Goal: Task Accomplishment & Management: Manage account settings

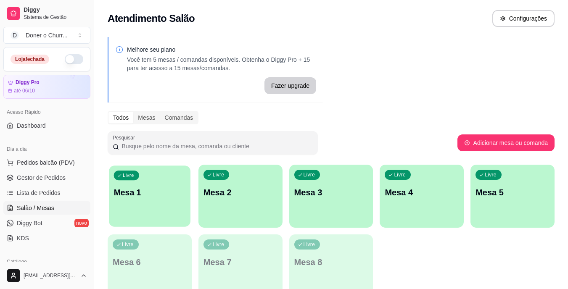
click at [159, 190] on p "Mesa 1" at bounding box center [150, 192] width 72 height 11
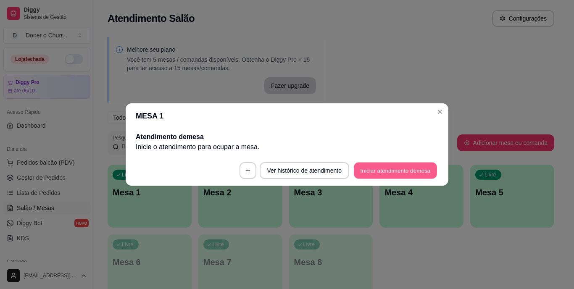
click at [386, 174] on button "Iniciar atendimento de mesa" at bounding box center [395, 171] width 83 height 16
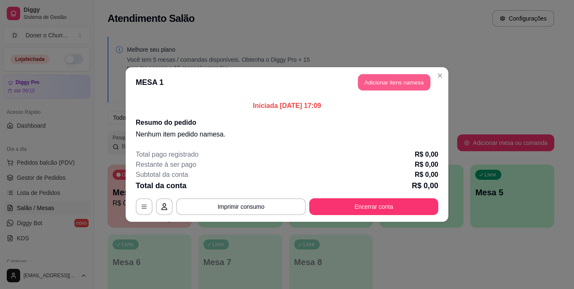
click at [403, 83] on button "Adicionar itens na mesa" at bounding box center [394, 82] width 72 height 16
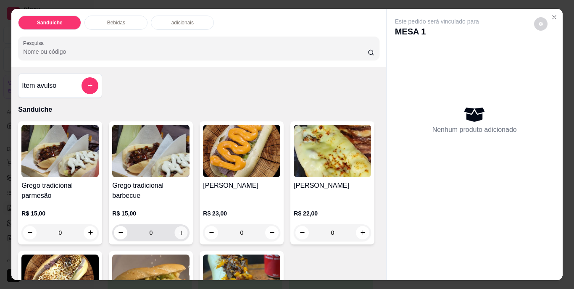
click at [178, 232] on icon "increase-product-quantity" at bounding box center [181, 233] width 6 height 6
type input "1"
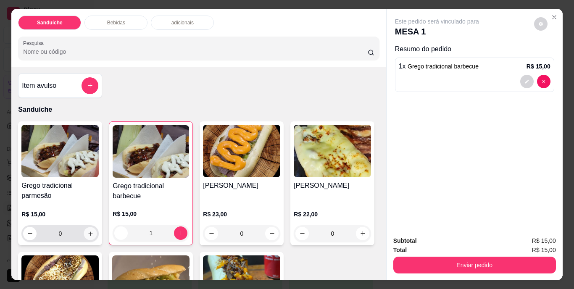
click at [88, 231] on icon "increase-product-quantity" at bounding box center [90, 233] width 6 height 6
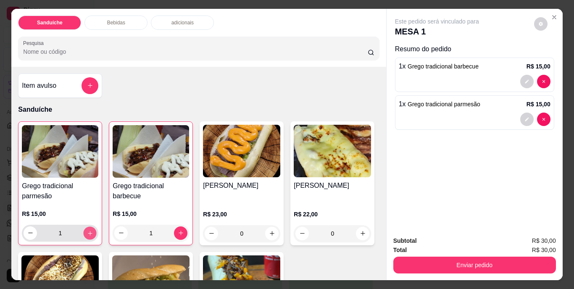
click at [88, 231] on icon "increase-product-quantity" at bounding box center [90, 233] width 6 height 6
type input "2"
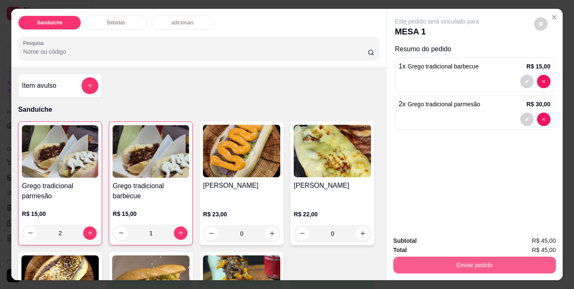
click at [472, 262] on button "Enviar pedido" at bounding box center [475, 265] width 163 height 17
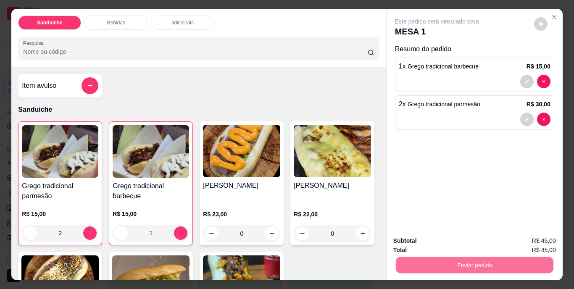
click at [463, 244] on button "Não registrar e enviar pedido" at bounding box center [446, 242] width 85 height 16
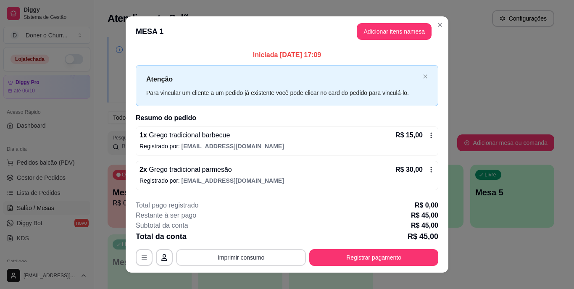
click at [226, 259] on button "Imprimir consumo" at bounding box center [241, 257] width 130 height 17
click at [248, 235] on button "IMPRESSORA" at bounding box center [240, 237] width 59 height 13
click at [234, 259] on button "Imprimir consumo" at bounding box center [241, 257] width 126 height 16
click at [233, 238] on button "IMPRESSORA" at bounding box center [240, 238] width 59 height 13
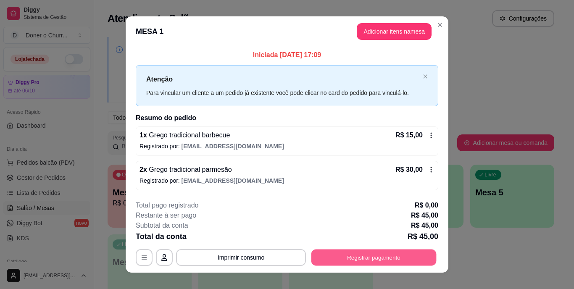
click at [339, 259] on button "Registrar pagamento" at bounding box center [374, 257] width 125 height 16
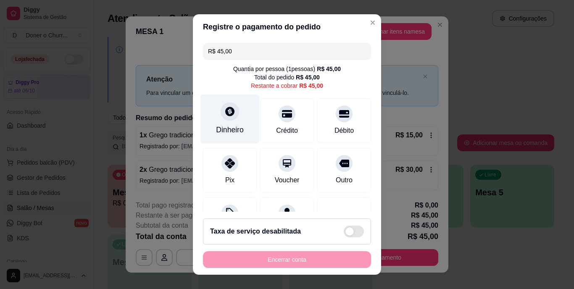
click at [218, 123] on div "Dinheiro" at bounding box center [230, 119] width 59 height 49
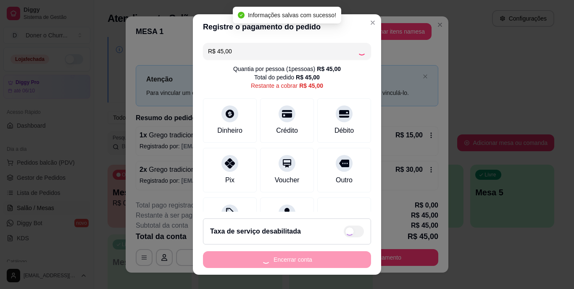
type input "R$ 0,00"
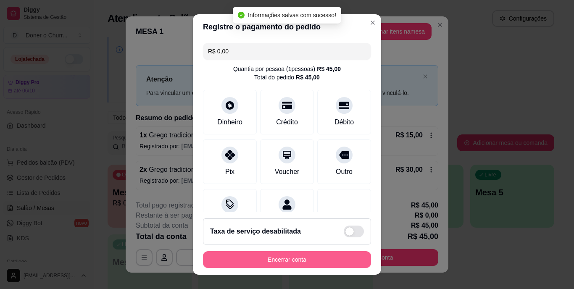
click at [317, 259] on button "Encerrar conta" at bounding box center [287, 259] width 168 height 17
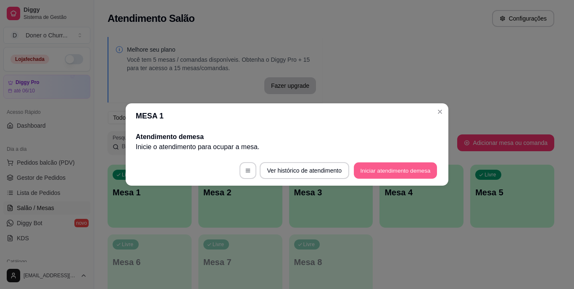
click at [387, 174] on button "Iniciar atendimento de mesa" at bounding box center [395, 171] width 83 height 16
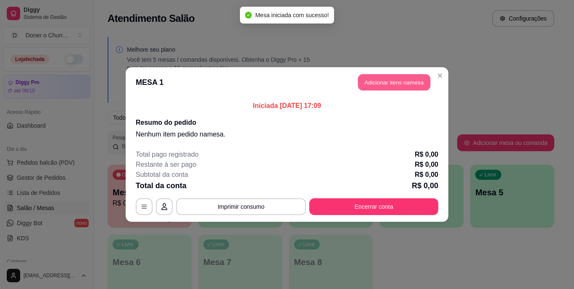
click at [391, 82] on button "Adicionar itens na mesa" at bounding box center [394, 82] width 72 height 16
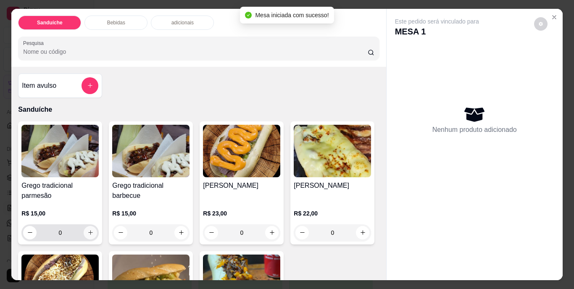
click at [87, 230] on icon "increase-product-quantity" at bounding box center [90, 233] width 6 height 6
type input "1"
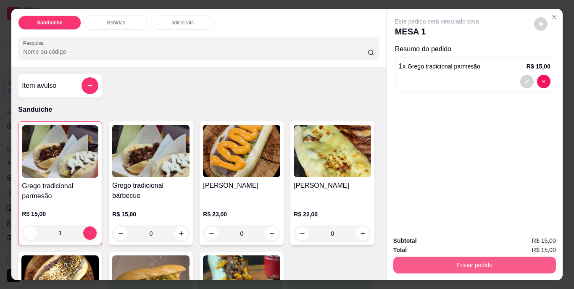
click at [460, 258] on button "Enviar pedido" at bounding box center [475, 265] width 163 height 17
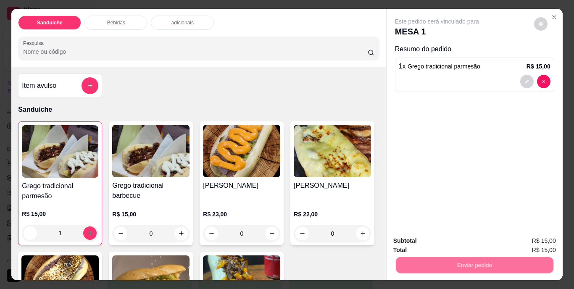
click at [449, 240] on button "Não registrar e enviar pedido" at bounding box center [446, 242] width 87 height 16
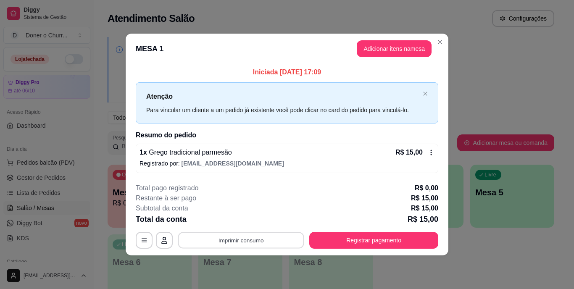
click at [248, 238] on button "Imprimir consumo" at bounding box center [241, 240] width 126 height 16
click at [243, 222] on button "IMPRESSORA" at bounding box center [243, 220] width 59 height 13
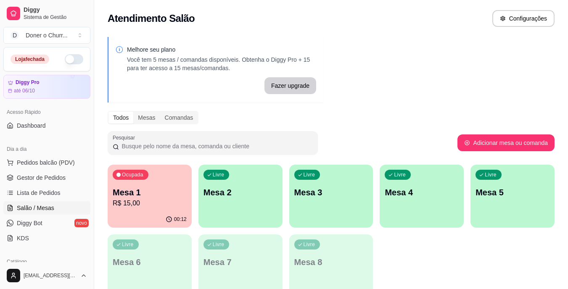
click at [233, 205] on div "Livre Mesa 2" at bounding box center [240, 191] width 84 height 53
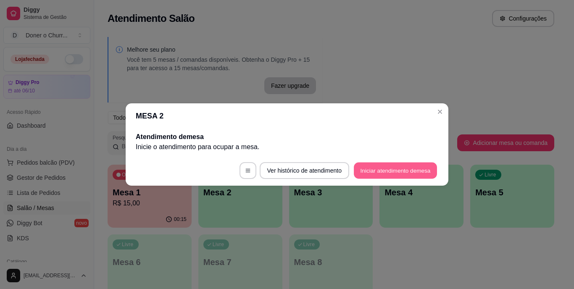
click at [388, 173] on button "Iniciar atendimento de mesa" at bounding box center [395, 171] width 83 height 16
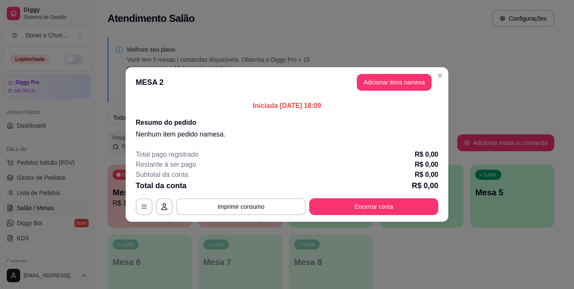
drag, startPoint x: 388, startPoint y: 173, endPoint x: 384, endPoint y: 99, distance: 74.5
click at [389, 173] on div "Subtotal da conta R$ 0,00" at bounding box center [287, 175] width 303 height 10
click at [393, 86] on button "Adicionar itens na mesa" at bounding box center [394, 82] width 72 height 16
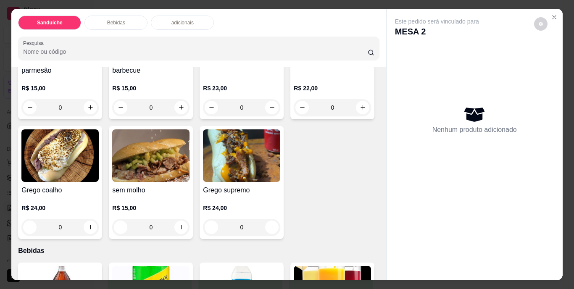
scroll to position [126, 0]
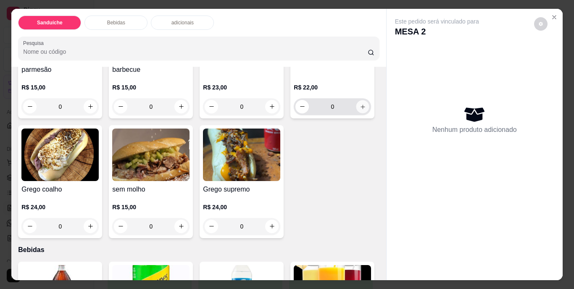
click at [360, 110] on icon "increase-product-quantity" at bounding box center [363, 106] width 6 height 6
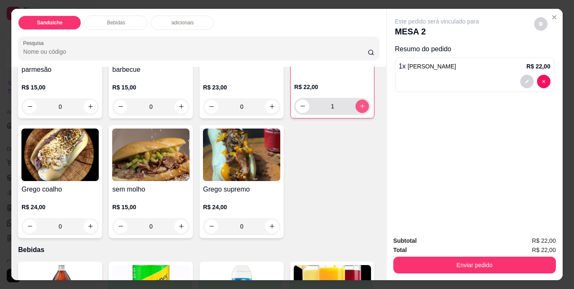
click at [356, 113] on button "increase-product-quantity" at bounding box center [362, 106] width 13 height 13
type input "3"
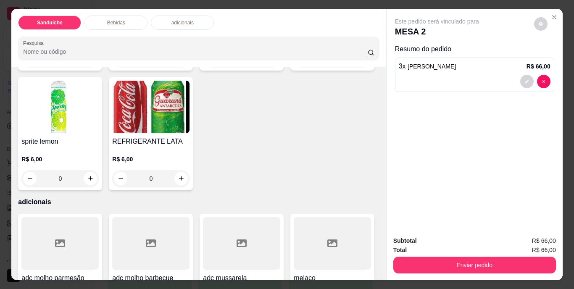
scroll to position [462, 0]
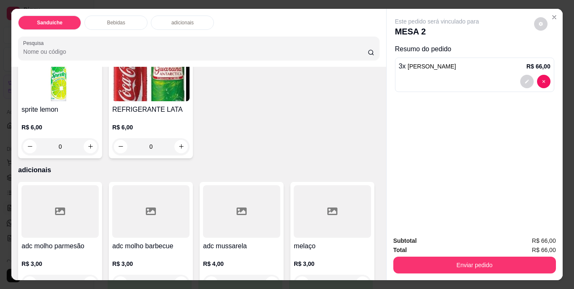
click at [88, 30] on icon "increase-product-quantity" at bounding box center [90, 27] width 6 height 6
type input "1"
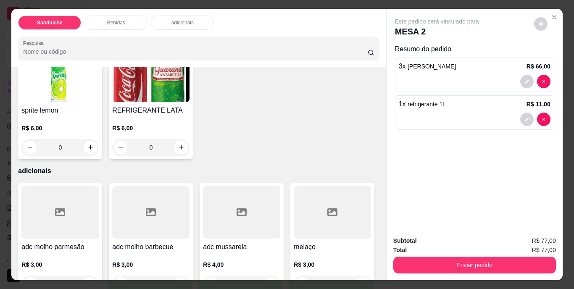
scroll to position [463, 0]
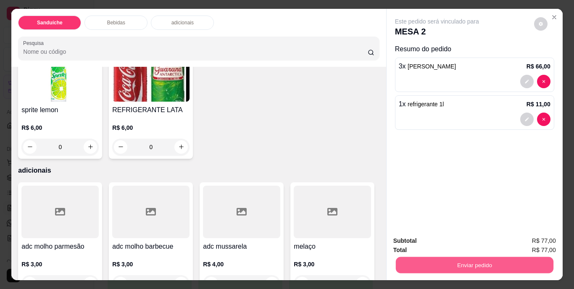
click at [474, 260] on button "Enviar pedido" at bounding box center [475, 265] width 158 height 16
click at [458, 239] on button "Não registrar e enviar pedido" at bounding box center [446, 242] width 85 height 16
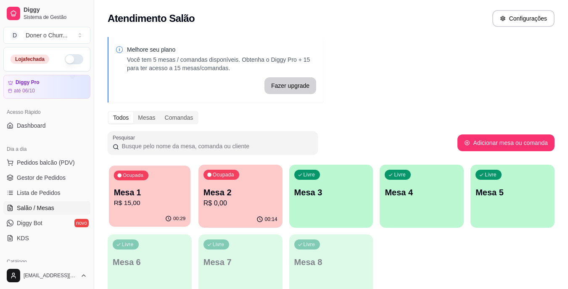
click at [145, 191] on p "Mesa 1" at bounding box center [150, 192] width 72 height 11
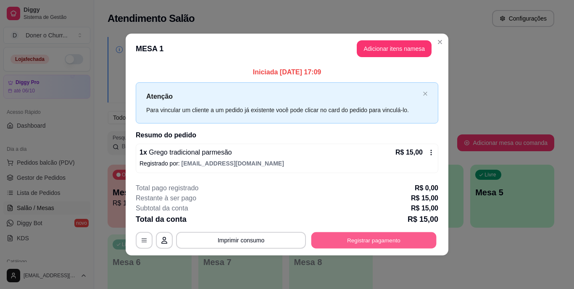
click at [362, 240] on button "Registrar pagamento" at bounding box center [374, 240] width 125 height 16
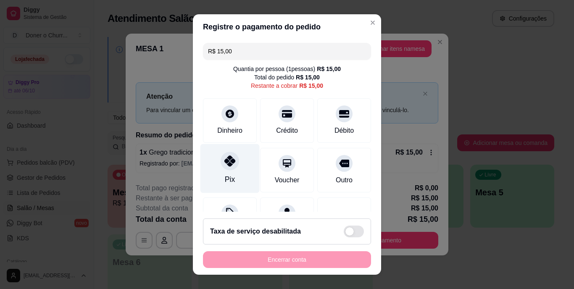
click at [225, 164] on icon at bounding box center [230, 161] width 11 height 11
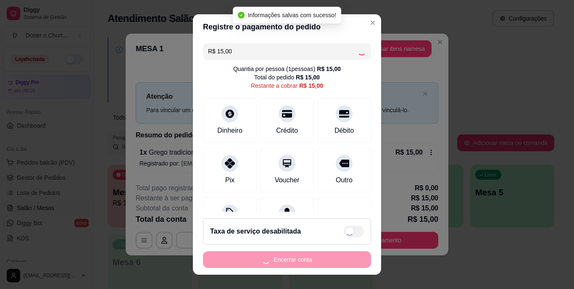
type input "R$ 0,00"
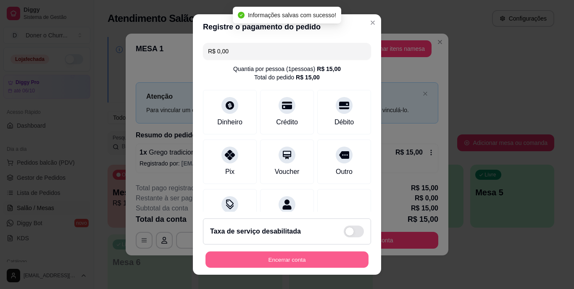
click at [287, 258] on button "Encerrar conta" at bounding box center [287, 259] width 163 height 16
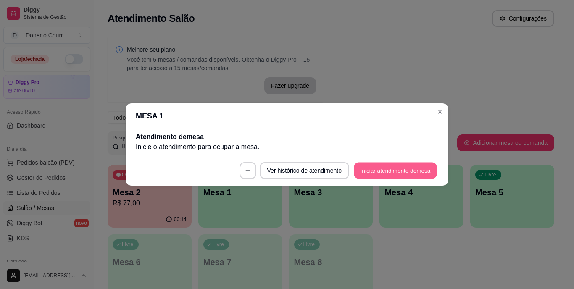
click at [413, 169] on button "Iniciar atendimento de mesa" at bounding box center [395, 171] width 83 height 16
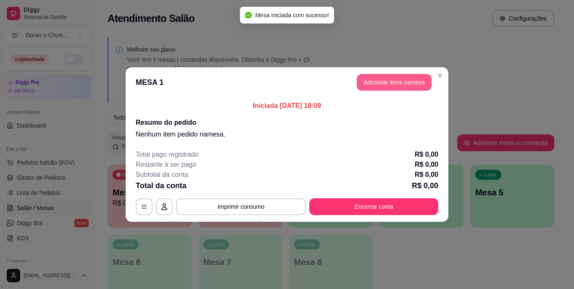
click at [404, 81] on button "Adicionar itens na mesa" at bounding box center [394, 82] width 75 height 17
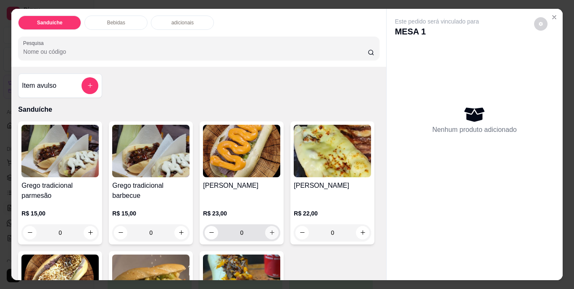
click at [269, 230] on icon "increase-product-quantity" at bounding box center [272, 233] width 6 height 6
type input "1"
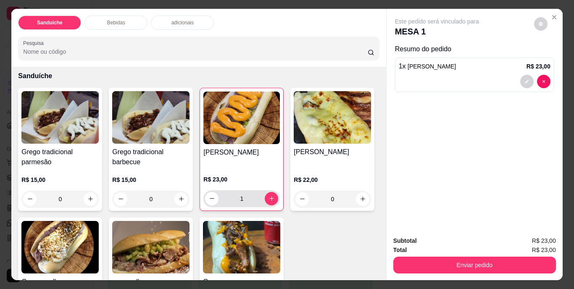
scroll to position [42, 0]
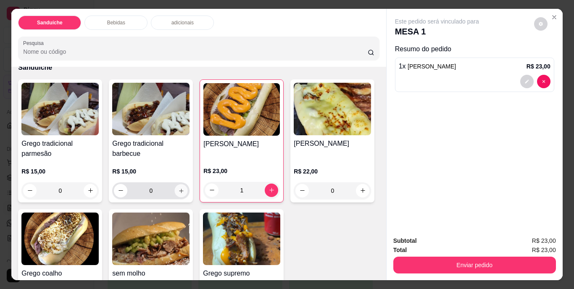
click at [178, 188] on icon "increase-product-quantity" at bounding box center [181, 191] width 6 height 6
type input "1"
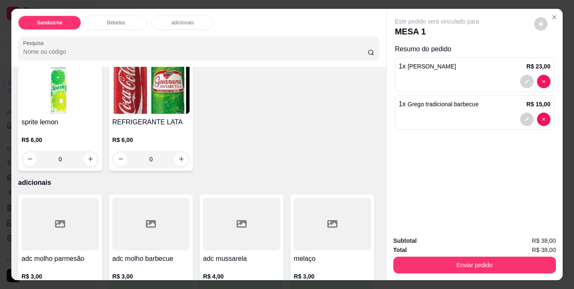
scroll to position [462, 0]
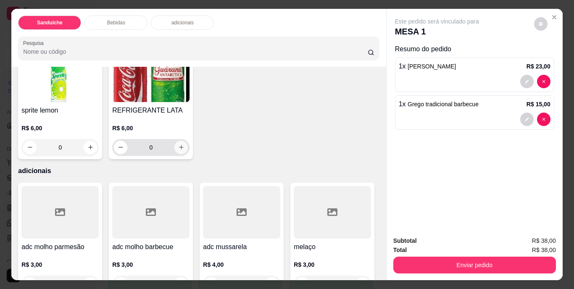
click at [188, 154] on button "increase-product-quantity" at bounding box center [180, 147] width 13 height 13
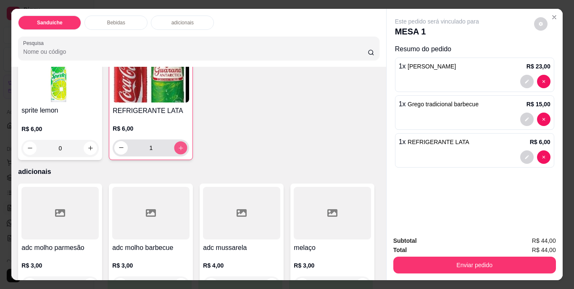
click at [188, 154] on button "increase-product-quantity" at bounding box center [180, 147] width 13 height 13
type input "2"
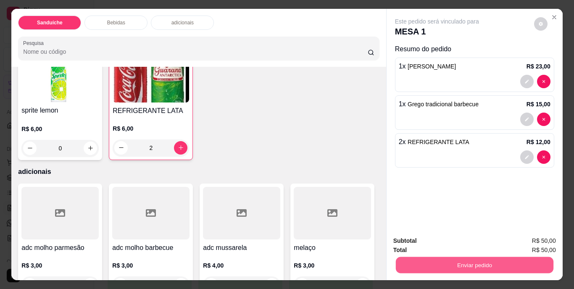
click at [447, 259] on button "Enviar pedido" at bounding box center [475, 265] width 158 height 16
click at [449, 242] on button "Não registrar e enviar pedido" at bounding box center [446, 242] width 87 height 16
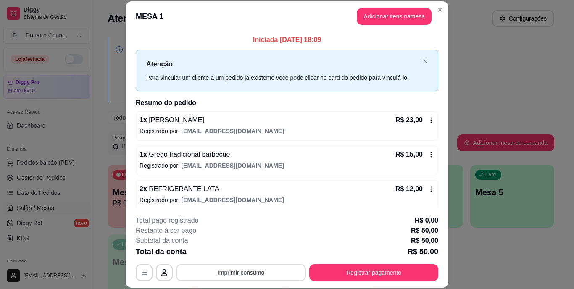
click at [234, 272] on button "Imprimir consumo" at bounding box center [241, 272] width 130 height 17
click at [241, 253] on button "IMPRESSORA" at bounding box center [240, 253] width 59 height 13
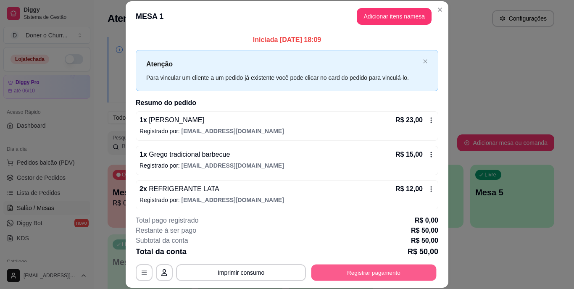
click at [363, 272] on button "Registrar pagamento" at bounding box center [374, 272] width 125 height 16
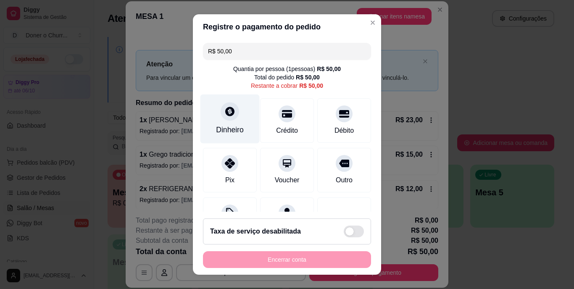
click at [222, 123] on div "Dinheiro" at bounding box center [230, 119] width 59 height 49
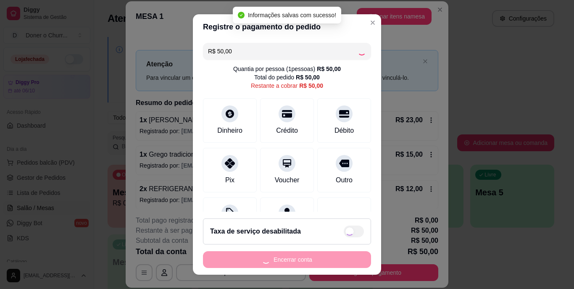
type input "R$ 0,00"
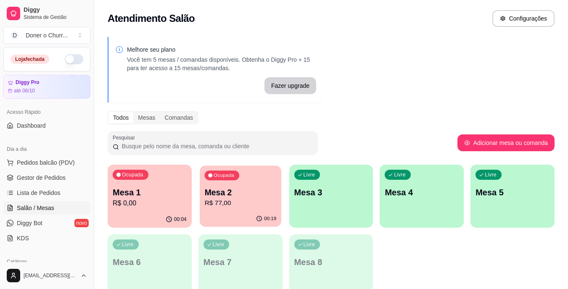
click at [251, 201] on p "R$ 77,00" at bounding box center [240, 203] width 72 height 10
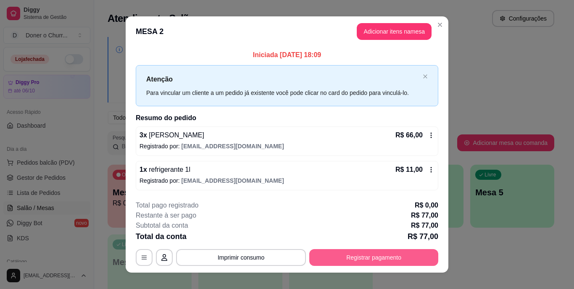
click at [340, 259] on button "Registrar pagamento" at bounding box center [373, 257] width 129 height 17
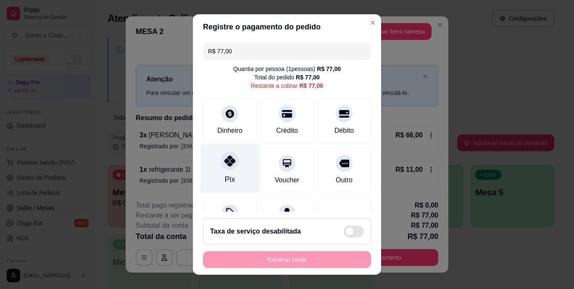
click at [225, 175] on div "Pix" at bounding box center [230, 179] width 10 height 11
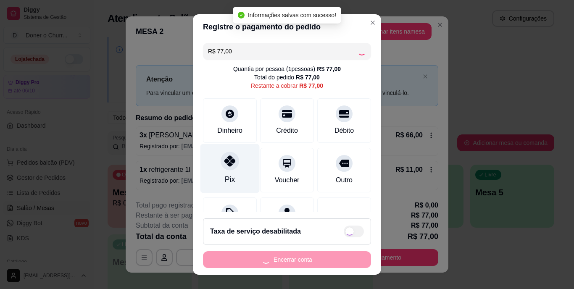
type input "R$ 0,00"
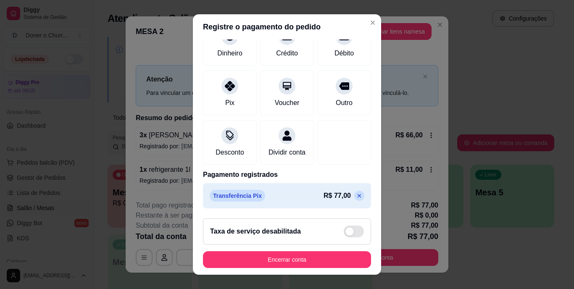
scroll to position [79, 0]
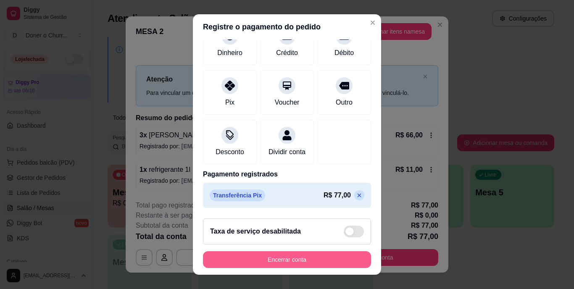
click at [275, 264] on button "Encerrar conta" at bounding box center [287, 259] width 168 height 17
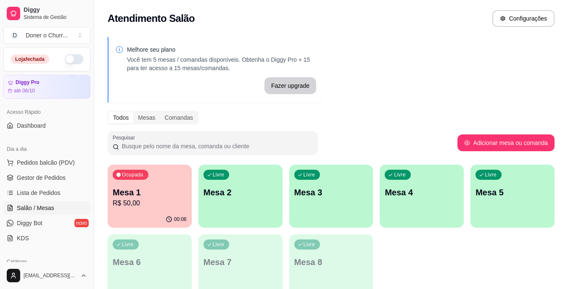
click at [147, 199] on p "R$ 50,00" at bounding box center [150, 203] width 74 height 10
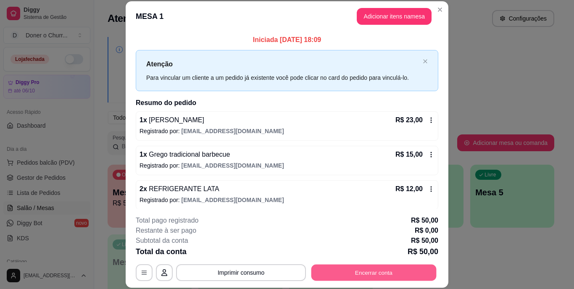
click at [342, 268] on button "Encerrar conta" at bounding box center [374, 272] width 125 height 16
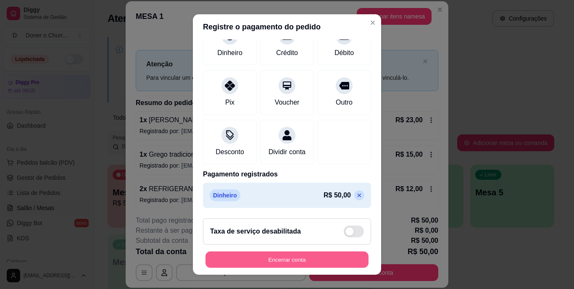
click at [264, 263] on button "Encerrar conta" at bounding box center [287, 259] width 163 height 16
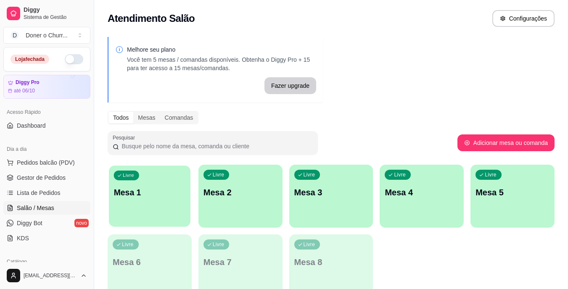
click at [156, 204] on div "Livre Mesa 1" at bounding box center [150, 191] width 82 height 51
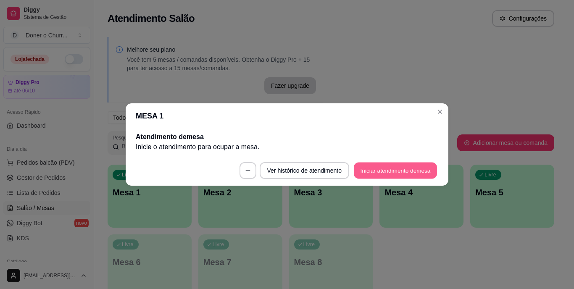
click at [408, 163] on button "Iniciar atendimento de mesa" at bounding box center [395, 171] width 83 height 16
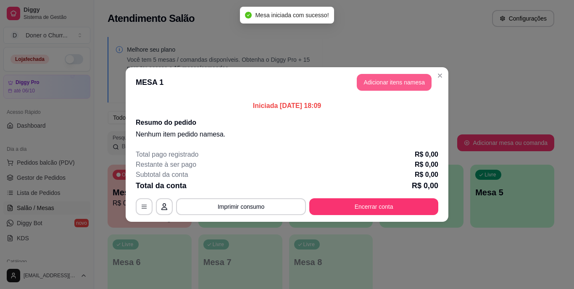
click at [378, 87] on button "Adicionar itens na mesa" at bounding box center [394, 82] width 75 height 17
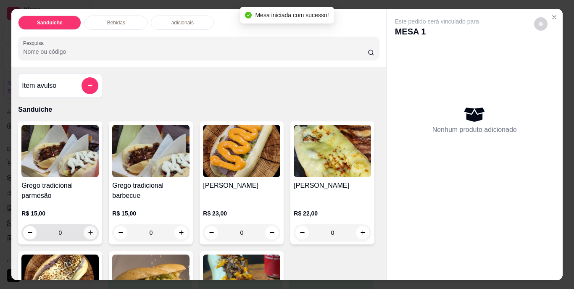
click at [87, 232] on icon "increase-product-quantity" at bounding box center [90, 233] width 6 height 6
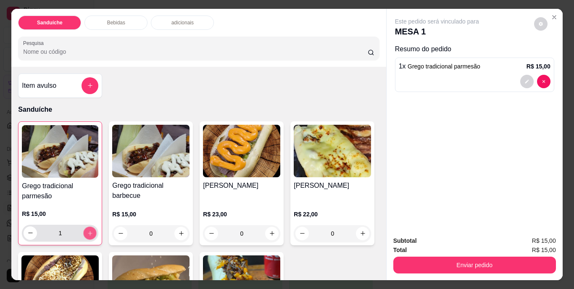
click at [87, 232] on icon "increase-product-quantity" at bounding box center [90, 233] width 6 height 6
type input "2"
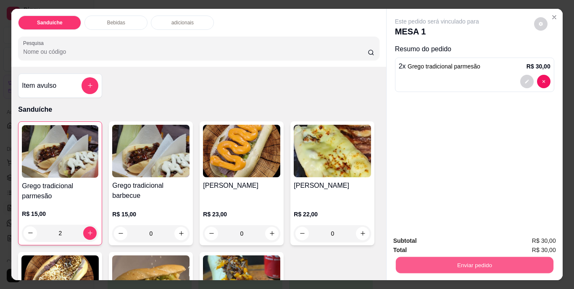
click at [474, 262] on button "Enviar pedido" at bounding box center [475, 265] width 158 height 16
click at [459, 243] on button "Não registrar e enviar pedido" at bounding box center [446, 242] width 85 height 16
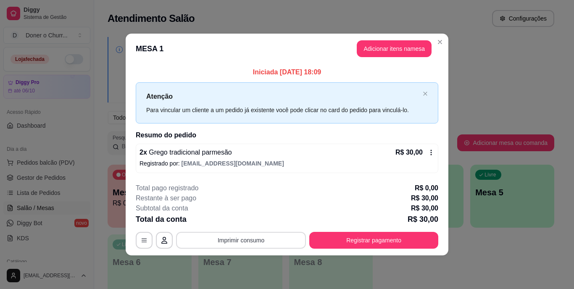
click at [241, 243] on button "Imprimir consumo" at bounding box center [241, 240] width 130 height 17
click at [247, 220] on button "IMPRESSORA" at bounding box center [243, 220] width 61 height 13
click at [499, 275] on div "**********" at bounding box center [287, 144] width 574 height 289
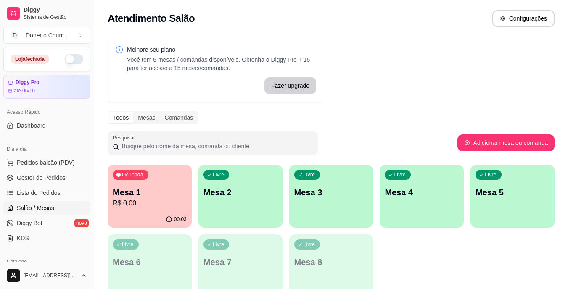
click at [265, 209] on div "Livre Mesa 2" at bounding box center [240, 191] width 84 height 53
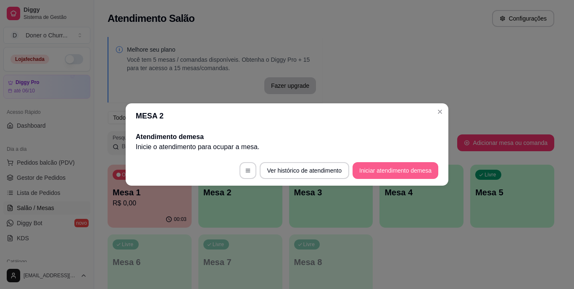
click at [388, 170] on button "Iniciar atendimento de mesa" at bounding box center [396, 170] width 86 height 17
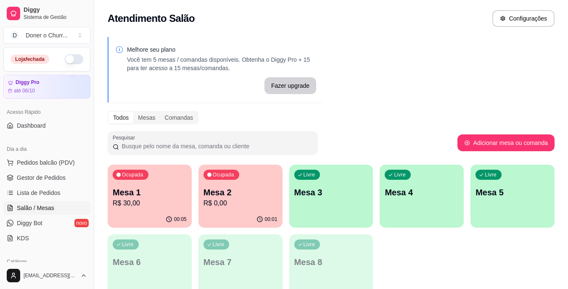
click at [67, 56] on button "button" at bounding box center [74, 59] width 18 height 10
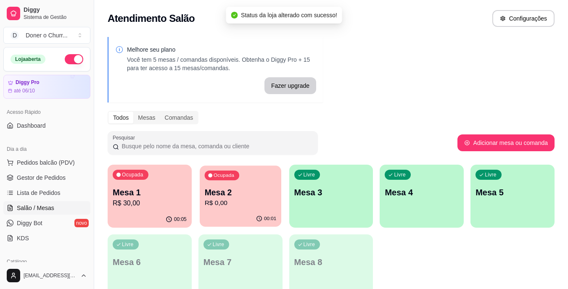
click at [258, 211] on div "00:01" at bounding box center [241, 219] width 82 height 16
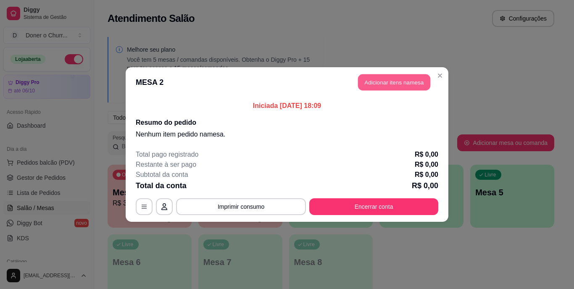
click at [403, 86] on button "Adicionar itens na mesa" at bounding box center [394, 82] width 72 height 16
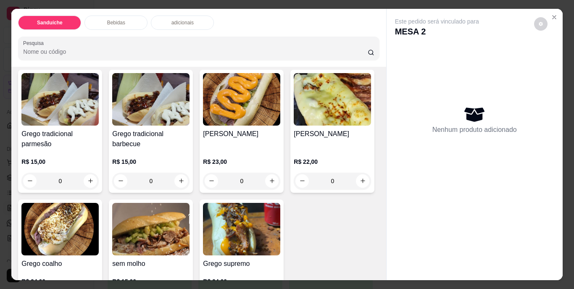
scroll to position [126, 0]
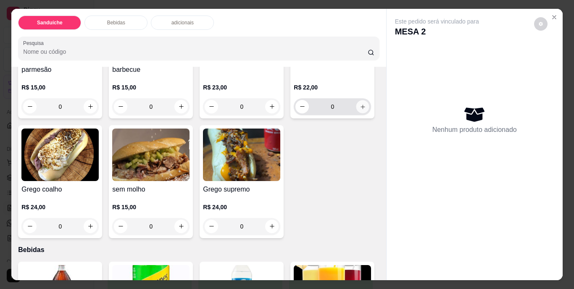
click at [360, 110] on icon "increase-product-quantity" at bounding box center [363, 106] width 6 height 6
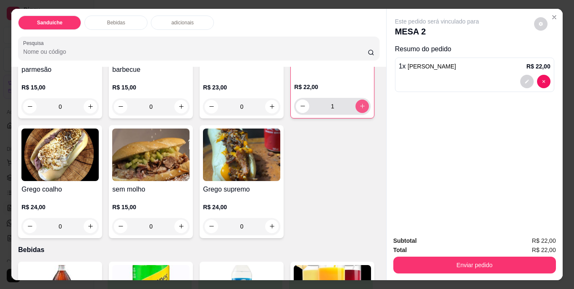
click at [359, 109] on icon "increase-product-quantity" at bounding box center [362, 106] width 6 height 6
type input "2"
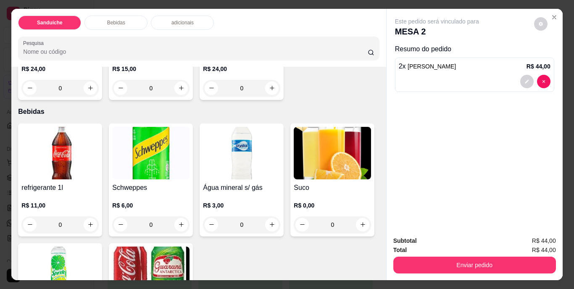
scroll to position [336, 0]
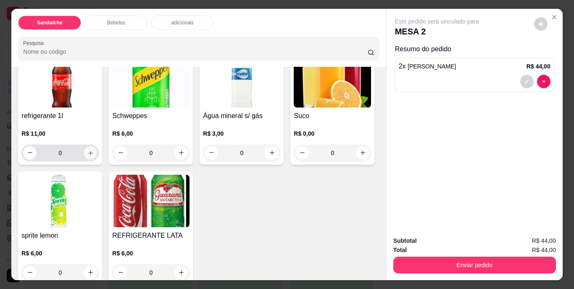
click at [88, 156] on icon "increase-product-quantity" at bounding box center [90, 153] width 6 height 6
type input "1"
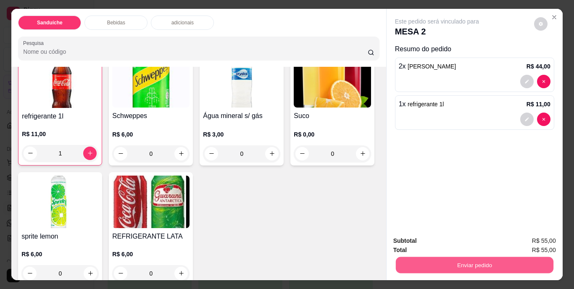
click at [466, 264] on button "Enviar pedido" at bounding box center [475, 265] width 158 height 16
click at [456, 244] on button "Não registrar e enviar pedido" at bounding box center [446, 242] width 85 height 16
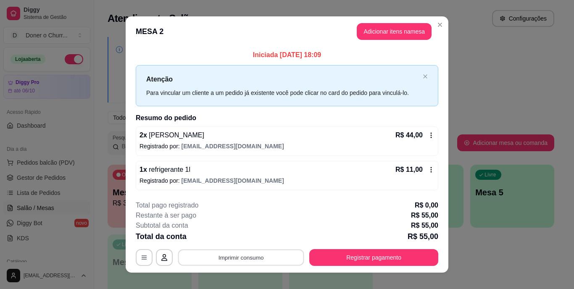
click at [243, 261] on button "Imprimir consumo" at bounding box center [241, 257] width 126 height 16
click at [245, 240] on button "IMPRESSORA" at bounding box center [240, 238] width 59 height 13
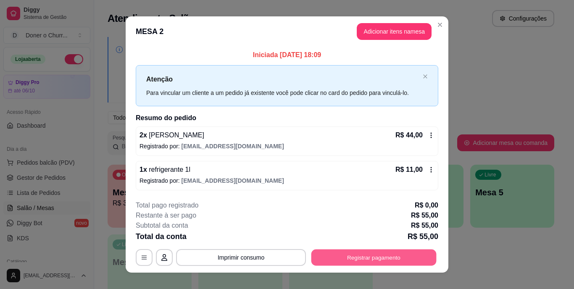
click at [376, 256] on button "Registrar pagamento" at bounding box center [374, 257] width 125 height 16
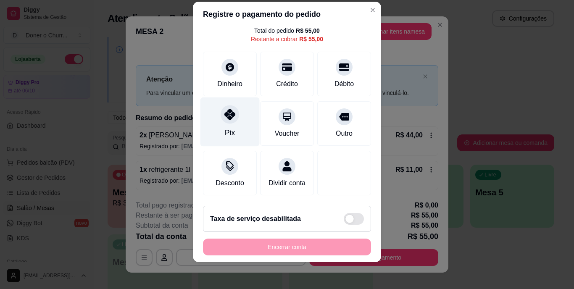
scroll to position [44, 0]
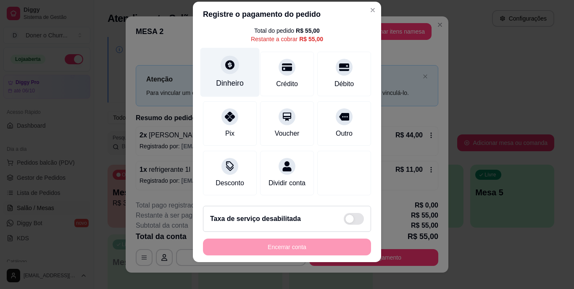
click at [213, 61] on div "Dinheiro" at bounding box center [230, 72] width 59 height 49
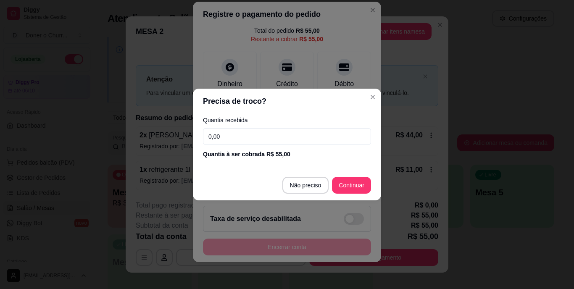
click at [255, 136] on input "0,00" at bounding box center [287, 136] width 168 height 17
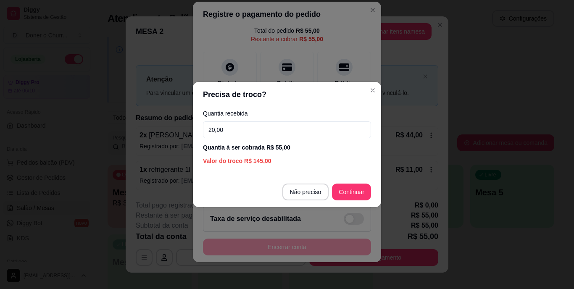
type input "200,00"
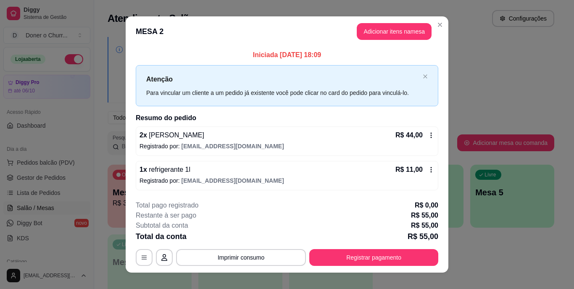
click at [438, 114] on div "Iniciada [DATE] 18:09 Atenção Para vincular um cliente a um pedido já existente…" at bounding box center [287, 120] width 323 height 147
click at [441, 123] on div "Iniciada [DATE] 18:09 Atenção Para vincular um cliente a um pedido já existente…" at bounding box center [287, 120] width 323 height 147
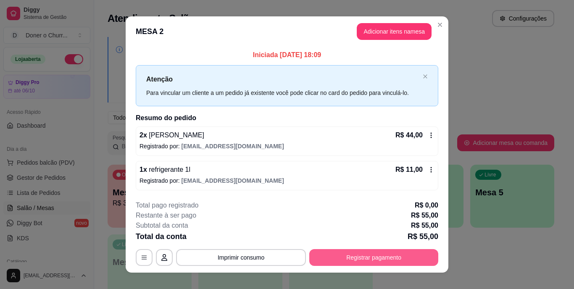
click at [362, 256] on button "Registrar pagamento" at bounding box center [373, 257] width 129 height 17
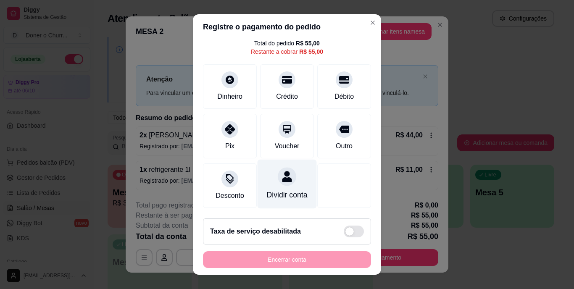
scroll to position [13, 0]
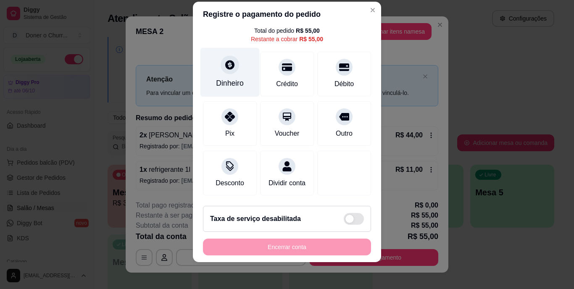
click at [223, 66] on div "Dinheiro" at bounding box center [230, 72] width 59 height 49
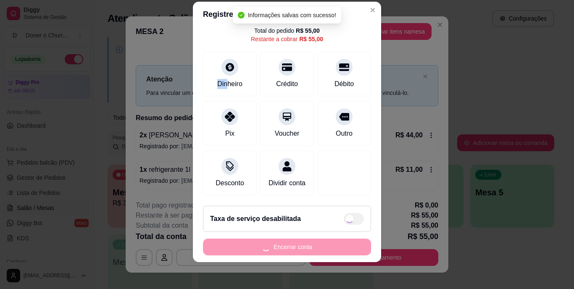
type input "R$ 0,00"
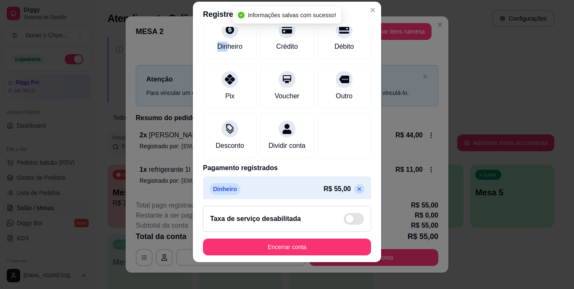
scroll to position [79, 0]
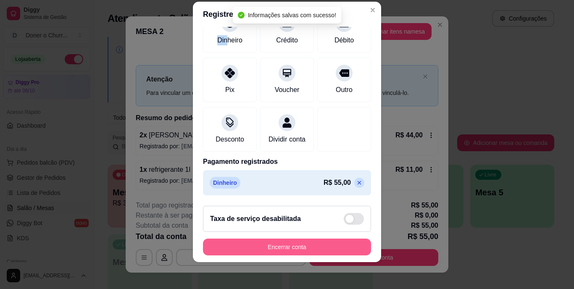
click at [299, 246] on button "Encerrar conta" at bounding box center [287, 247] width 168 height 17
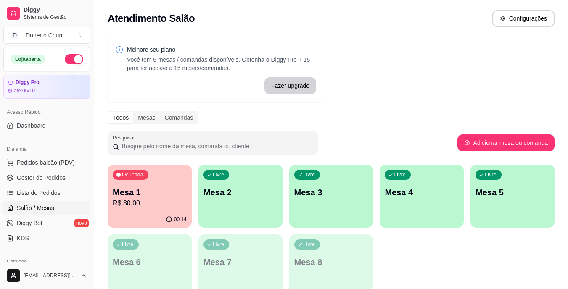
click at [164, 194] on p "Mesa 1" at bounding box center [150, 193] width 74 height 12
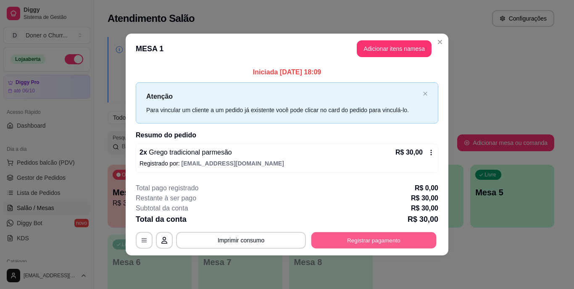
click at [405, 234] on button "Registrar pagamento" at bounding box center [374, 240] width 125 height 16
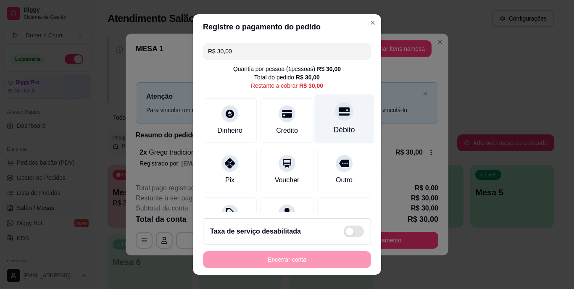
click at [340, 128] on div "Débito" at bounding box center [344, 130] width 21 height 11
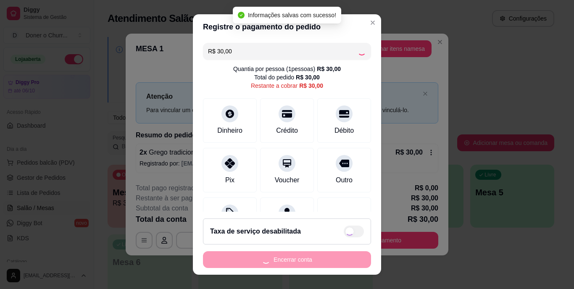
type input "R$ 0,00"
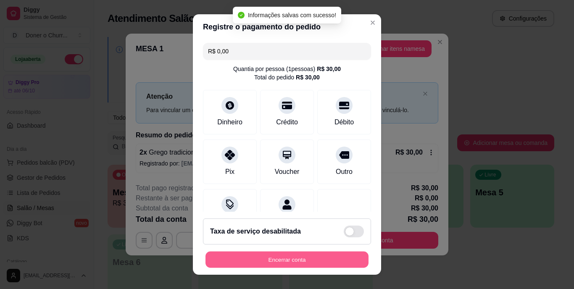
click at [314, 254] on button "Encerrar conta" at bounding box center [287, 259] width 163 height 16
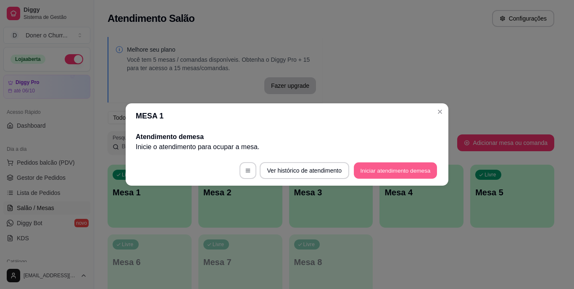
click at [390, 167] on button "Iniciar atendimento de mesa" at bounding box center [395, 171] width 83 height 16
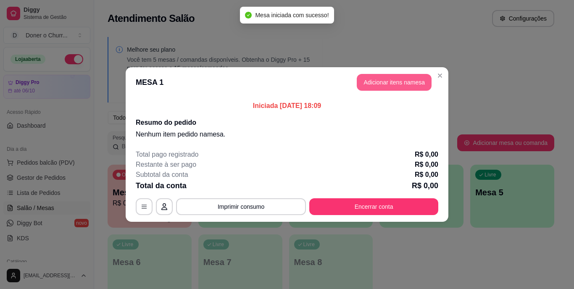
click at [397, 83] on button "Adicionar itens na mesa" at bounding box center [394, 82] width 75 height 17
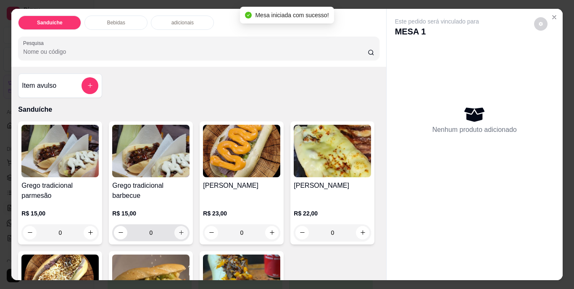
click at [180, 231] on icon "increase-product-quantity" at bounding box center [181, 233] width 6 height 6
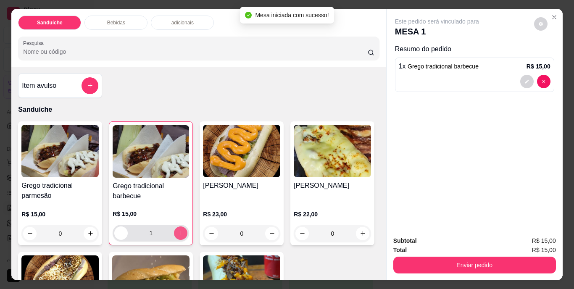
click at [180, 231] on icon "increase-product-quantity" at bounding box center [181, 233] width 6 height 6
type input "2"
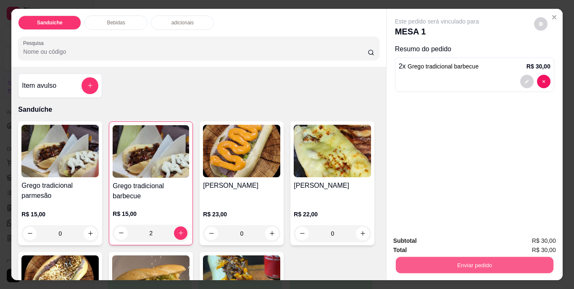
click at [468, 258] on button "Enviar pedido" at bounding box center [475, 265] width 158 height 16
click at [467, 240] on button "Não registrar e enviar pedido" at bounding box center [446, 242] width 87 height 16
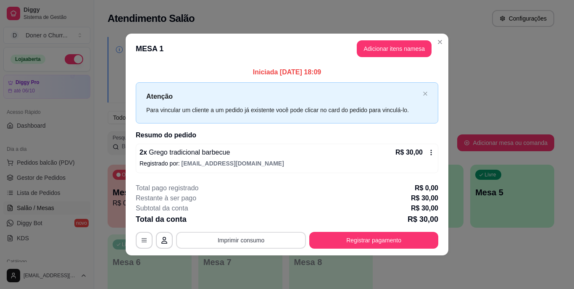
click at [258, 238] on button "Imprimir consumo" at bounding box center [241, 240] width 130 height 17
click at [254, 220] on button "IMPRESSORA" at bounding box center [243, 220] width 59 height 13
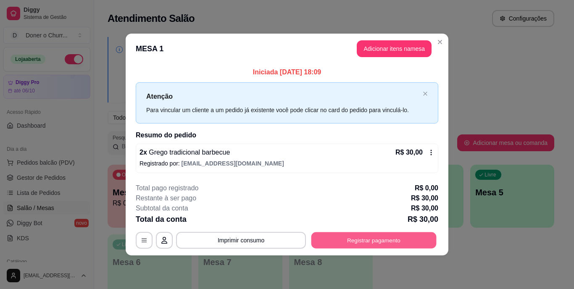
click at [379, 240] on button "Registrar pagamento" at bounding box center [374, 240] width 125 height 16
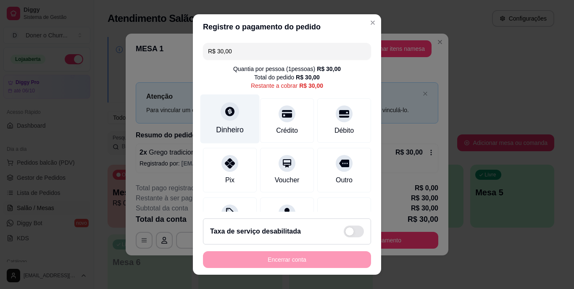
click at [224, 119] on div at bounding box center [230, 112] width 18 height 18
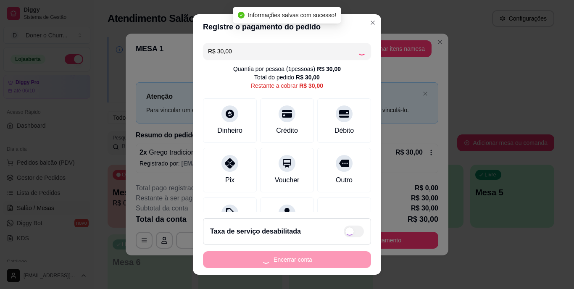
type input "R$ 0,00"
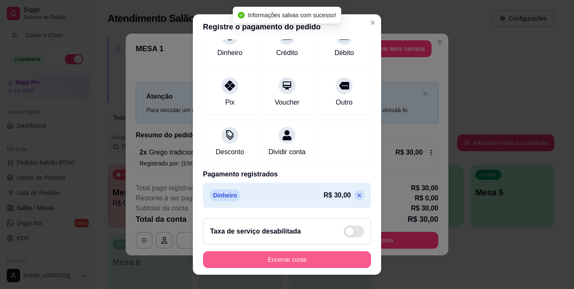
click at [284, 259] on button "Encerrar conta" at bounding box center [287, 259] width 168 height 17
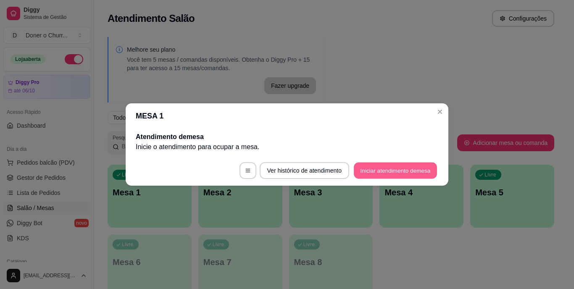
click at [394, 167] on button "Iniciar atendimento de mesa" at bounding box center [395, 171] width 83 height 16
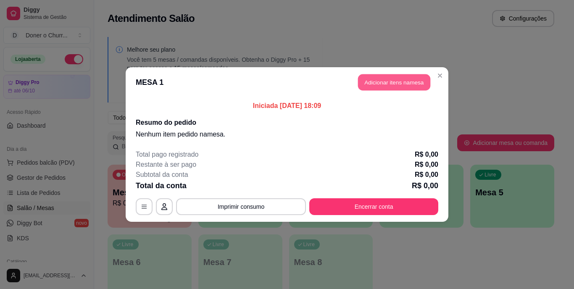
click at [393, 87] on button "Adicionar itens na mesa" at bounding box center [394, 82] width 72 height 16
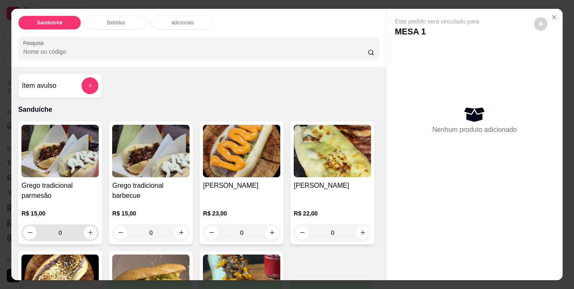
click at [89, 231] on icon "increase-product-quantity" at bounding box center [90, 233] width 6 height 6
type input "1"
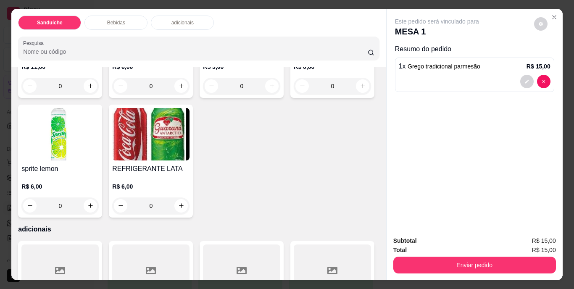
scroll to position [505, 0]
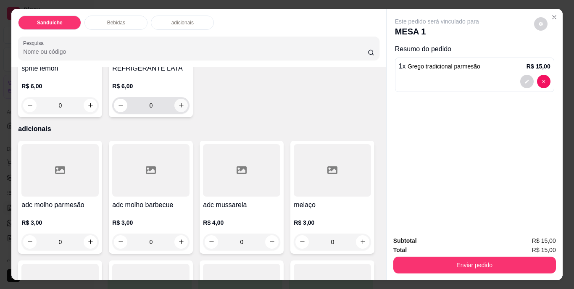
click at [185, 108] on icon "increase-product-quantity" at bounding box center [181, 105] width 6 height 6
type input "1"
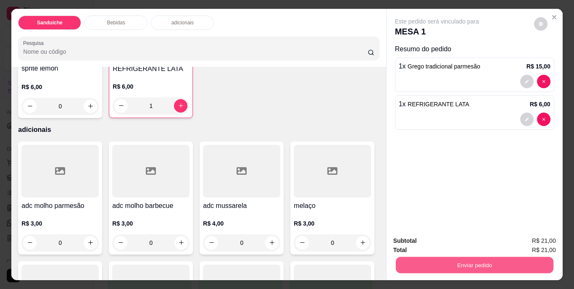
click at [460, 266] on button "Enviar pedido" at bounding box center [475, 265] width 158 height 16
click at [444, 242] on button "Não registrar e enviar pedido" at bounding box center [446, 242] width 85 height 16
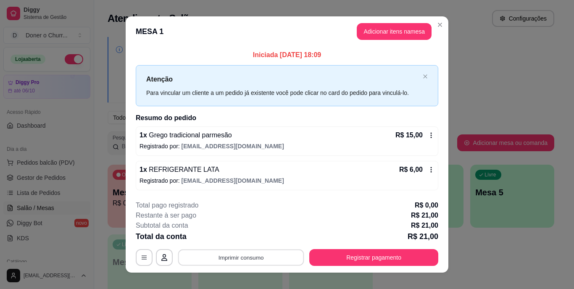
click at [228, 254] on button "Imprimir consumo" at bounding box center [241, 257] width 126 height 16
click at [240, 240] on button "IMPRESSORA" at bounding box center [240, 238] width 59 height 13
click at [447, 258] on div "**********" at bounding box center [287, 144] width 574 height 289
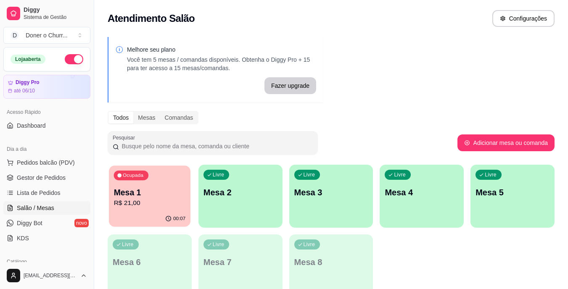
click at [178, 203] on p "R$ 21,00" at bounding box center [150, 203] width 72 height 10
click at [251, 193] on p "Mesa 2" at bounding box center [240, 193] width 74 height 12
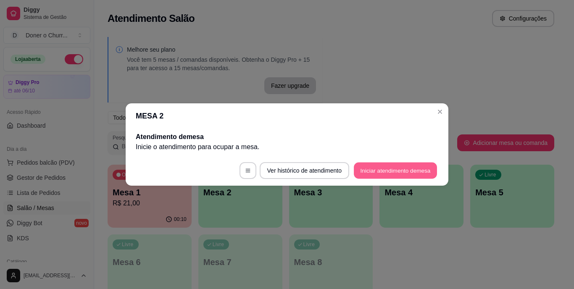
click at [397, 169] on button "Iniciar atendimento de mesa" at bounding box center [395, 171] width 83 height 16
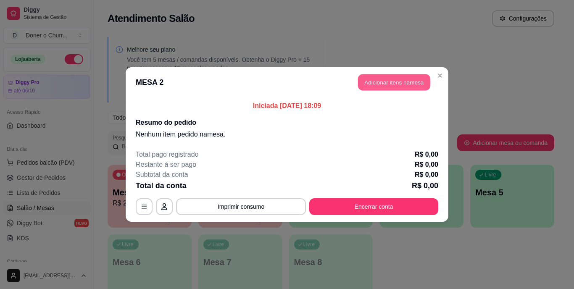
click at [399, 87] on button "Adicionar itens na mesa" at bounding box center [394, 82] width 72 height 16
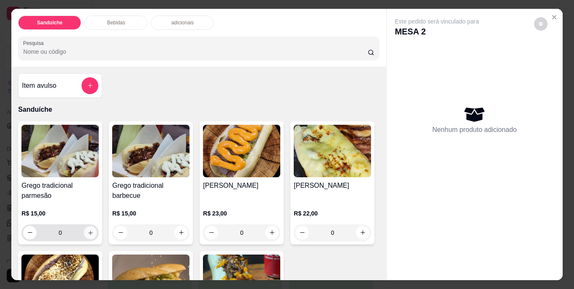
click at [87, 230] on icon "increase-product-quantity" at bounding box center [90, 233] width 6 height 6
type input "1"
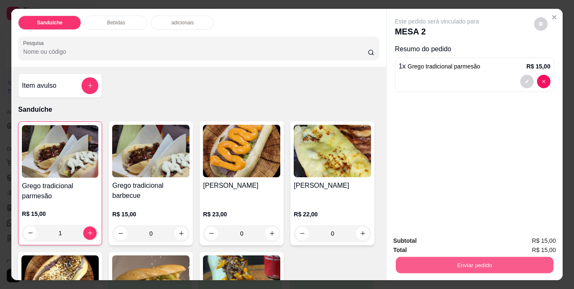
click at [458, 259] on button "Enviar pedido" at bounding box center [475, 265] width 158 height 16
click at [448, 242] on button "Não registrar e enviar pedido" at bounding box center [446, 242] width 87 height 16
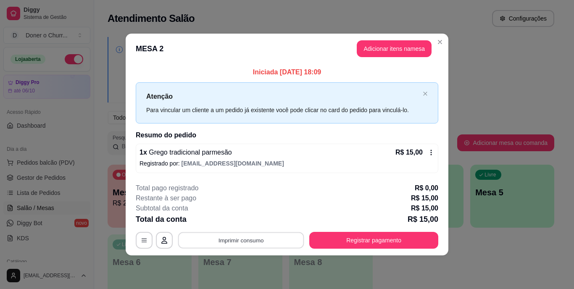
click at [241, 240] on button "Imprimir consumo" at bounding box center [241, 240] width 126 height 16
click at [248, 220] on button "IMPRESSORA" at bounding box center [243, 220] width 61 height 13
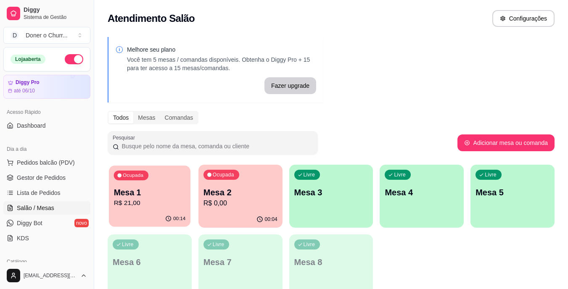
click at [159, 193] on p "Mesa 1" at bounding box center [150, 192] width 72 height 11
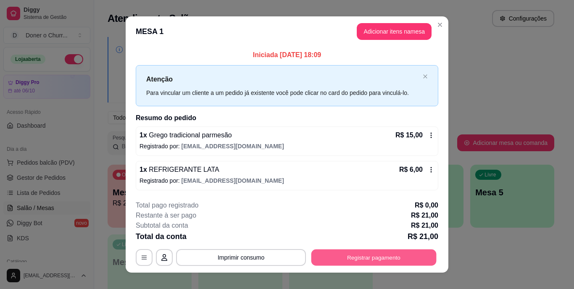
click at [364, 256] on button "Registrar pagamento" at bounding box center [374, 257] width 125 height 16
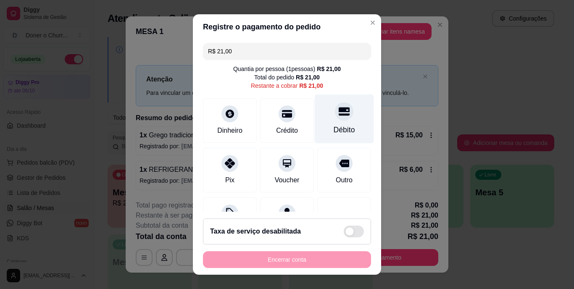
click at [339, 116] on icon at bounding box center [344, 111] width 11 height 11
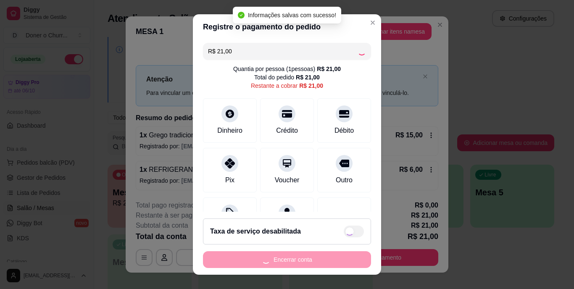
type input "R$ 0,00"
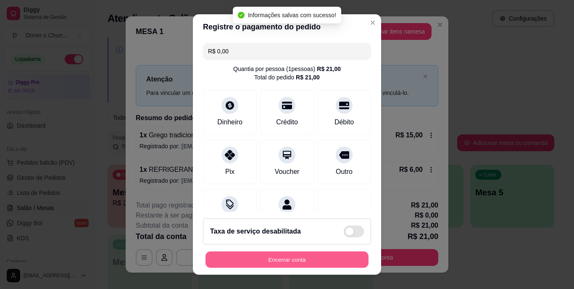
click at [304, 253] on button "Encerrar conta" at bounding box center [287, 259] width 163 height 16
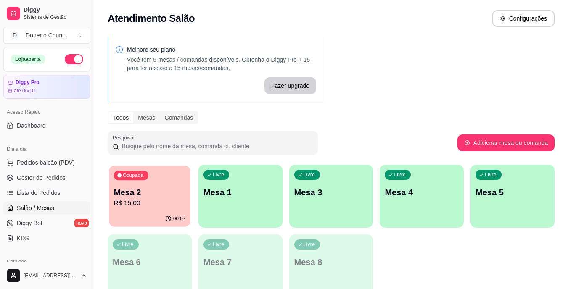
click at [160, 196] on p "Mesa 2" at bounding box center [150, 192] width 72 height 11
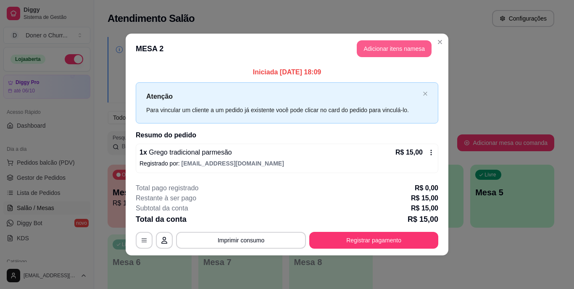
click at [396, 51] on button "Adicionar itens na mesa" at bounding box center [394, 48] width 75 height 17
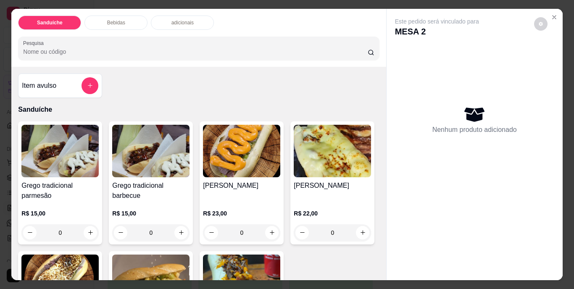
scroll to position [84, 0]
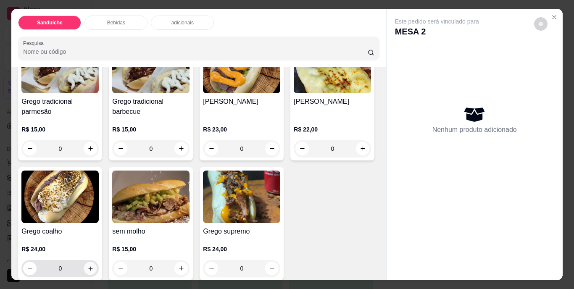
click at [94, 265] on icon "increase-product-quantity" at bounding box center [90, 268] width 6 height 6
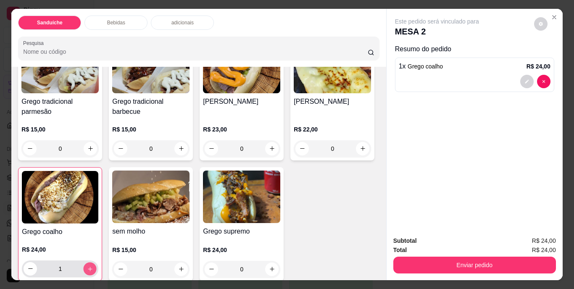
click at [97, 262] on button "increase-product-quantity" at bounding box center [90, 268] width 13 height 13
type input "2"
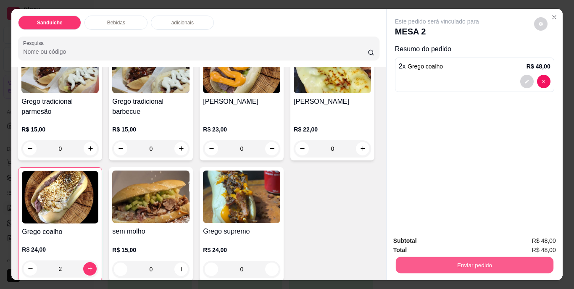
click at [447, 264] on button "Enviar pedido" at bounding box center [475, 265] width 158 height 16
click at [461, 244] on button "Não registrar e enviar pedido" at bounding box center [446, 242] width 87 height 16
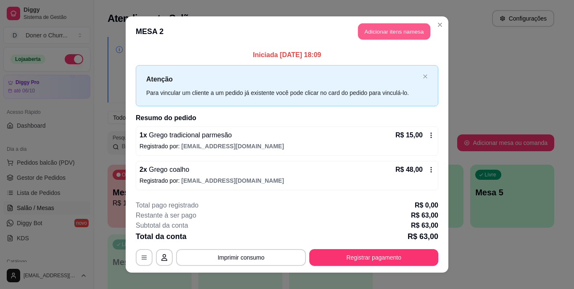
click at [400, 33] on button "Adicionar itens na mesa" at bounding box center [394, 32] width 72 height 16
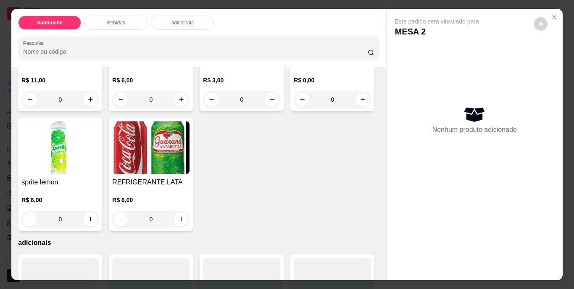
scroll to position [420, 0]
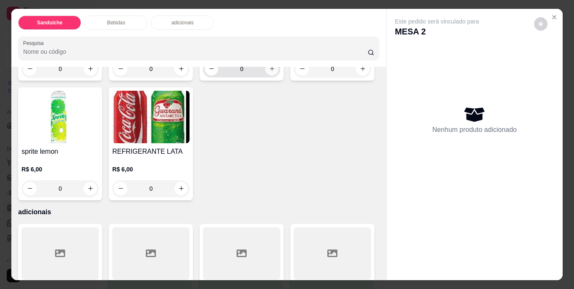
click at [273, 76] on button "increase-product-quantity" at bounding box center [271, 68] width 13 height 13
type input "1"
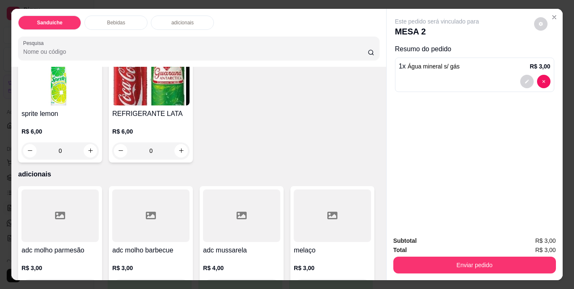
scroll to position [589, 0]
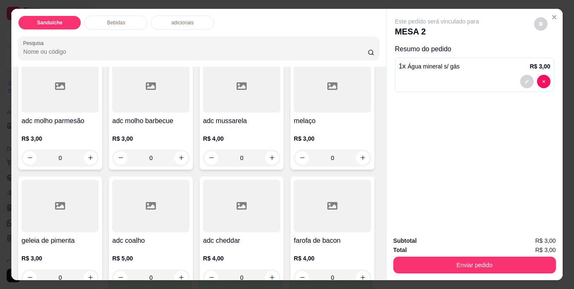
click at [97, 28] on button "increase-product-quantity" at bounding box center [90, 21] width 13 height 13
type input "1"
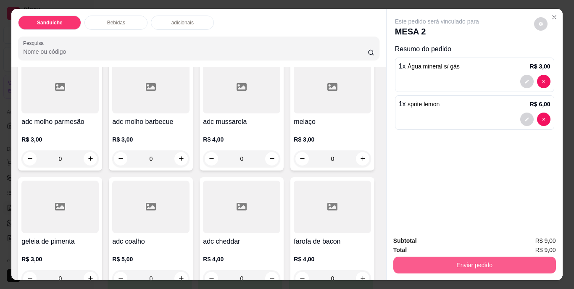
click at [441, 259] on button "Enviar pedido" at bounding box center [475, 265] width 163 height 17
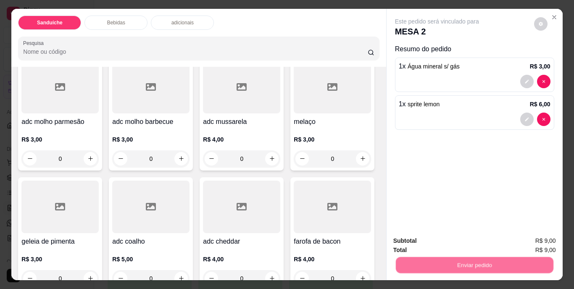
click at [445, 238] on button "Não registrar e enviar pedido" at bounding box center [446, 242] width 87 height 16
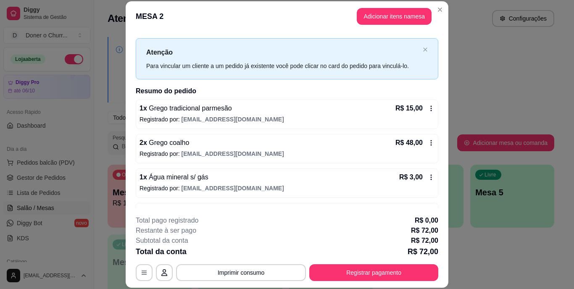
scroll to position [0, 0]
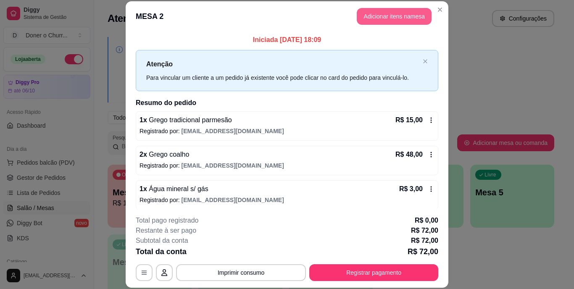
click at [380, 19] on button "Adicionar itens na mesa" at bounding box center [394, 16] width 75 height 17
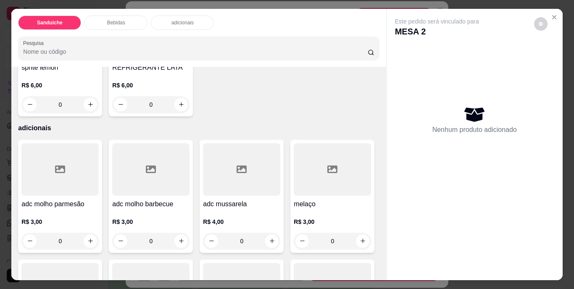
scroll to position [547, 0]
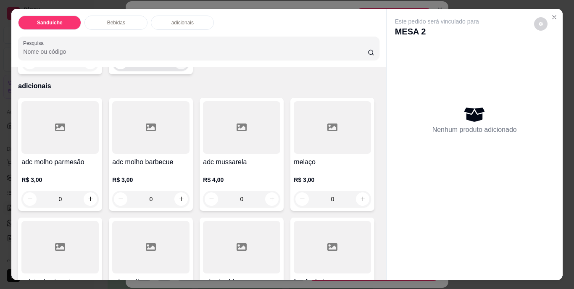
click at [185, 66] on icon "increase-product-quantity" at bounding box center [181, 62] width 6 height 6
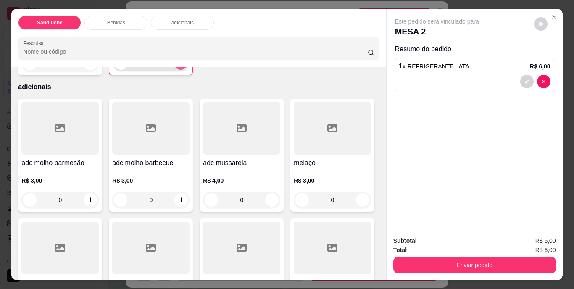
type input "1"
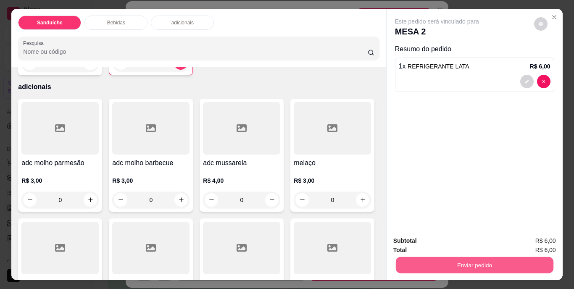
click at [494, 262] on button "Enviar pedido" at bounding box center [475, 265] width 158 height 16
click at [445, 247] on button "Não registrar e enviar pedido" at bounding box center [446, 242] width 85 height 16
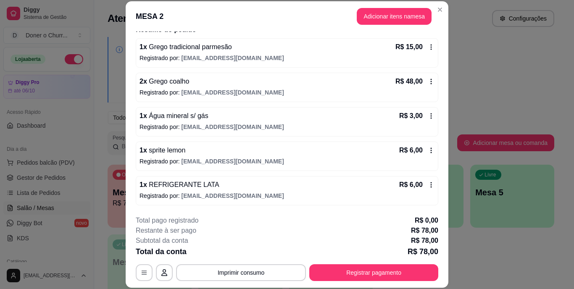
scroll to position [26, 0]
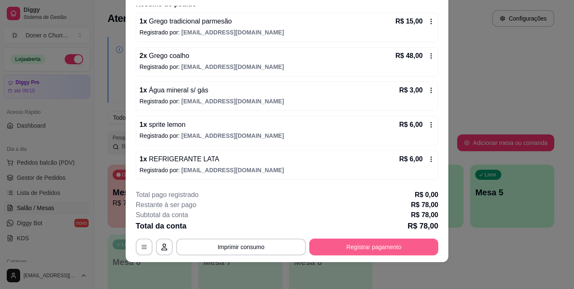
click at [365, 245] on button "Registrar pagamento" at bounding box center [373, 247] width 129 height 17
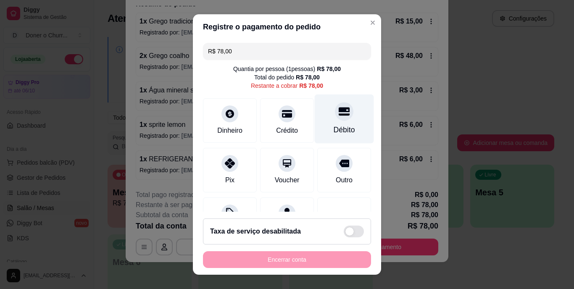
click at [323, 124] on div "Débito" at bounding box center [344, 119] width 59 height 49
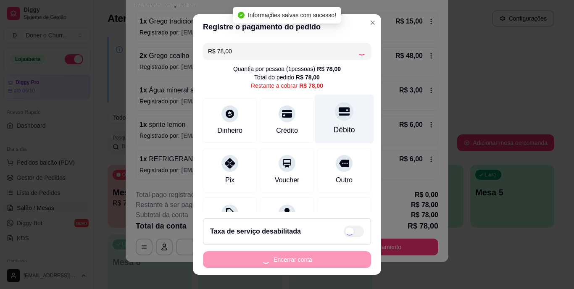
type input "R$ 0,00"
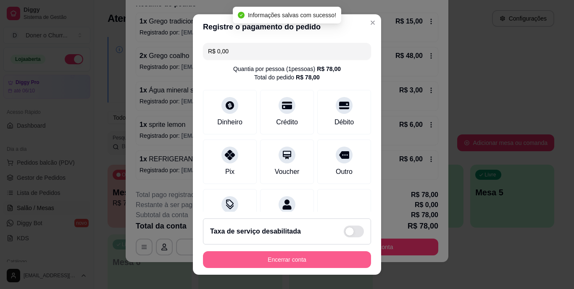
click at [277, 256] on button "Encerrar conta" at bounding box center [287, 259] width 168 height 17
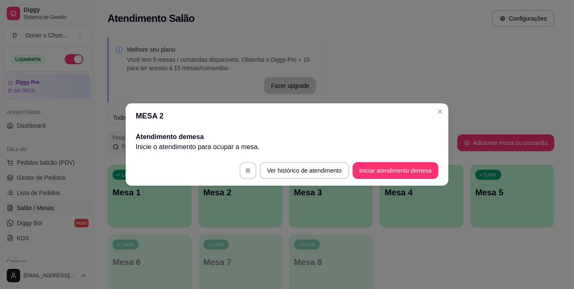
scroll to position [0, 0]
click at [369, 170] on button "Iniciar atendimento de mesa" at bounding box center [396, 170] width 86 height 17
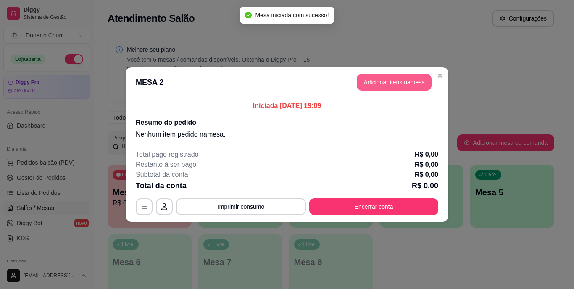
click at [393, 84] on button "Adicionar itens na mesa" at bounding box center [394, 82] width 75 height 17
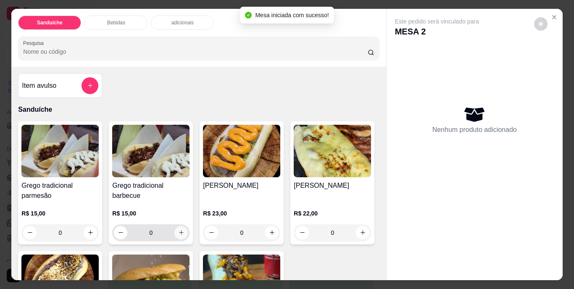
click at [179, 230] on icon "increase-product-quantity" at bounding box center [181, 233] width 6 height 6
type input "1"
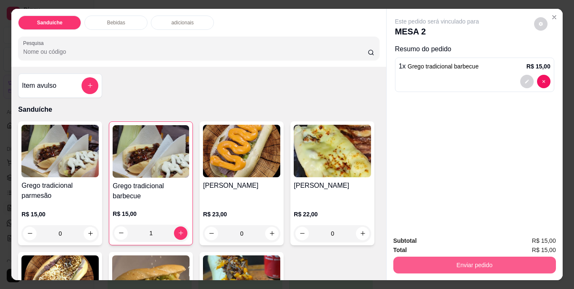
click at [449, 257] on button "Enviar pedido" at bounding box center [475, 265] width 163 height 17
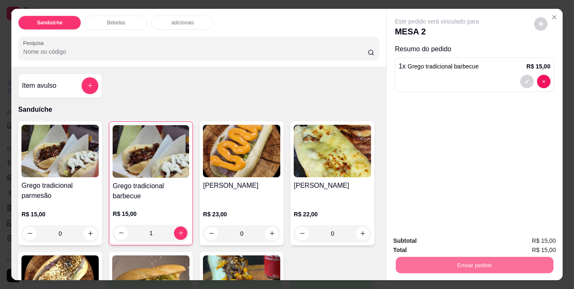
click at [451, 238] on button "Não registrar e enviar pedido" at bounding box center [446, 242] width 87 height 16
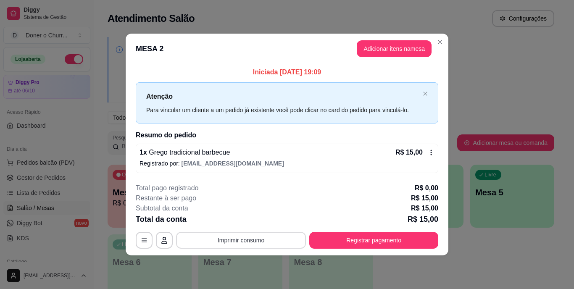
click at [246, 246] on button "Imprimir consumo" at bounding box center [241, 240] width 130 height 17
click at [242, 222] on button "IMPRESSORA" at bounding box center [243, 220] width 59 height 13
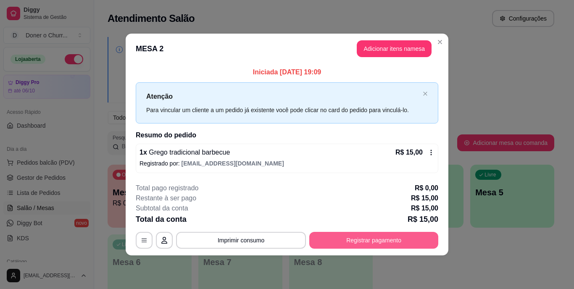
click at [356, 245] on button "Registrar pagamento" at bounding box center [373, 240] width 129 height 17
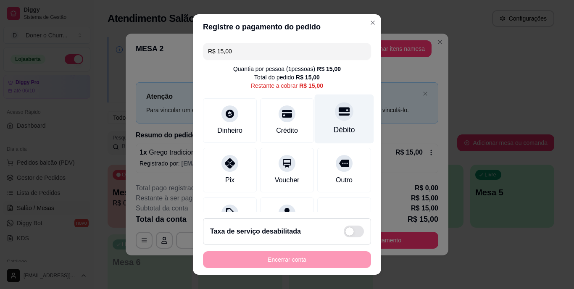
click at [336, 118] on div at bounding box center [344, 112] width 18 height 18
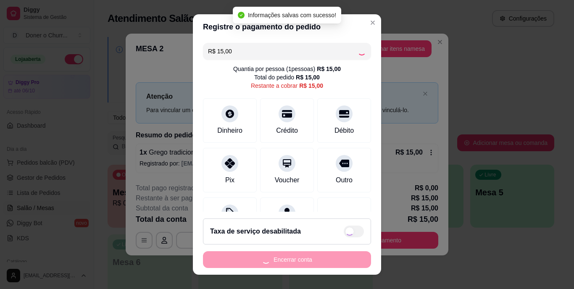
type input "R$ 0,00"
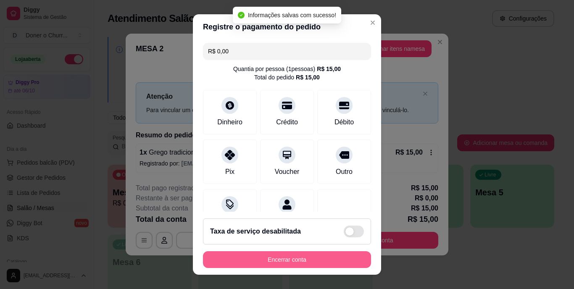
click at [288, 259] on button "Encerrar conta" at bounding box center [287, 259] width 168 height 17
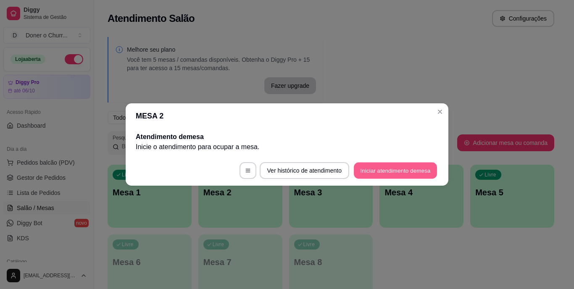
click at [378, 171] on button "Iniciar atendimento de mesa" at bounding box center [395, 171] width 83 height 16
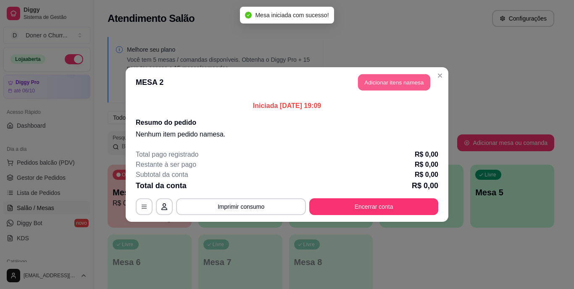
click at [393, 85] on button "Adicionar itens na mesa" at bounding box center [394, 82] width 72 height 16
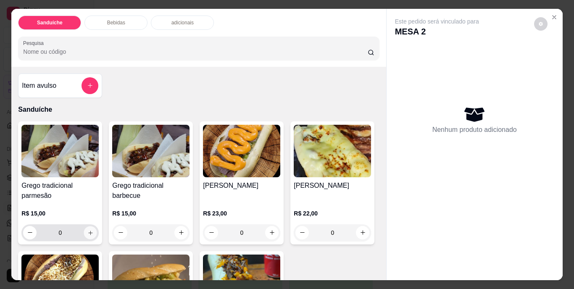
click at [87, 231] on icon "increase-product-quantity" at bounding box center [90, 233] width 6 height 6
type input "1"
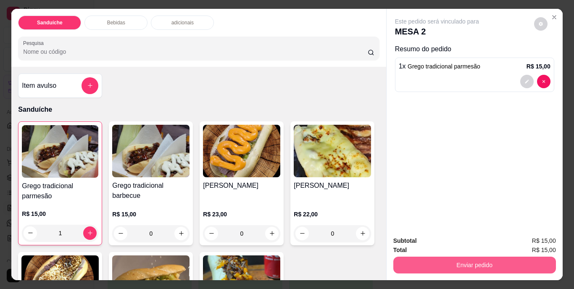
click at [485, 262] on button "Enviar pedido" at bounding box center [475, 265] width 163 height 17
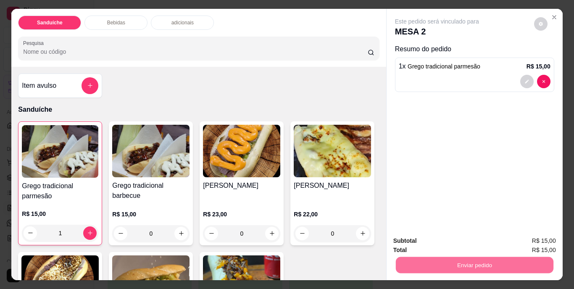
click at [470, 241] on button "Não registrar e enviar pedido" at bounding box center [446, 242] width 85 height 16
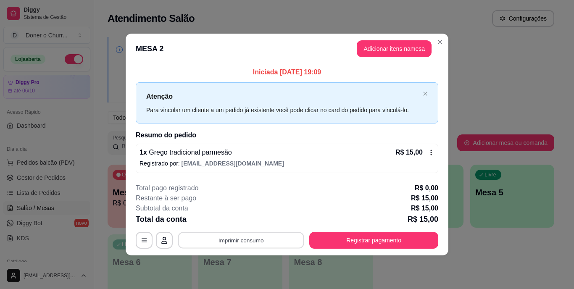
click at [245, 238] on button "Imprimir consumo" at bounding box center [241, 240] width 126 height 16
click at [246, 220] on button "IMPRESSORA" at bounding box center [243, 220] width 59 height 13
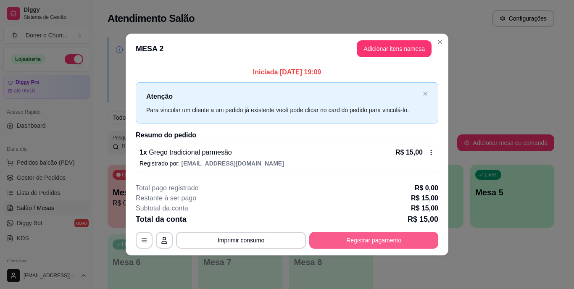
click at [354, 240] on button "Registrar pagamento" at bounding box center [373, 240] width 129 height 17
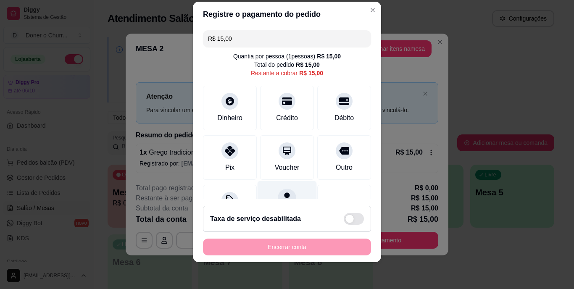
scroll to position [44, 0]
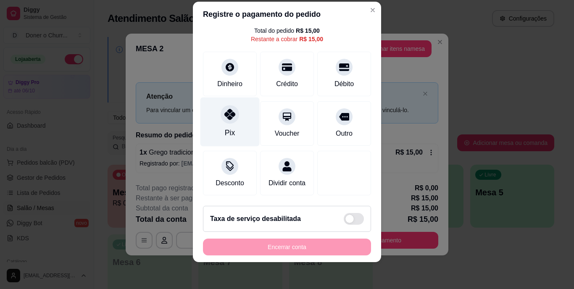
click at [225, 109] on icon at bounding box center [230, 114] width 11 height 11
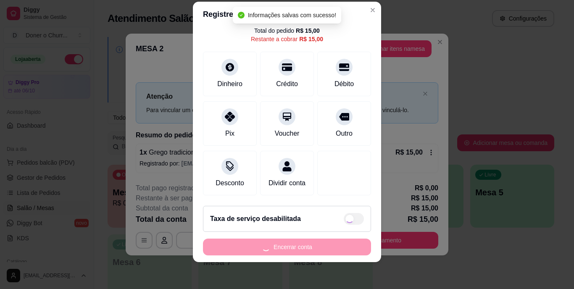
type input "R$ 0,00"
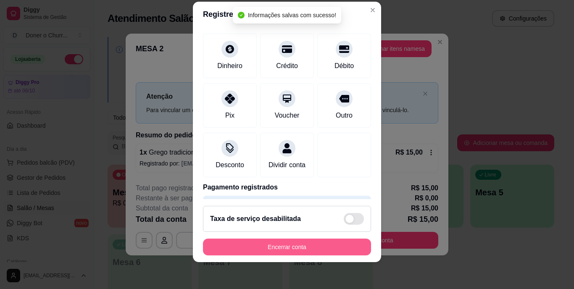
click at [293, 245] on button "Encerrar conta" at bounding box center [287, 247] width 168 height 17
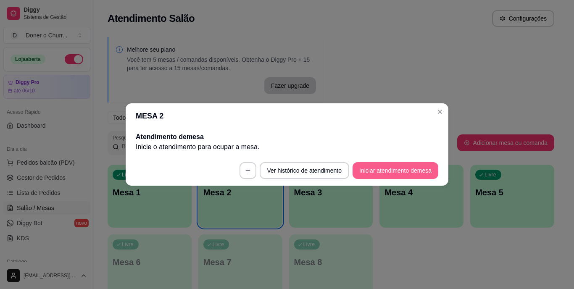
click at [406, 163] on button "Iniciar atendimento de mesa" at bounding box center [396, 170] width 86 height 17
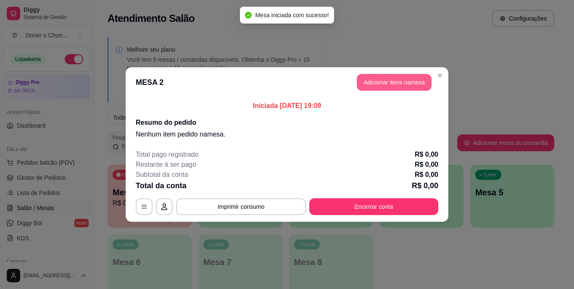
click at [399, 82] on button "Adicionar itens na mesa" at bounding box center [394, 82] width 75 height 17
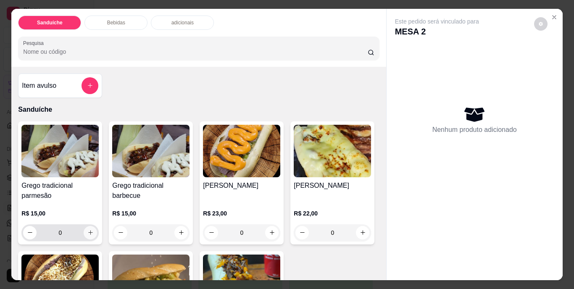
click at [87, 230] on icon "increase-product-quantity" at bounding box center [90, 233] width 6 height 6
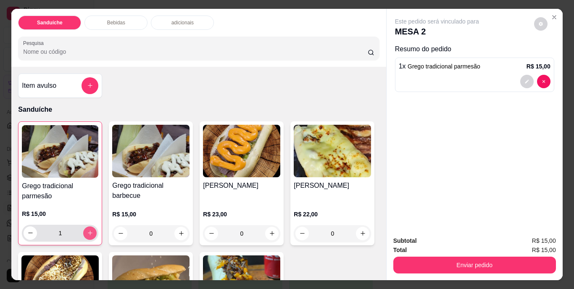
click at [87, 230] on icon "increase-product-quantity" at bounding box center [90, 233] width 6 height 6
type input "2"
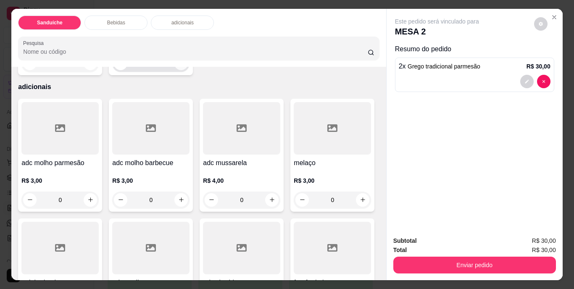
scroll to position [462, 0]
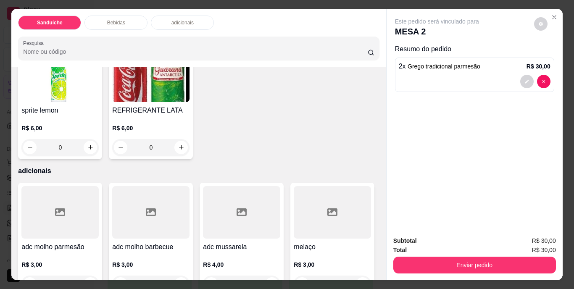
click at [85, 34] on button "increase-product-quantity" at bounding box center [90, 27] width 13 height 13
type input "1"
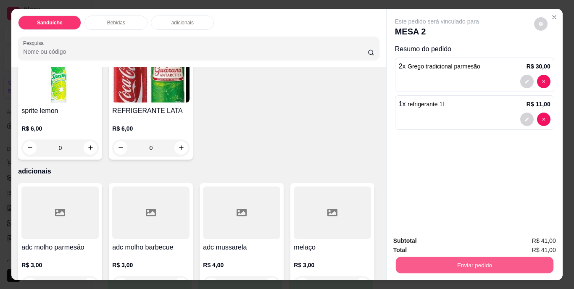
click at [473, 265] on button "Enviar pedido" at bounding box center [475, 265] width 158 height 16
click at [453, 242] on button "Não registrar e enviar pedido" at bounding box center [446, 242] width 87 height 16
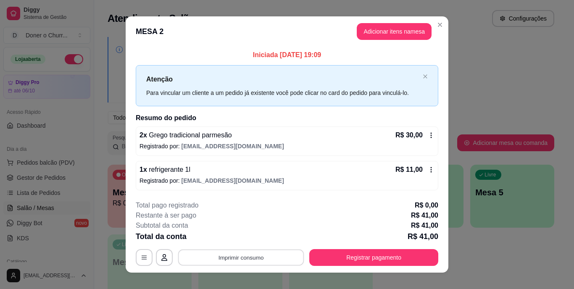
click at [235, 256] on button "Imprimir consumo" at bounding box center [241, 257] width 126 height 16
click at [252, 232] on button "IMPRESSORA" at bounding box center [240, 238] width 61 height 13
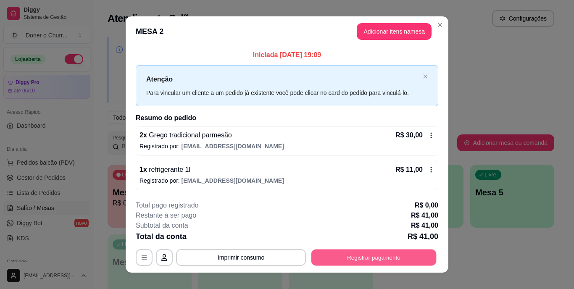
click at [367, 258] on button "Registrar pagamento" at bounding box center [374, 257] width 125 height 16
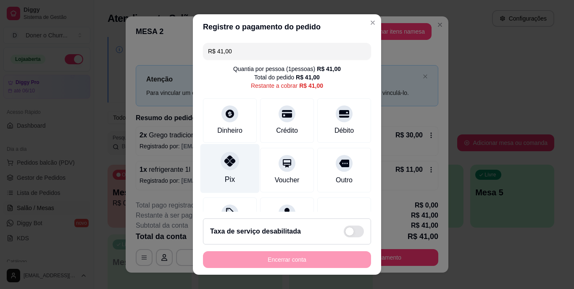
click at [225, 164] on icon at bounding box center [230, 161] width 11 height 11
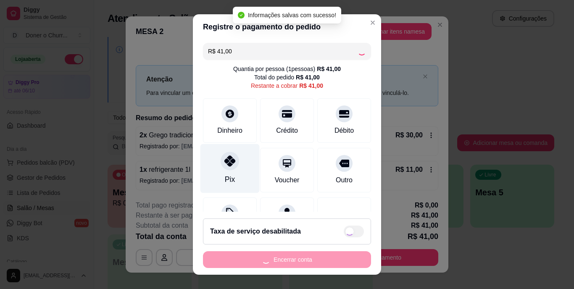
type input "R$ 0,00"
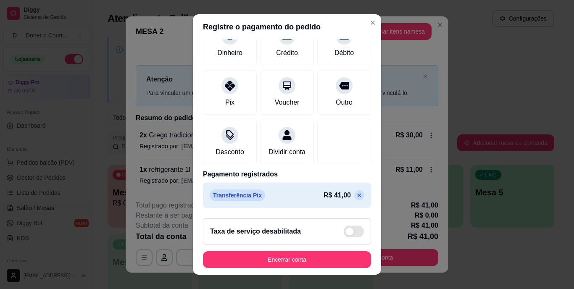
scroll to position [79, 0]
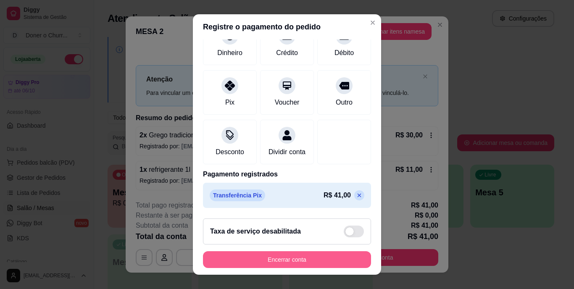
click at [267, 257] on button "Encerrar conta" at bounding box center [287, 259] width 168 height 17
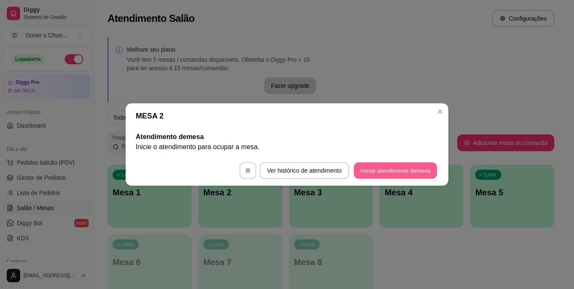
click at [396, 168] on button "Iniciar atendimento de mesa" at bounding box center [395, 171] width 83 height 16
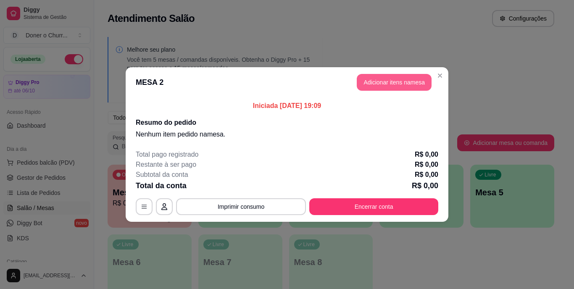
click at [404, 86] on button "Adicionar itens na mesa" at bounding box center [394, 82] width 75 height 17
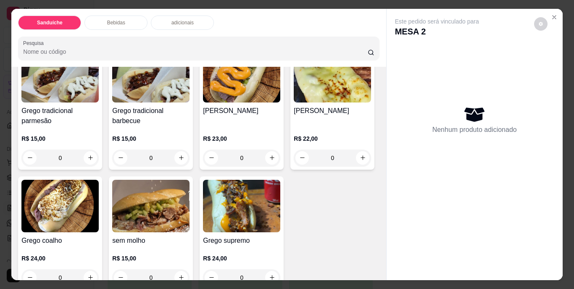
scroll to position [84, 0]
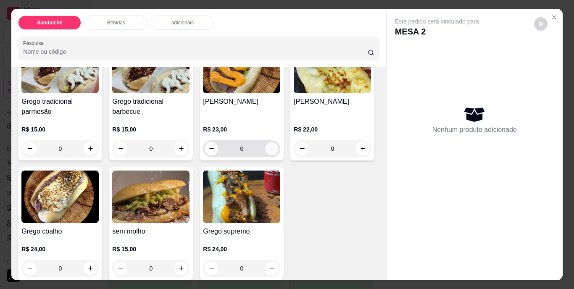
click at [270, 147] on icon "increase-product-quantity" at bounding box center [272, 149] width 4 height 4
type input "1"
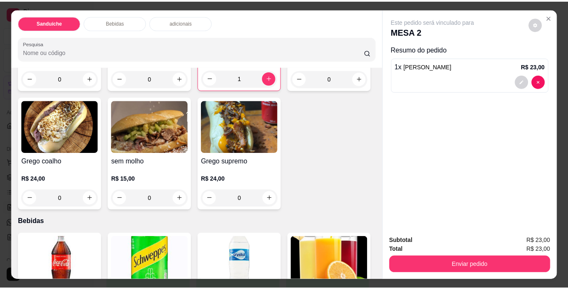
scroll to position [168, 0]
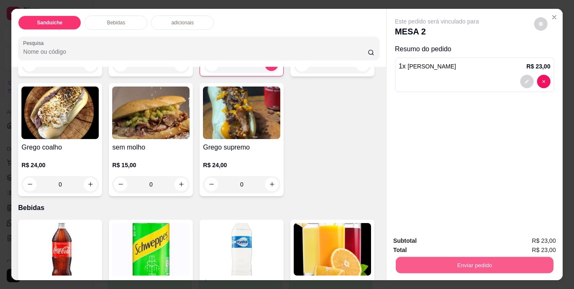
click at [444, 263] on button "Enviar pedido" at bounding box center [475, 265] width 158 height 16
click at [440, 240] on button "Não registrar e enviar pedido" at bounding box center [446, 242] width 85 height 16
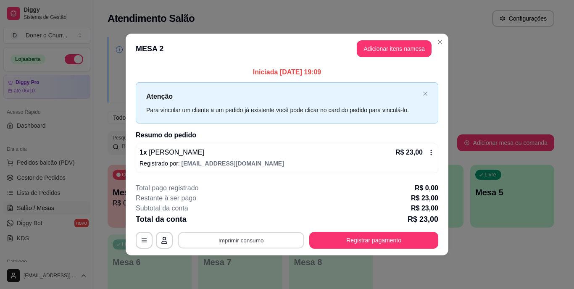
click at [243, 241] on button "Imprimir consumo" at bounding box center [241, 240] width 126 height 16
click at [251, 223] on button "IMPRESSORA" at bounding box center [243, 220] width 59 height 13
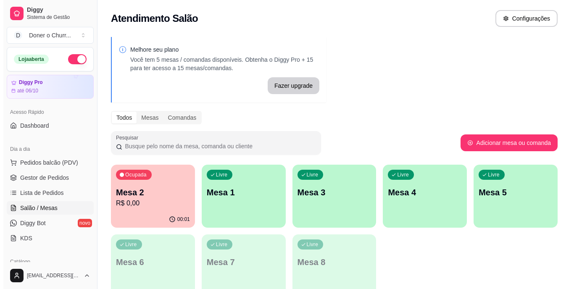
scroll to position [42, 0]
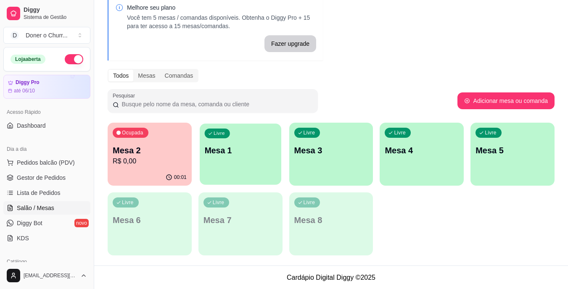
click at [241, 153] on p "Mesa 1" at bounding box center [240, 150] width 72 height 11
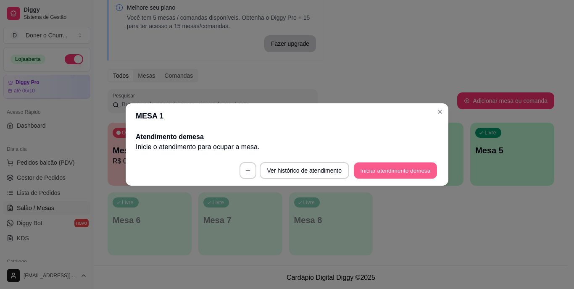
click at [388, 174] on button "Iniciar atendimento de mesa" at bounding box center [395, 171] width 83 height 16
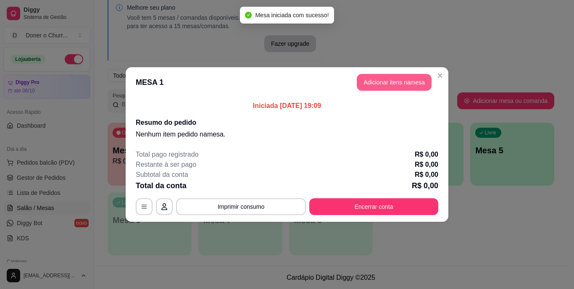
click at [413, 79] on button "Adicionar itens na mesa" at bounding box center [394, 82] width 75 height 17
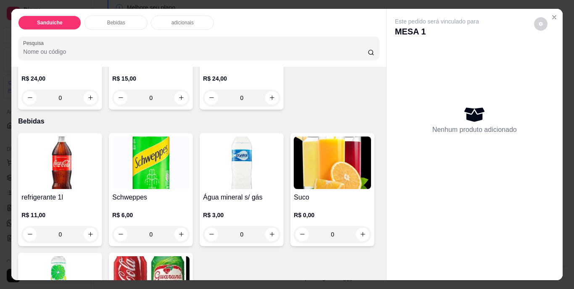
scroll to position [252, 0]
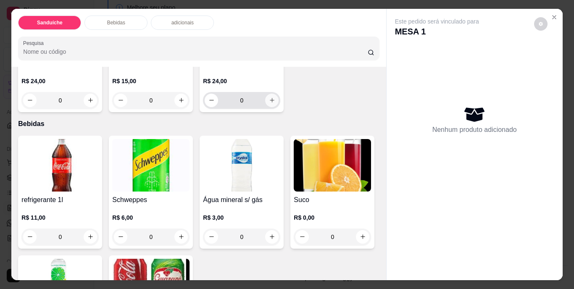
click at [270, 103] on icon "increase-product-quantity" at bounding box center [272, 100] width 5 height 5
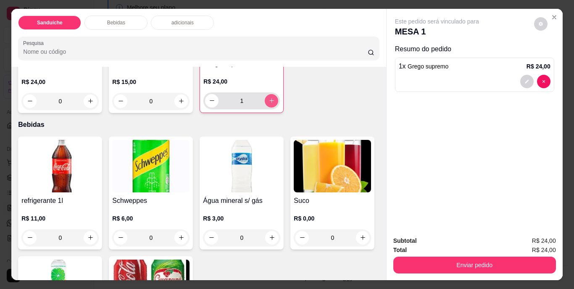
type input "1"
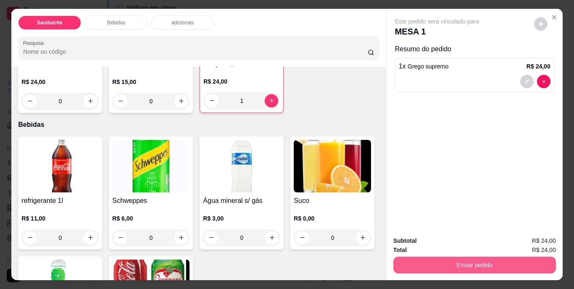
click at [466, 257] on button "Enviar pedido" at bounding box center [475, 265] width 163 height 17
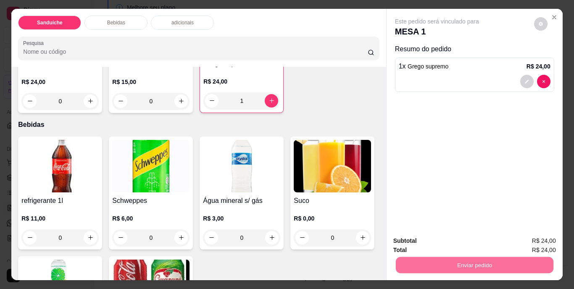
click at [452, 238] on button "Não registrar e enviar pedido" at bounding box center [446, 242] width 85 height 16
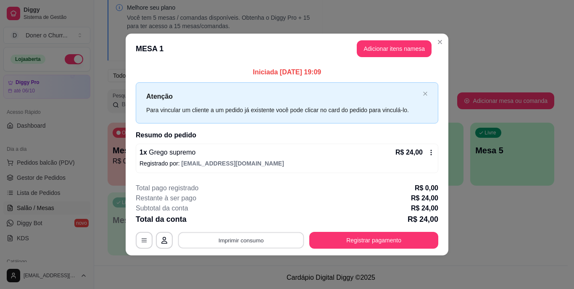
click at [246, 239] on button "Imprimir consumo" at bounding box center [241, 240] width 126 height 16
click at [251, 219] on button "IMPRESSORA" at bounding box center [243, 220] width 59 height 13
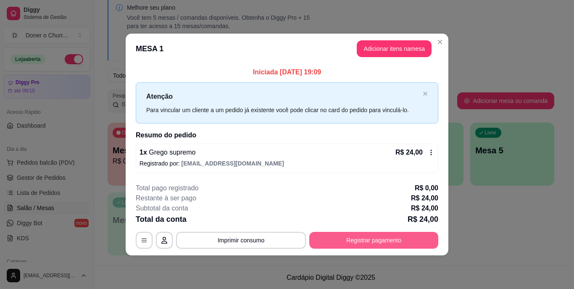
click at [370, 241] on button "Registrar pagamento" at bounding box center [373, 240] width 129 height 17
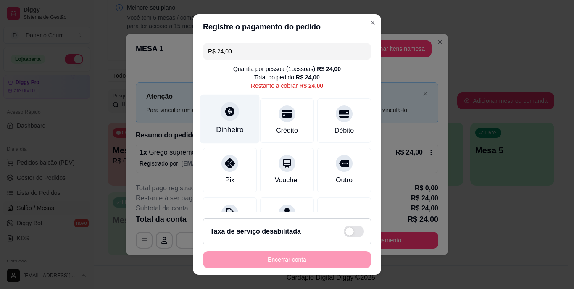
click at [219, 125] on div "Dinheiro" at bounding box center [230, 130] width 28 height 11
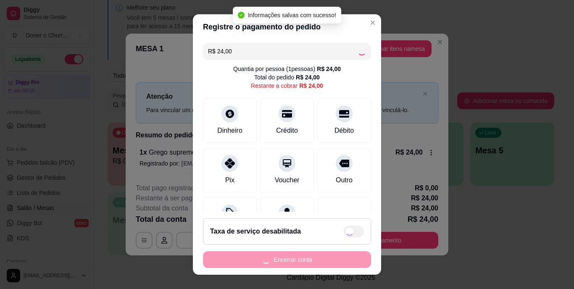
type input "R$ 0,00"
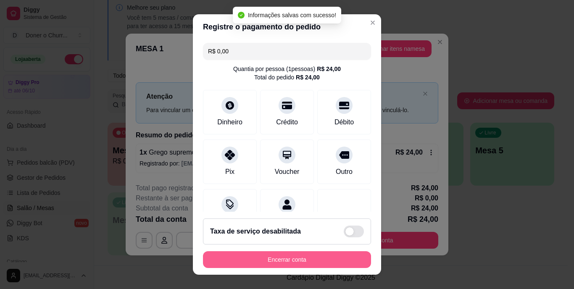
click at [312, 257] on button "Encerrar conta" at bounding box center [287, 259] width 168 height 17
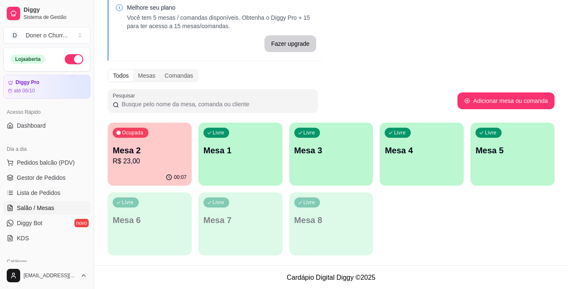
click at [250, 154] on p "Mesa 1" at bounding box center [240, 151] width 74 height 12
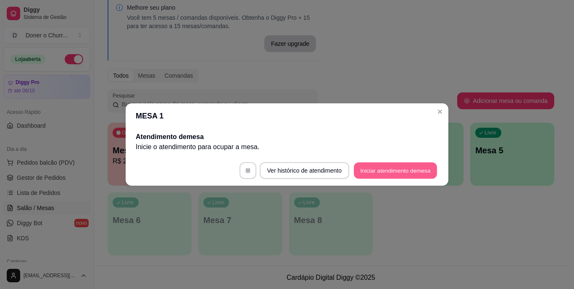
click at [400, 166] on button "Iniciar atendimento de mesa" at bounding box center [395, 171] width 83 height 16
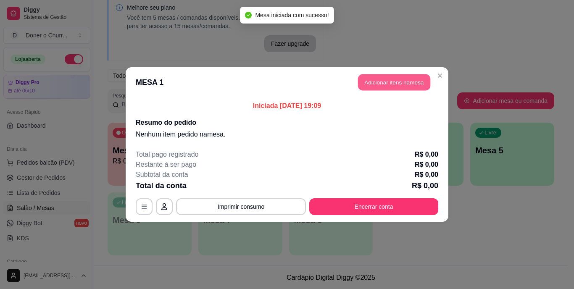
click at [401, 82] on button "Adicionar itens na mesa" at bounding box center [394, 82] width 72 height 16
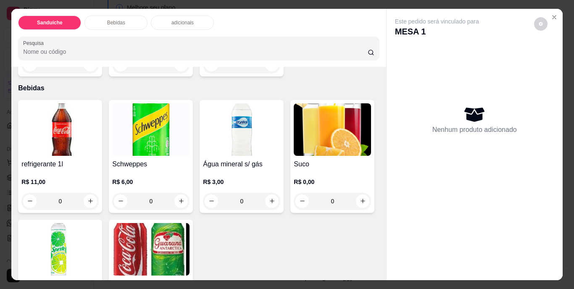
scroll to position [294, 0]
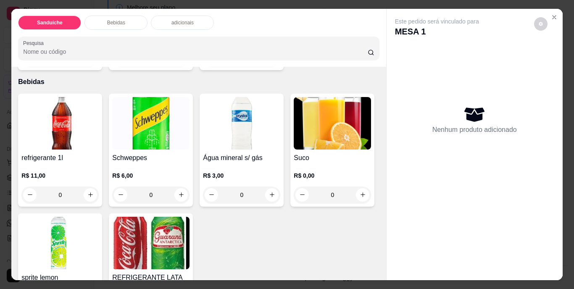
click at [266, 65] on button "increase-product-quantity" at bounding box center [272, 58] width 13 height 13
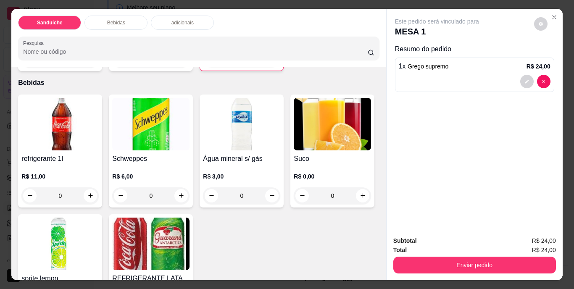
click at [265, 66] on button "increase-product-quantity" at bounding box center [271, 58] width 13 height 13
type input "2"
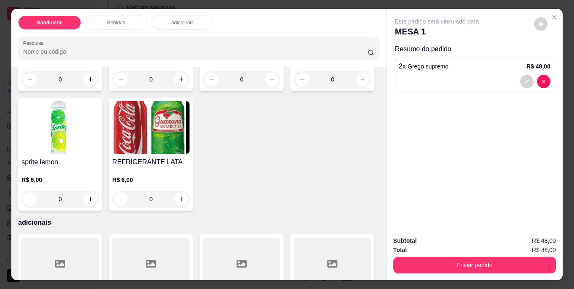
scroll to position [462, 0]
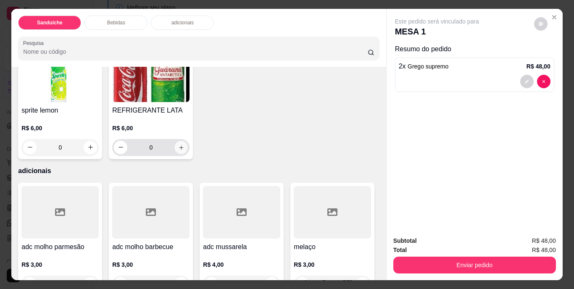
click at [185, 151] on icon "increase-product-quantity" at bounding box center [181, 147] width 6 height 6
type input "1"
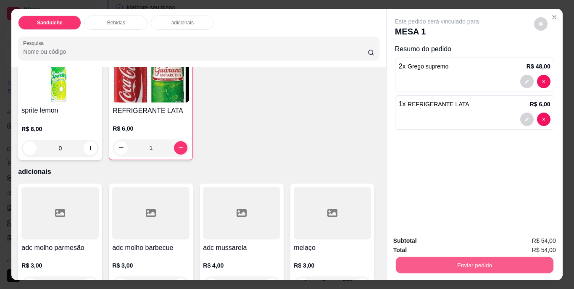
click at [461, 259] on button "Enviar pedido" at bounding box center [475, 265] width 158 height 16
click at [443, 239] on button "Não registrar e enviar pedido" at bounding box center [446, 242] width 87 height 16
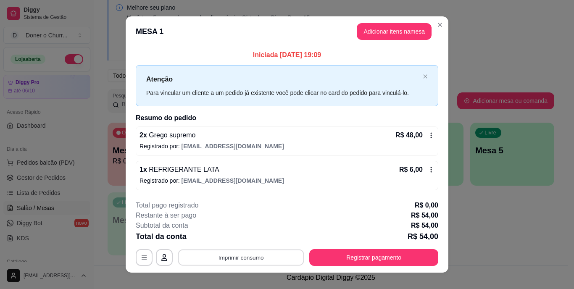
click at [244, 258] on button "Imprimir consumo" at bounding box center [241, 257] width 126 height 16
click at [238, 237] on button "IMPRESSORA" at bounding box center [240, 237] width 59 height 13
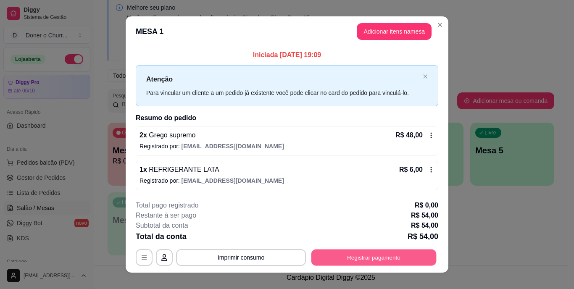
click at [339, 252] on button "Registrar pagamento" at bounding box center [374, 257] width 125 height 16
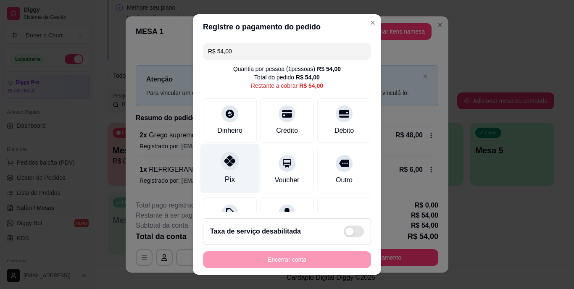
click at [226, 168] on div at bounding box center [230, 161] width 18 height 18
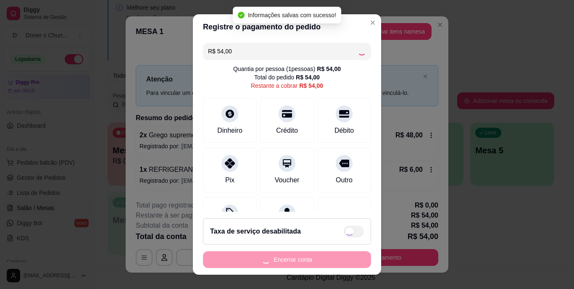
type input "R$ 0,00"
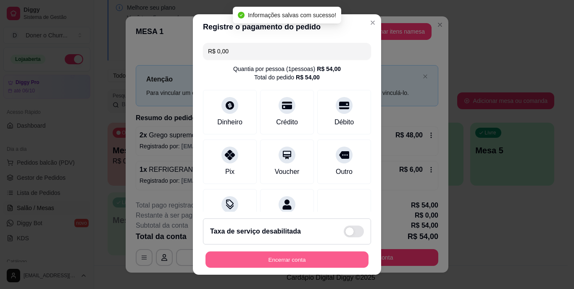
click at [320, 261] on button "Encerrar conta" at bounding box center [287, 259] width 163 height 16
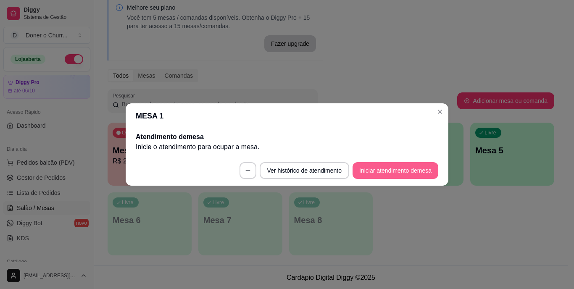
click at [380, 170] on button "Iniciar atendimento de mesa" at bounding box center [396, 170] width 86 height 17
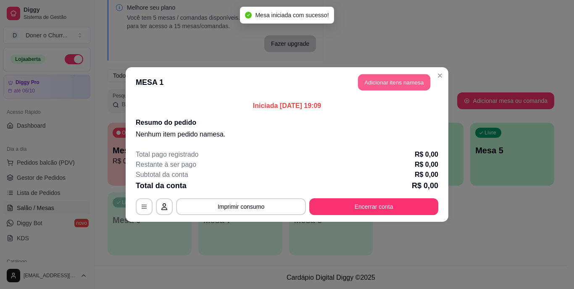
click at [396, 83] on button "Adicionar itens na mesa" at bounding box center [394, 82] width 72 height 16
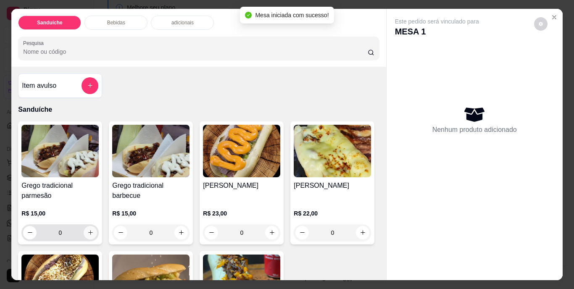
click at [87, 230] on icon "increase-product-quantity" at bounding box center [90, 233] width 6 height 6
type input "1"
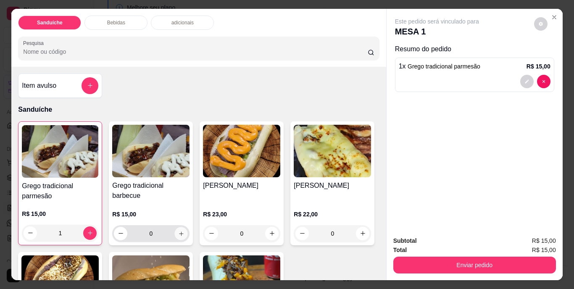
click at [178, 233] on icon "increase-product-quantity" at bounding box center [181, 233] width 6 height 6
type input "1"
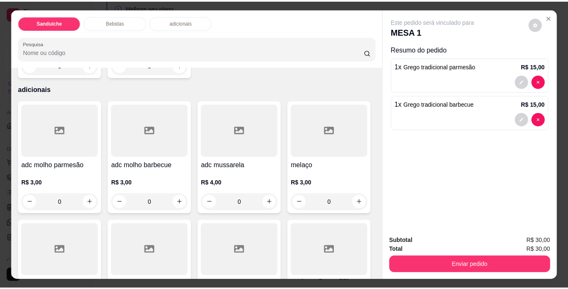
scroll to position [505, 0]
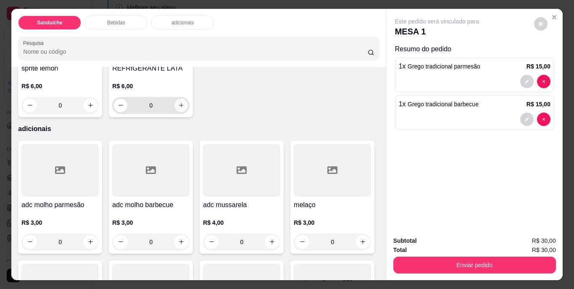
click at [185, 108] on icon "increase-product-quantity" at bounding box center [181, 105] width 6 height 6
type input "1"
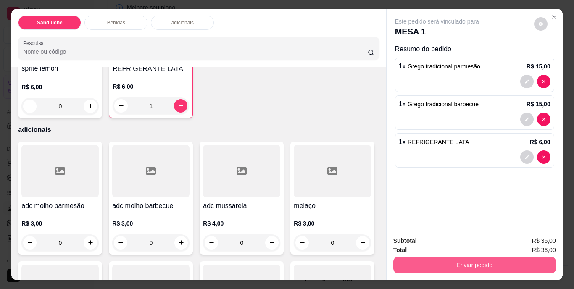
click at [467, 257] on button "Enviar pedido" at bounding box center [475, 265] width 163 height 17
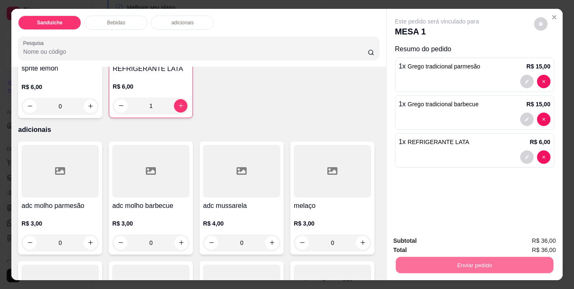
click at [463, 244] on button "Não registrar e enviar pedido" at bounding box center [446, 242] width 87 height 16
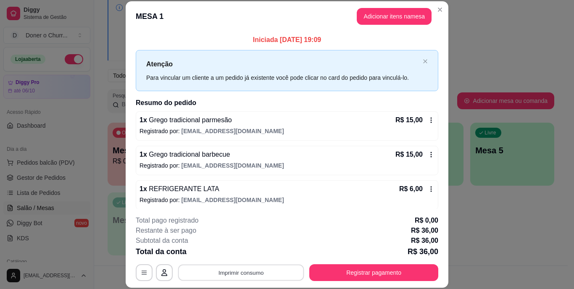
click at [229, 274] on button "Imprimir consumo" at bounding box center [241, 272] width 126 height 16
click at [233, 255] on button "IMPRESSORA" at bounding box center [240, 253] width 61 height 13
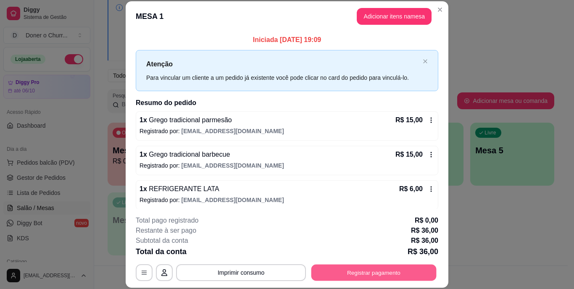
click at [370, 268] on button "Registrar pagamento" at bounding box center [374, 272] width 125 height 16
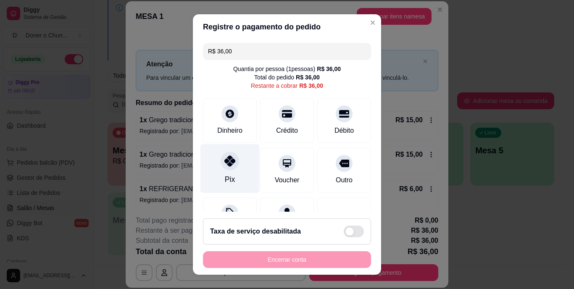
click at [226, 178] on div "Pix" at bounding box center [230, 179] width 10 height 11
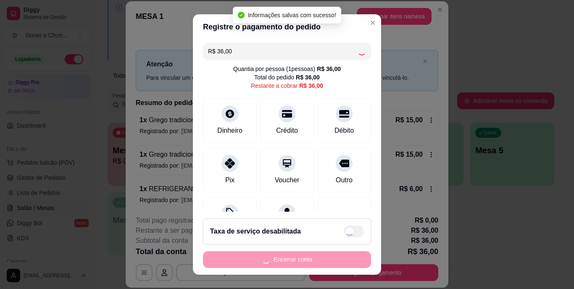
type input "R$ 0,00"
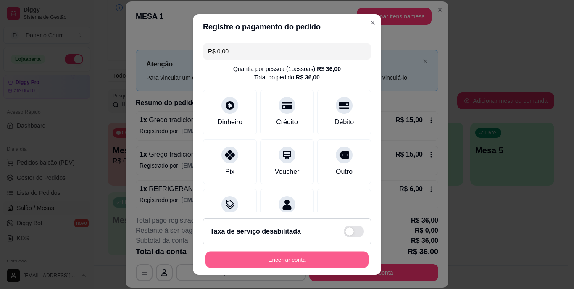
click at [278, 262] on button "Encerrar conta" at bounding box center [287, 259] width 163 height 16
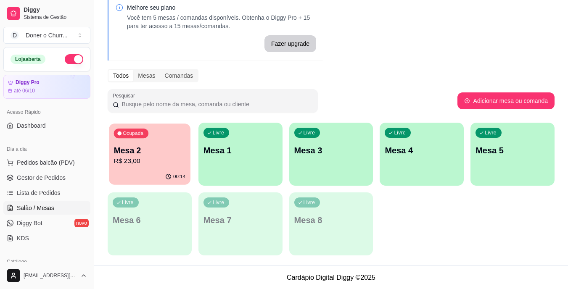
click at [157, 164] on p "R$ 23,00" at bounding box center [150, 161] width 72 height 10
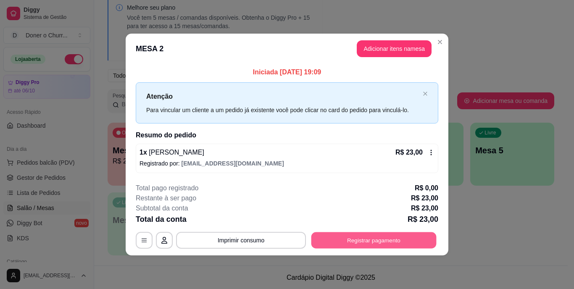
click at [377, 238] on button "Registrar pagamento" at bounding box center [374, 240] width 125 height 16
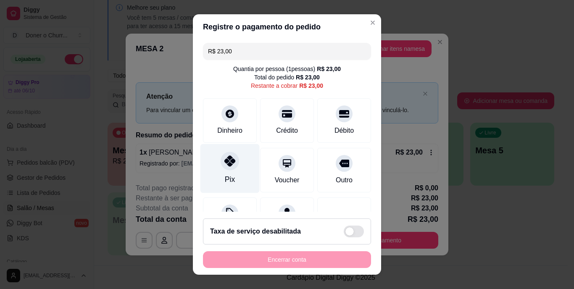
click at [223, 171] on div "Pix" at bounding box center [230, 168] width 59 height 49
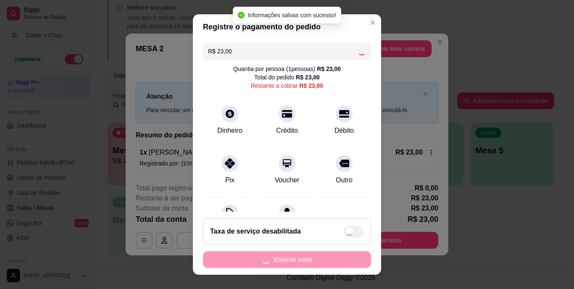
type input "R$ 0,00"
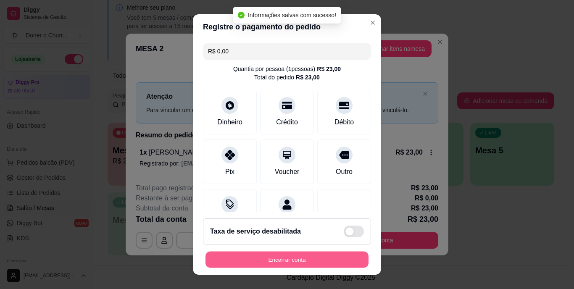
click at [316, 256] on button "Encerrar conta" at bounding box center [287, 259] width 163 height 16
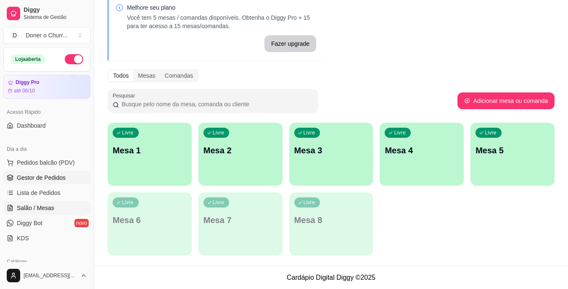
click at [49, 180] on span "Gestor de Pedidos" at bounding box center [41, 178] width 49 height 8
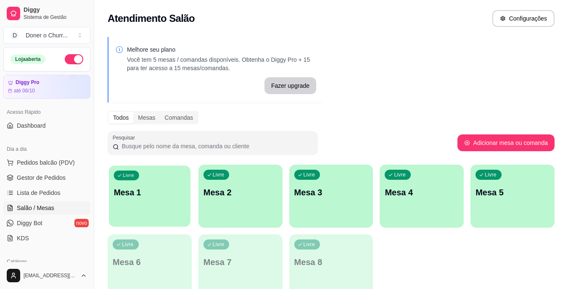
click at [155, 192] on p "Mesa 1" at bounding box center [150, 192] width 72 height 11
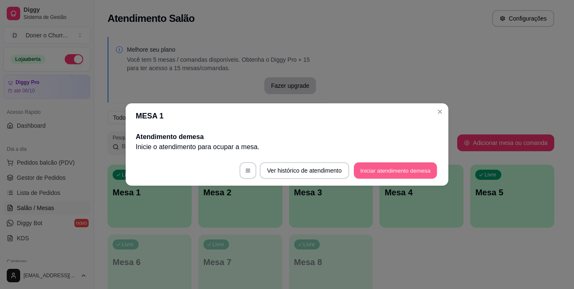
click at [382, 170] on button "Iniciar atendimento de mesa" at bounding box center [395, 171] width 83 height 16
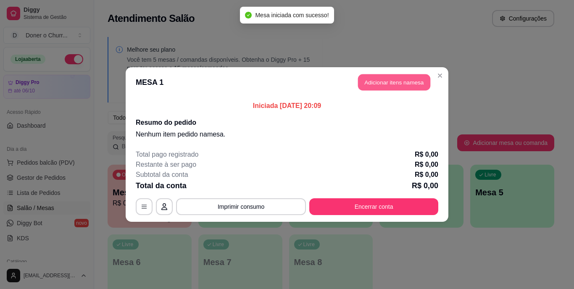
click at [410, 81] on button "Adicionar itens na mesa" at bounding box center [394, 82] width 72 height 16
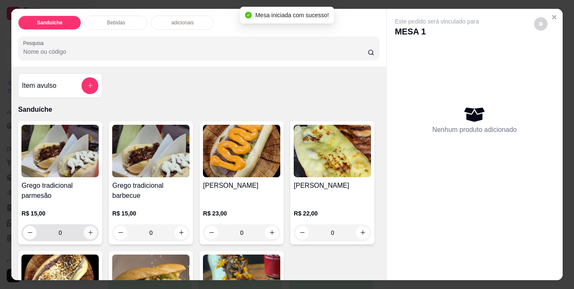
click at [87, 230] on icon "increase-product-quantity" at bounding box center [90, 233] width 6 height 6
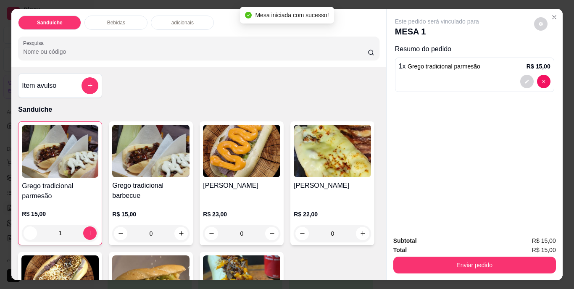
type input "1"
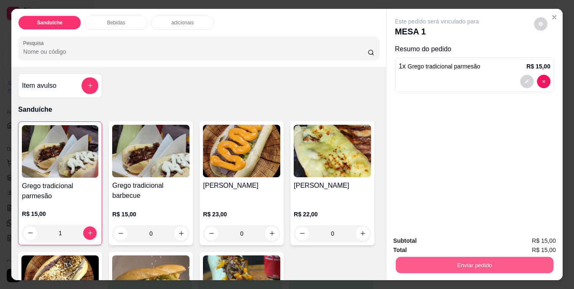
click at [464, 257] on button "Enviar pedido" at bounding box center [475, 265] width 158 height 16
click at [463, 245] on button "Não registrar e enviar pedido" at bounding box center [446, 242] width 85 height 16
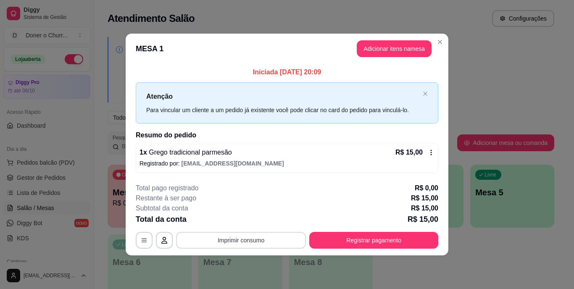
click at [229, 238] on button "Imprimir consumo" at bounding box center [241, 240] width 130 height 17
click at [243, 227] on button "IMPRESSORA" at bounding box center [243, 220] width 59 height 13
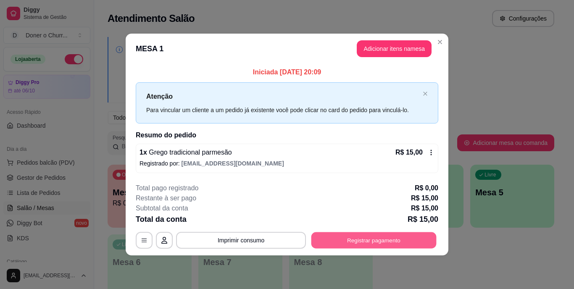
click at [387, 240] on button "Registrar pagamento" at bounding box center [374, 240] width 125 height 16
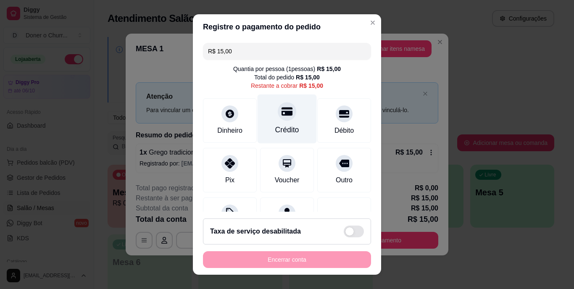
click at [281, 125] on div "Crédito" at bounding box center [287, 130] width 24 height 11
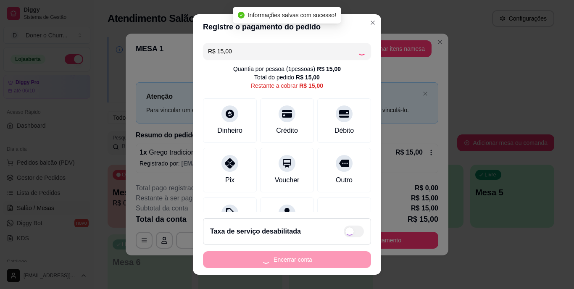
type input "R$ 0,00"
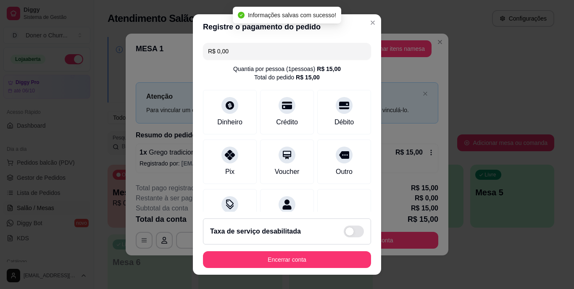
scroll to position [79, 0]
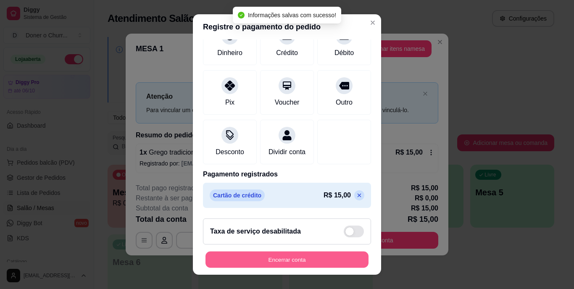
click at [272, 258] on button "Encerrar conta" at bounding box center [287, 259] width 163 height 16
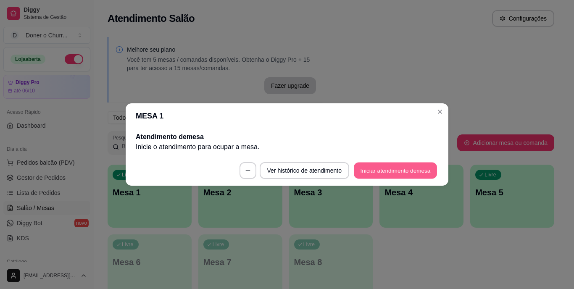
click at [394, 169] on button "Iniciar atendimento de mesa" at bounding box center [395, 171] width 83 height 16
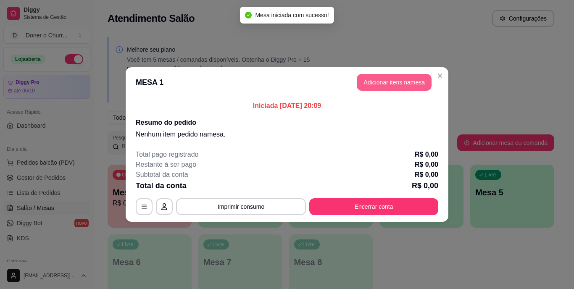
click at [403, 82] on button "Adicionar itens na mesa" at bounding box center [394, 82] width 75 height 17
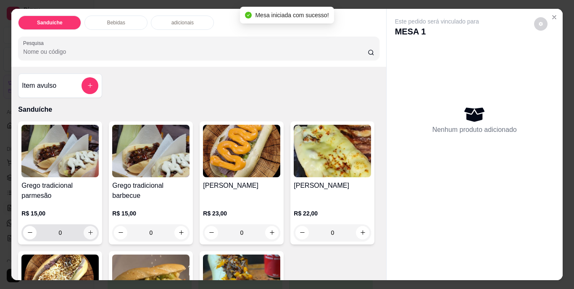
click at [89, 230] on icon "increase-product-quantity" at bounding box center [90, 233] width 6 height 6
type input "1"
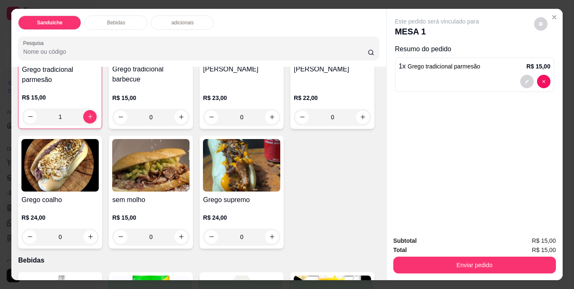
scroll to position [126, 0]
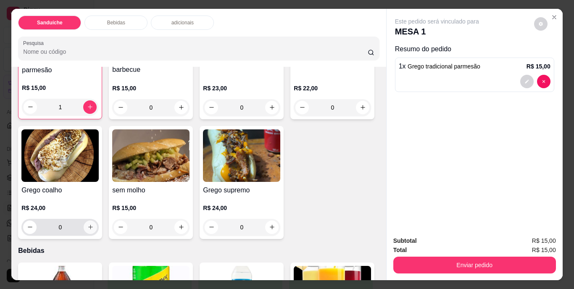
click at [94, 227] on icon "increase-product-quantity" at bounding box center [90, 227] width 6 height 6
type input "1"
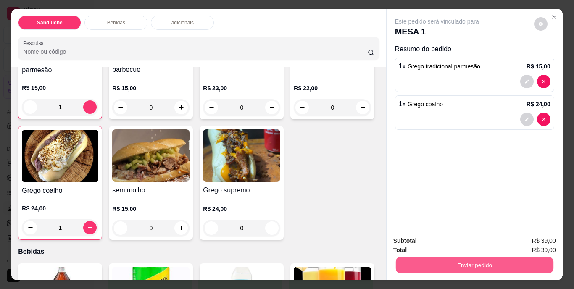
click at [456, 265] on button "Enviar pedido" at bounding box center [475, 265] width 158 height 16
click at [460, 243] on button "Não registrar e enviar pedido" at bounding box center [446, 242] width 87 height 16
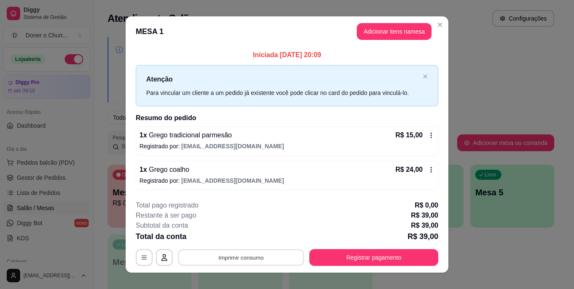
click at [248, 254] on button "Imprimir consumo" at bounding box center [241, 257] width 126 height 16
click at [240, 241] on button "IMPRESSORA" at bounding box center [240, 237] width 59 height 13
click at [484, 250] on div "**********" at bounding box center [287, 144] width 574 height 289
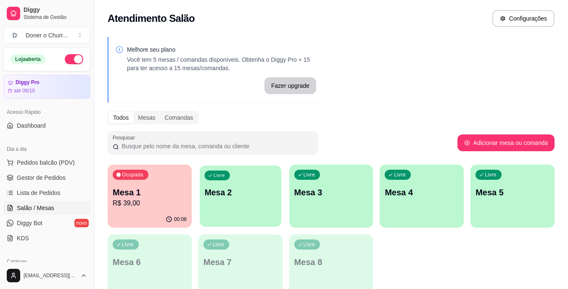
click at [251, 211] on div "Livre Mesa 2" at bounding box center [241, 191] width 82 height 51
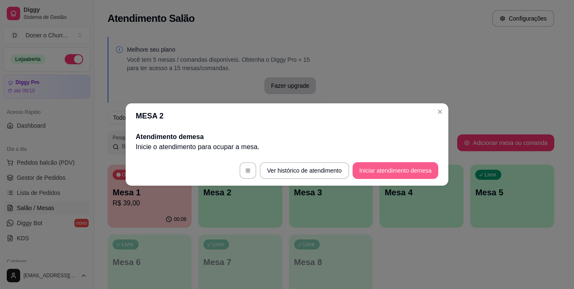
click at [390, 173] on button "Iniciar atendimento de mesa" at bounding box center [396, 170] width 86 height 17
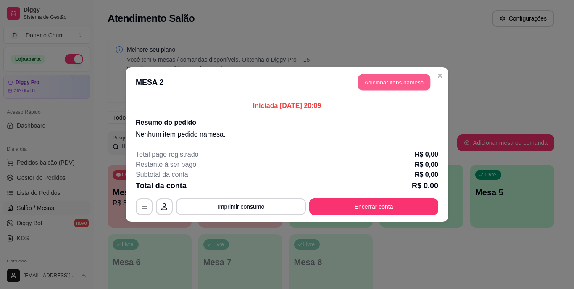
click at [415, 77] on button "Adicionar itens na mesa" at bounding box center [394, 82] width 72 height 16
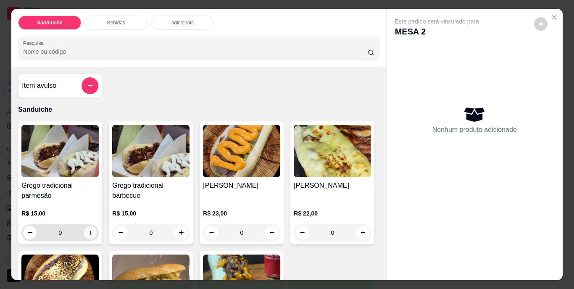
click at [87, 231] on icon "increase-product-quantity" at bounding box center [90, 233] width 6 height 6
type input "1"
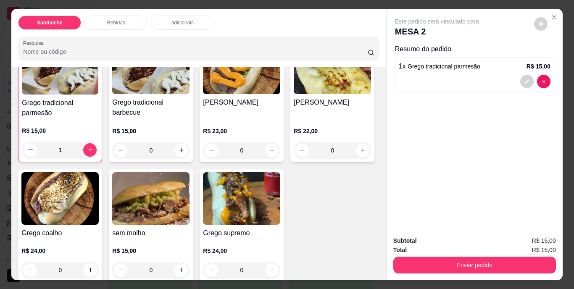
scroll to position [84, 0]
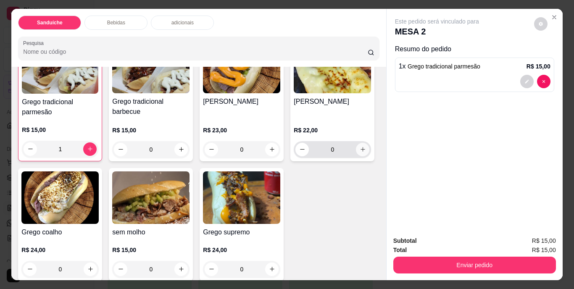
click at [361, 152] on icon "increase-product-quantity" at bounding box center [363, 149] width 5 height 5
type input "1"
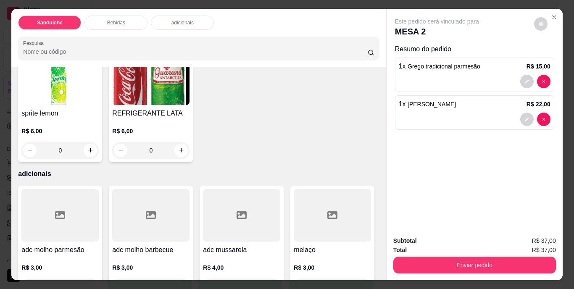
scroll to position [462, 0]
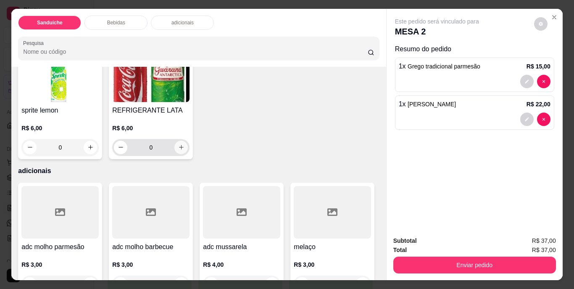
click at [185, 151] on icon "increase-product-quantity" at bounding box center [181, 147] width 6 height 6
type input "1"
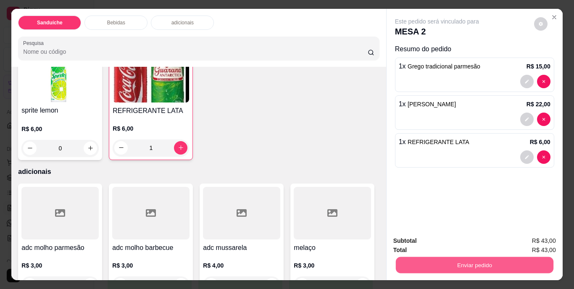
click at [466, 261] on button "Enviar pedido" at bounding box center [475, 265] width 158 height 16
click at [464, 242] on button "Não registrar e enviar pedido" at bounding box center [446, 242] width 87 height 16
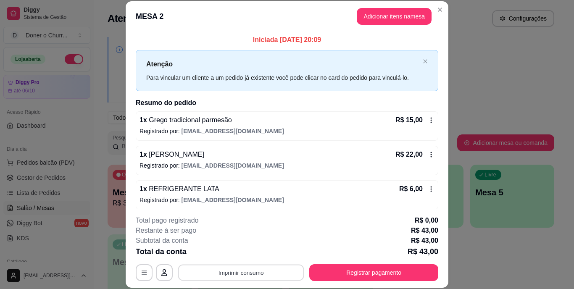
click at [235, 270] on button "Imprimir consumo" at bounding box center [241, 272] width 126 height 16
click at [235, 256] on button "IMPRESSORA" at bounding box center [240, 253] width 59 height 13
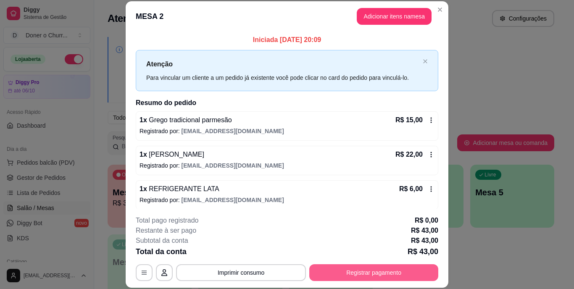
click at [373, 273] on button "Registrar pagamento" at bounding box center [373, 272] width 129 height 17
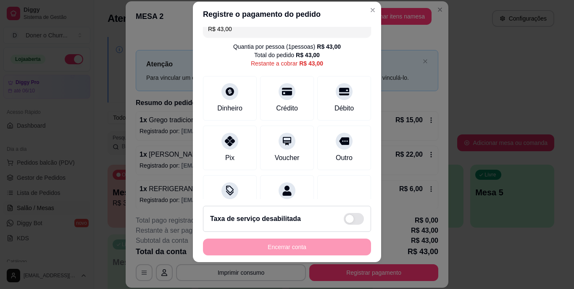
scroll to position [44, 0]
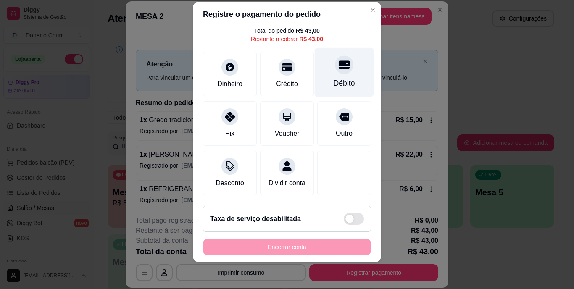
click at [328, 66] on div "Débito" at bounding box center [344, 72] width 59 height 49
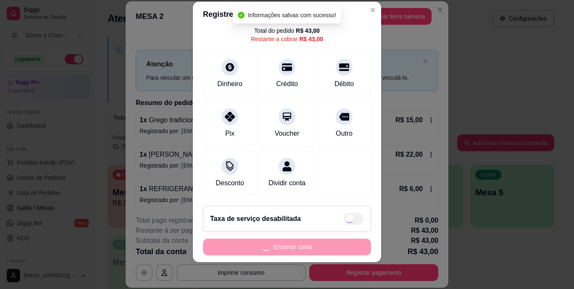
type input "R$ 0,00"
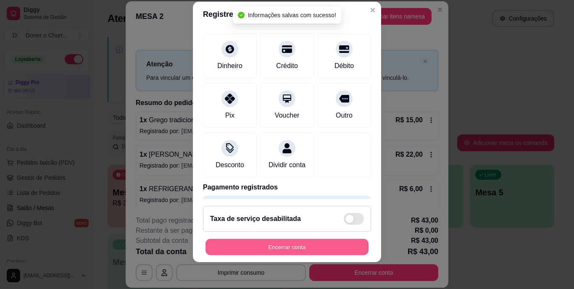
click at [293, 244] on button "Encerrar conta" at bounding box center [287, 247] width 163 height 16
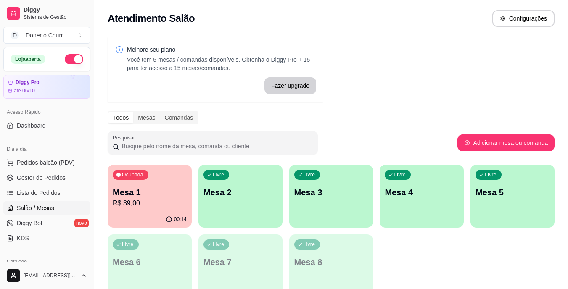
click at [153, 200] on p "R$ 39,00" at bounding box center [150, 203] width 74 height 10
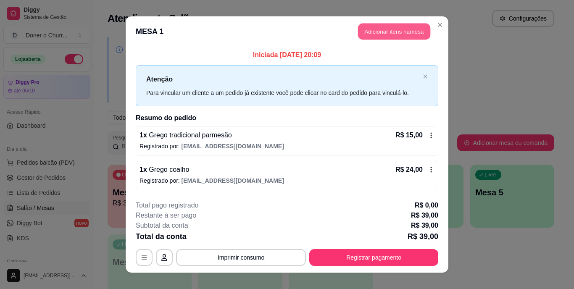
click at [390, 30] on button "Adicionar itens na mesa" at bounding box center [394, 32] width 72 height 16
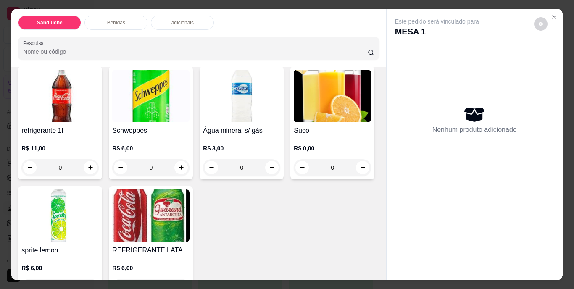
scroll to position [378, 0]
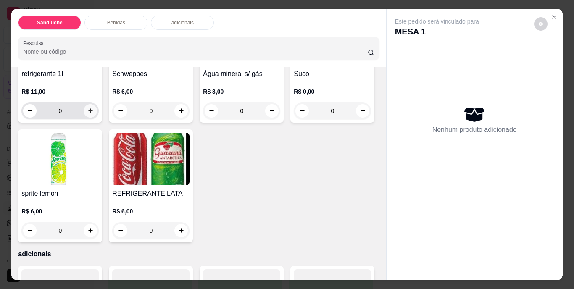
click at [88, 113] on icon "increase-product-quantity" at bounding box center [90, 110] width 5 height 5
type input "1"
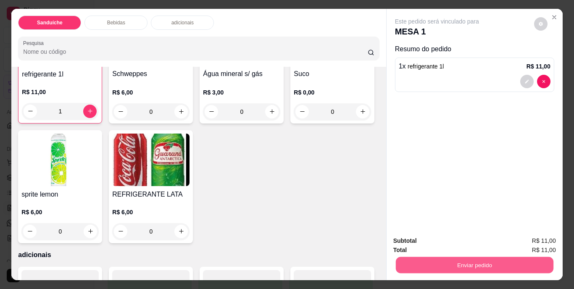
click at [422, 260] on button "Enviar pedido" at bounding box center [475, 265] width 158 height 16
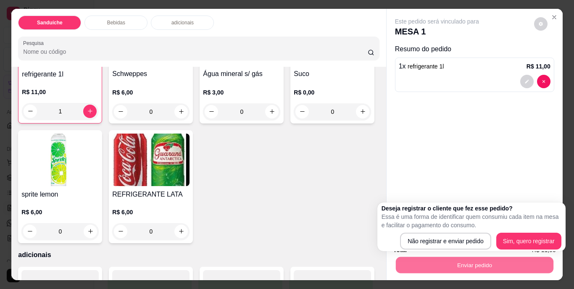
click at [458, 250] on div "Deseja registrar o cliente que fez esse pedido? Essa é uma forma de identificar…" at bounding box center [472, 227] width 188 height 49
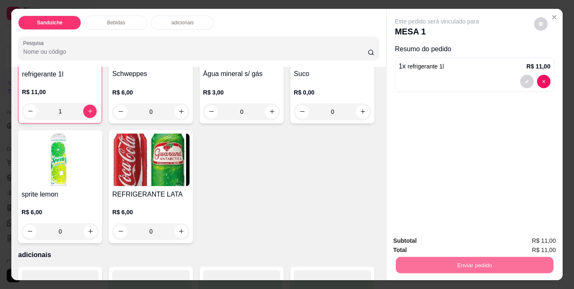
click at [467, 243] on button "Não registrar e enviar pedido" at bounding box center [446, 242] width 85 height 16
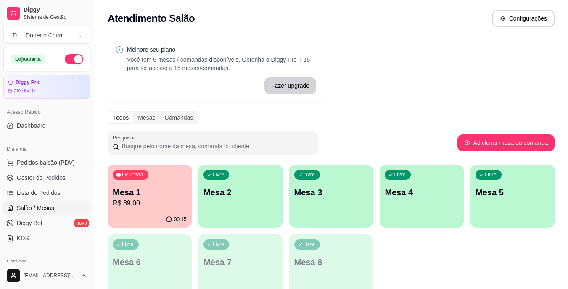
click at [256, 191] on p "Mesa 2" at bounding box center [240, 193] width 74 height 12
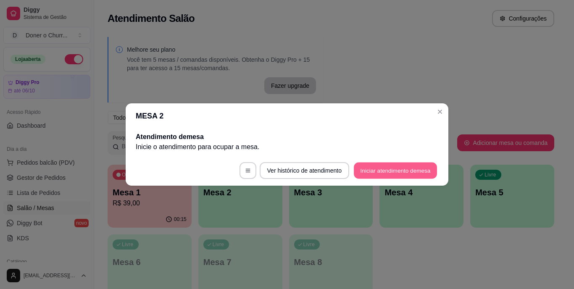
click at [379, 169] on button "Iniciar atendimento de mesa" at bounding box center [395, 171] width 83 height 16
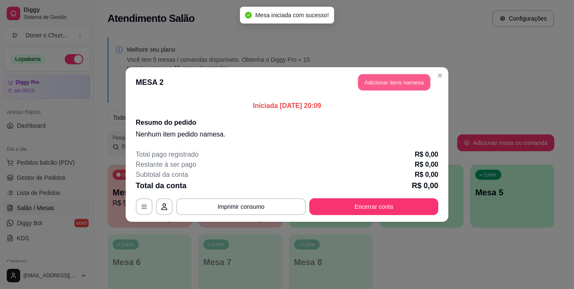
click at [391, 85] on button "Adicionar itens na mesa" at bounding box center [394, 82] width 72 height 16
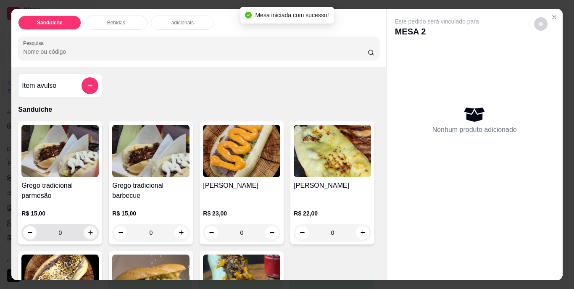
click at [87, 230] on icon "increase-product-quantity" at bounding box center [90, 233] width 6 height 6
type input "1"
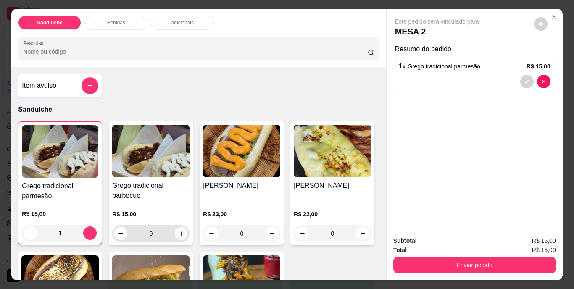
click at [175, 235] on button "increase-product-quantity" at bounding box center [181, 233] width 13 height 13
type input "1"
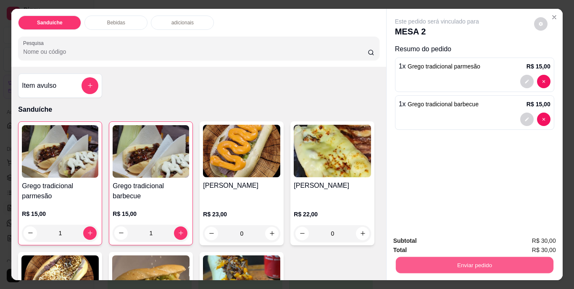
click at [462, 261] on button "Enviar pedido" at bounding box center [475, 265] width 158 height 16
click at [454, 243] on button "Não registrar e enviar pedido" at bounding box center [446, 242] width 85 height 16
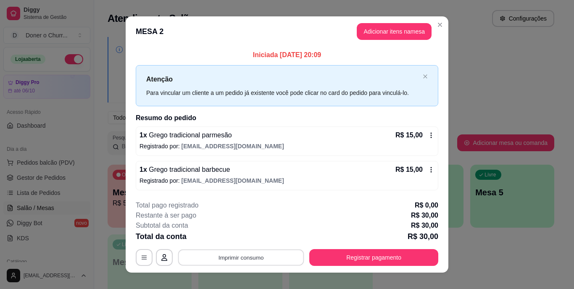
click at [251, 255] on button "Imprimir consumo" at bounding box center [241, 257] width 126 height 16
click at [256, 236] on button "IMPRESSORA" at bounding box center [240, 238] width 61 height 13
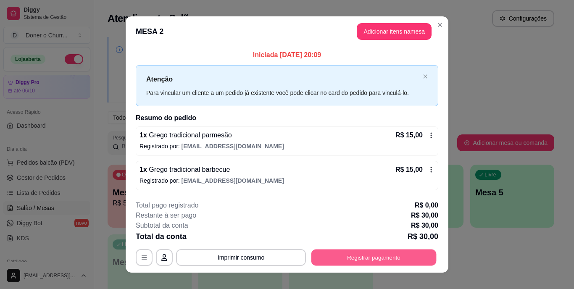
click at [362, 263] on button "Registrar pagamento" at bounding box center [374, 257] width 125 height 16
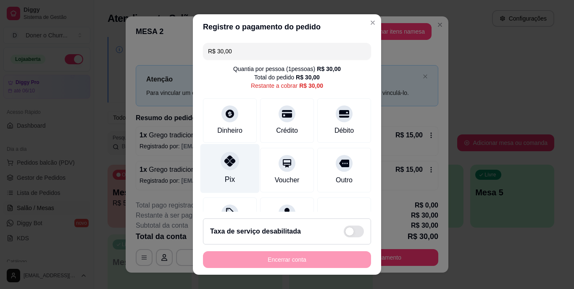
click at [232, 172] on div "Pix" at bounding box center [230, 168] width 59 height 49
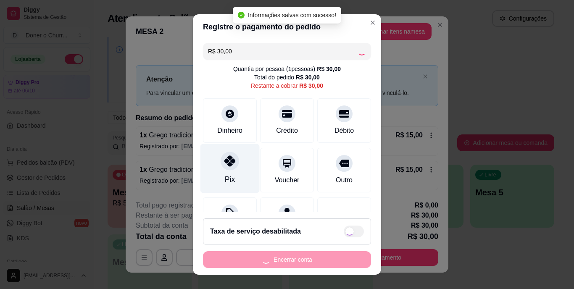
type input "R$ 0,00"
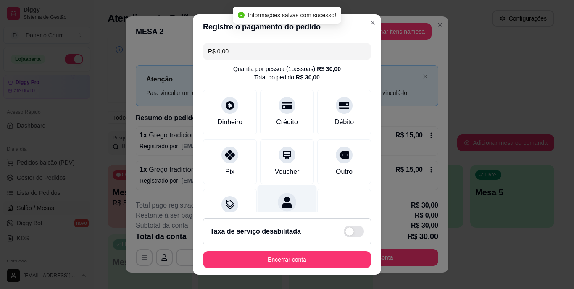
scroll to position [79, 0]
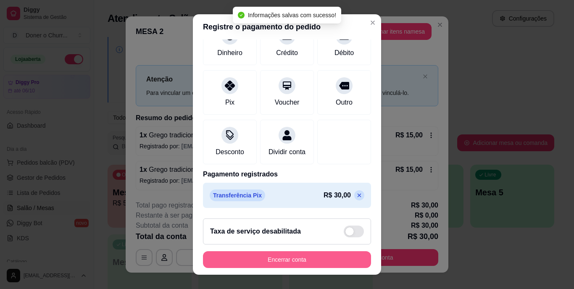
click at [285, 257] on button "Encerrar conta" at bounding box center [287, 259] width 168 height 17
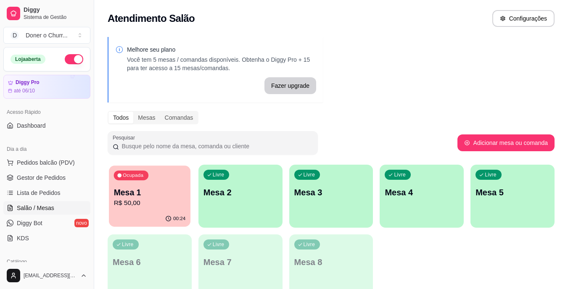
click at [173, 198] on p "Mesa 1" at bounding box center [150, 192] width 72 height 11
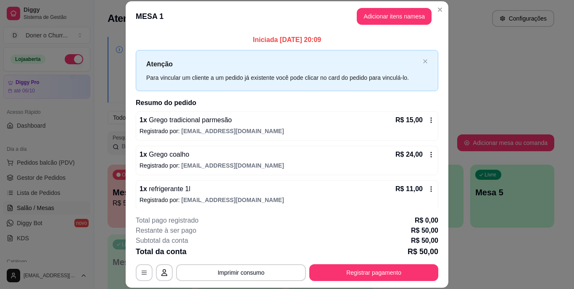
scroll to position [4, 0]
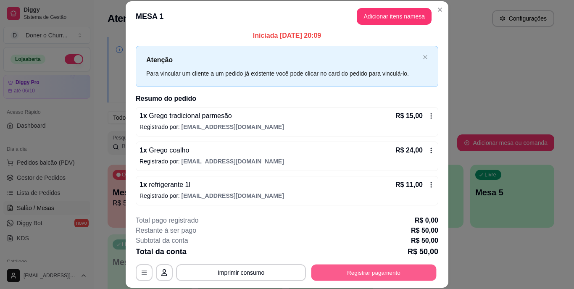
click at [353, 270] on button "Registrar pagamento" at bounding box center [374, 272] width 125 height 16
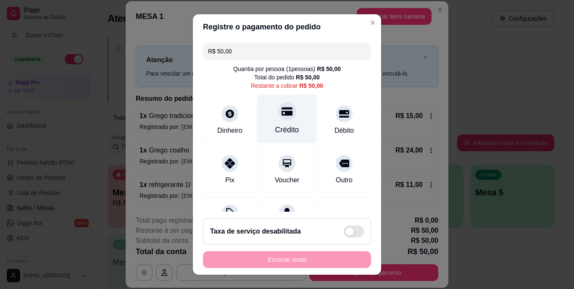
click at [275, 125] on div "Crédito" at bounding box center [287, 130] width 24 height 11
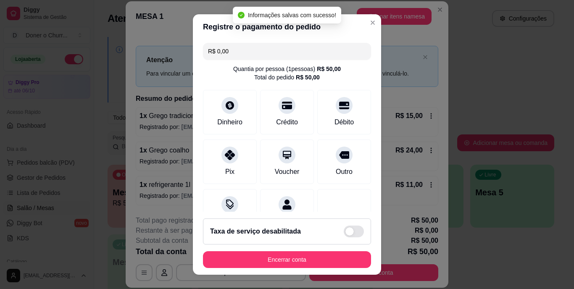
type input "R$ 0,00"
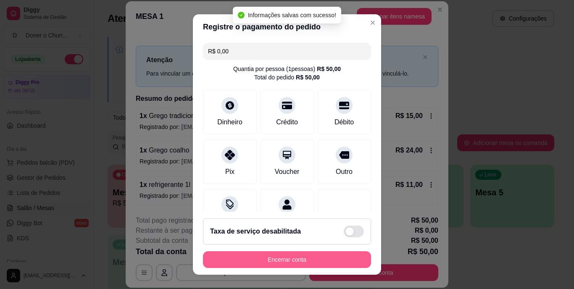
click at [293, 255] on button "Encerrar conta" at bounding box center [287, 259] width 168 height 17
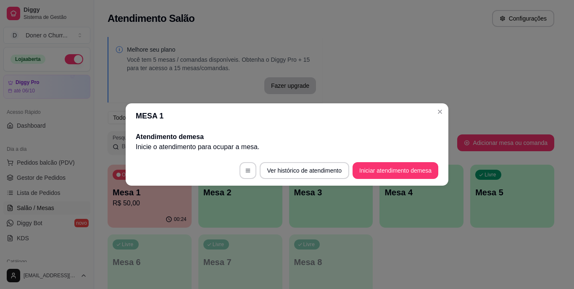
scroll to position [0, 0]
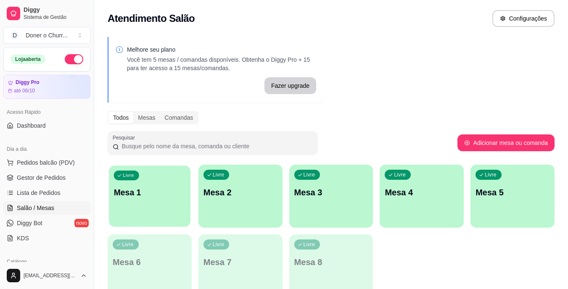
click at [155, 199] on div "Livre Mesa 1" at bounding box center [150, 191] width 82 height 51
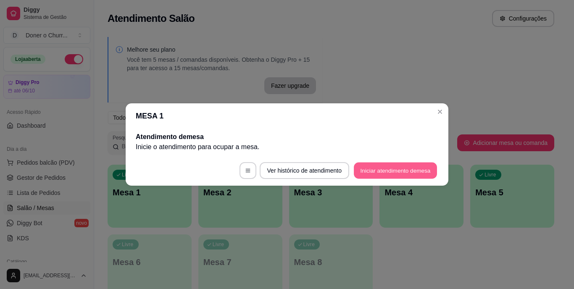
click at [378, 174] on button "Iniciar atendimento de mesa" at bounding box center [395, 171] width 83 height 16
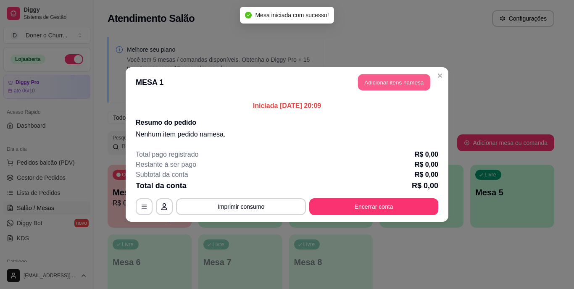
click at [392, 84] on button "Adicionar itens na mesa" at bounding box center [394, 82] width 72 height 16
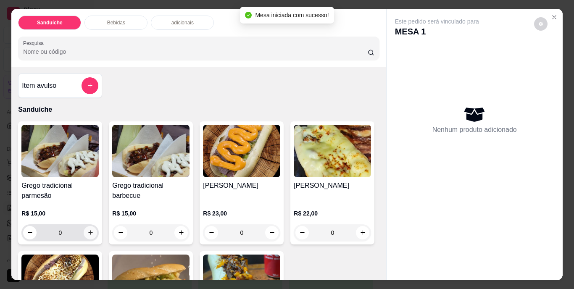
click at [89, 230] on icon "increase-product-quantity" at bounding box center [90, 233] width 6 height 6
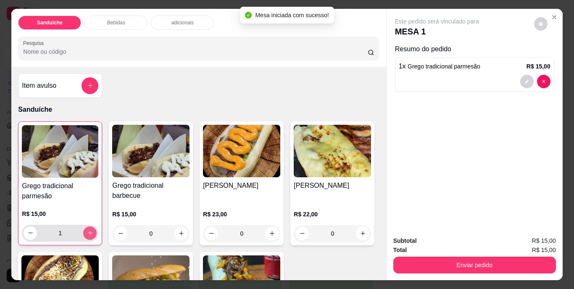
type input "1"
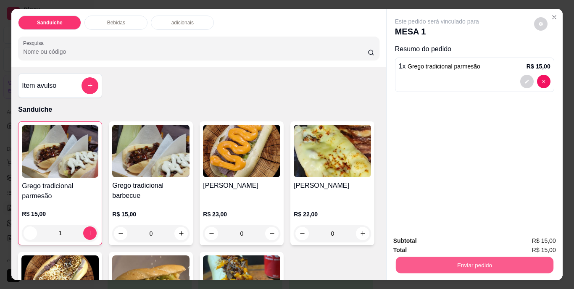
click at [489, 259] on button "Enviar pedido" at bounding box center [475, 265] width 158 height 16
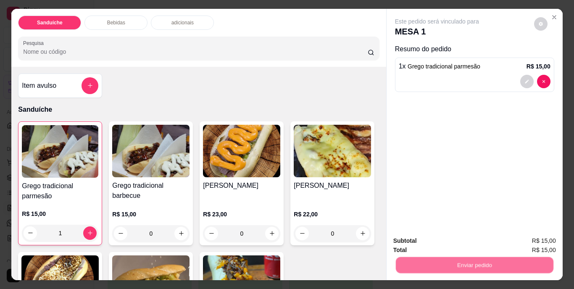
click at [466, 243] on button "Não registrar e enviar pedido" at bounding box center [446, 242] width 87 height 16
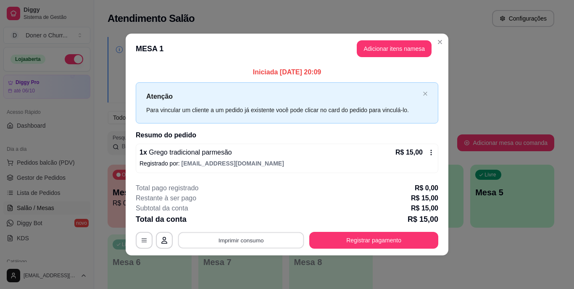
click at [253, 237] on button "Imprimir consumo" at bounding box center [241, 240] width 126 height 16
click at [254, 222] on button "IMPRESSORA" at bounding box center [243, 220] width 59 height 13
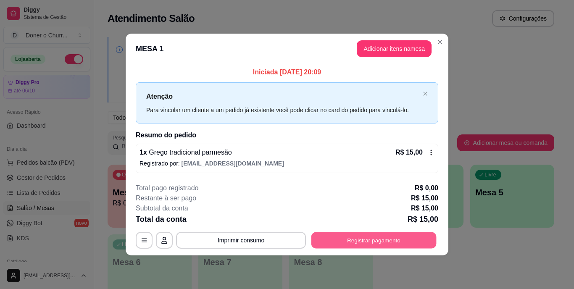
click at [363, 240] on button "Registrar pagamento" at bounding box center [374, 240] width 125 height 16
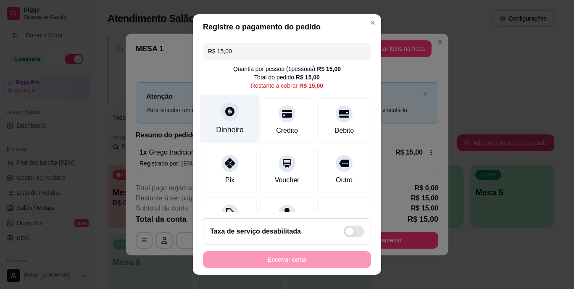
click at [230, 121] on div "Dinheiro" at bounding box center [230, 119] width 59 height 49
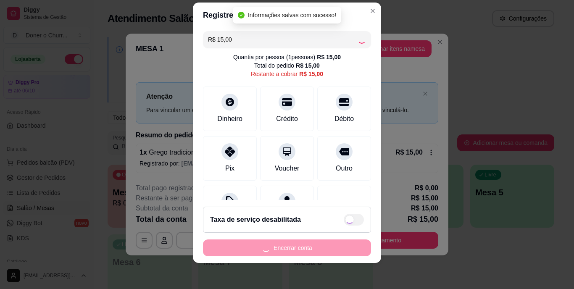
scroll to position [13, 0]
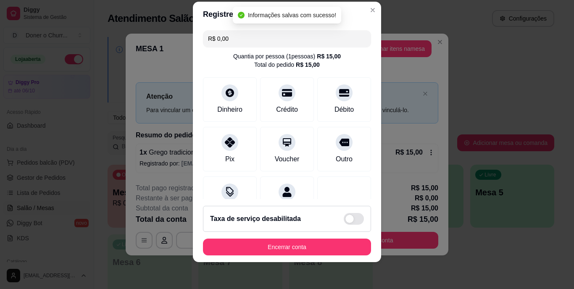
type input "R$ 0,00"
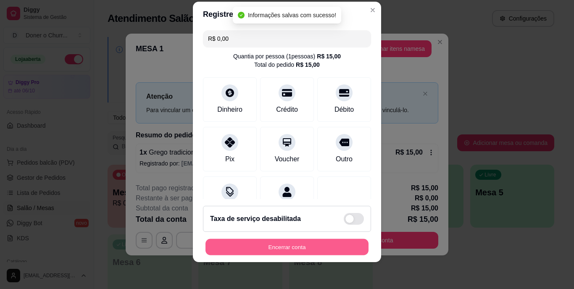
click at [293, 244] on button "Encerrar conta" at bounding box center [287, 247] width 163 height 16
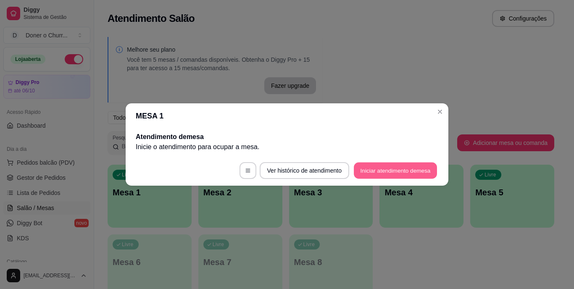
click at [401, 166] on button "Iniciar atendimento de mesa" at bounding box center [395, 171] width 83 height 16
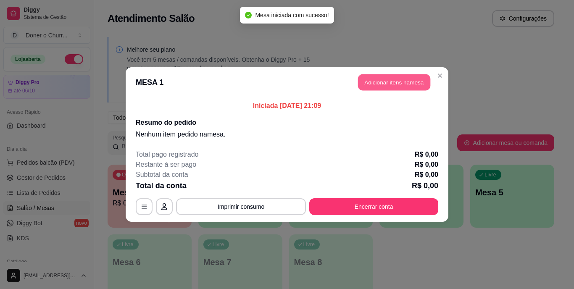
click at [403, 87] on button "Adicionar itens na mesa" at bounding box center [394, 82] width 72 height 16
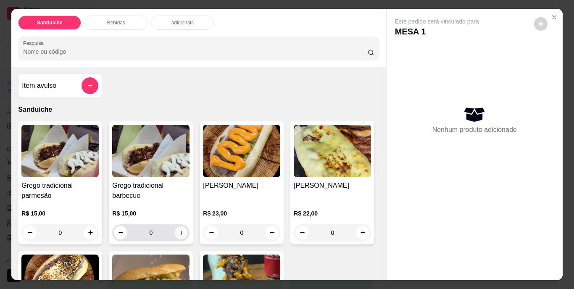
click at [178, 230] on icon "increase-product-quantity" at bounding box center [181, 233] width 6 height 6
type input "1"
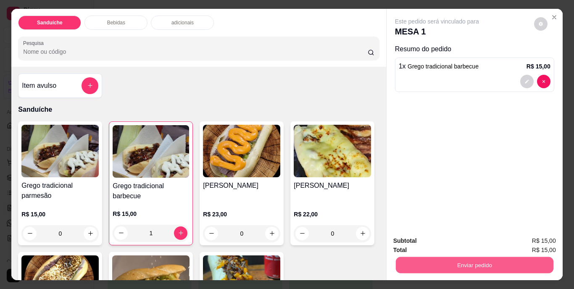
click at [447, 263] on button "Enviar pedido" at bounding box center [475, 265] width 158 height 16
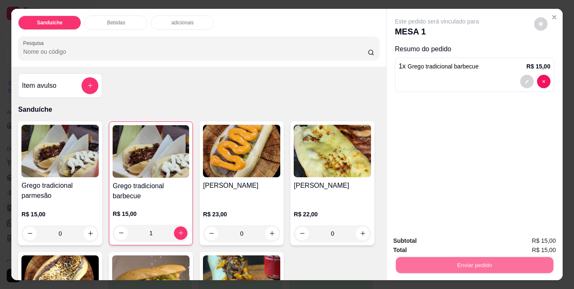
click at [439, 238] on button "Não registrar e enviar pedido" at bounding box center [446, 242] width 85 height 16
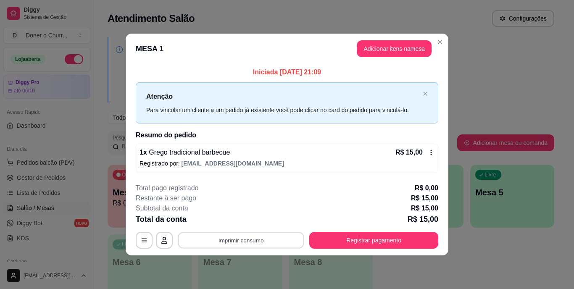
click at [243, 240] on button "Imprimir consumo" at bounding box center [241, 240] width 126 height 16
click at [245, 218] on button "IMPRESSORA" at bounding box center [243, 220] width 61 height 13
click at [367, 48] on button "Adicionar itens na mesa" at bounding box center [394, 48] width 75 height 17
click at [402, 48] on button "Adicionar itens na mesa" at bounding box center [394, 48] width 75 height 17
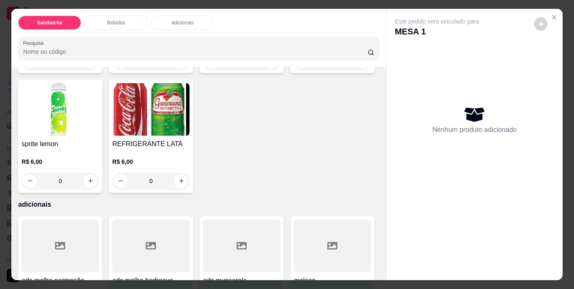
scroll to position [462, 0]
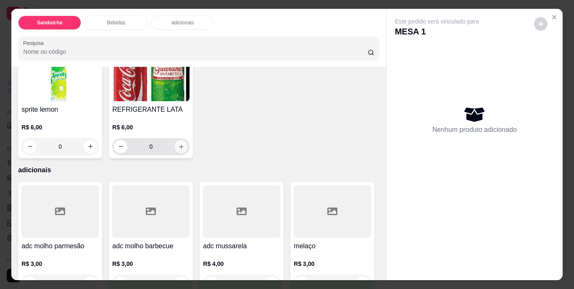
click at [185, 150] on icon "increase-product-quantity" at bounding box center [181, 146] width 6 height 6
type input "1"
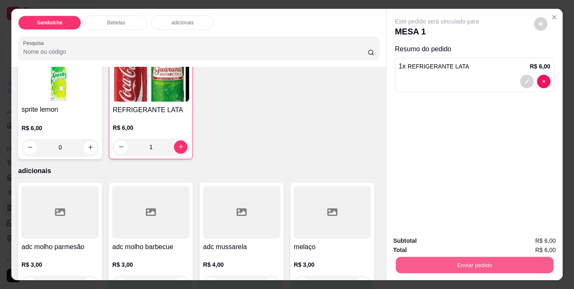
click at [481, 257] on button "Enviar pedido" at bounding box center [475, 265] width 158 height 16
click at [461, 243] on button "Não registrar e enviar pedido" at bounding box center [446, 242] width 85 height 16
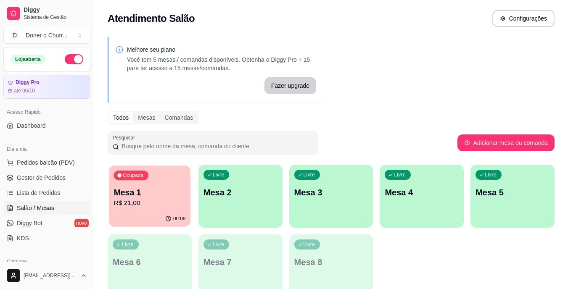
click at [174, 207] on p "R$ 21,00" at bounding box center [150, 203] width 72 height 10
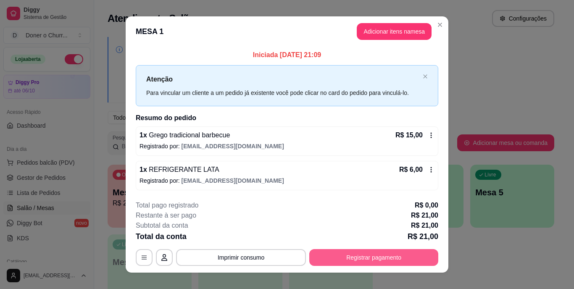
click at [348, 262] on button "Registrar pagamento" at bounding box center [373, 257] width 129 height 17
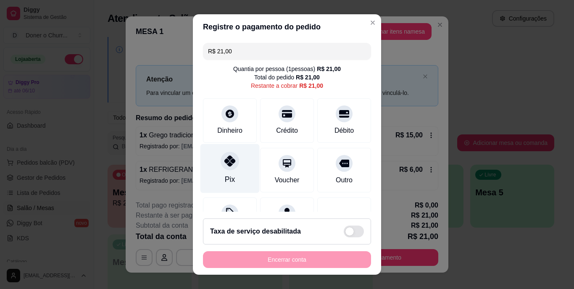
click at [224, 171] on div "Pix" at bounding box center [230, 168] width 59 height 49
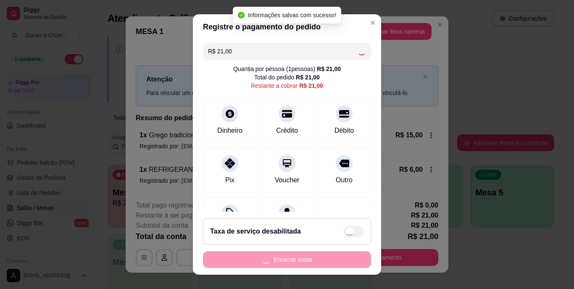
type input "R$ 0,00"
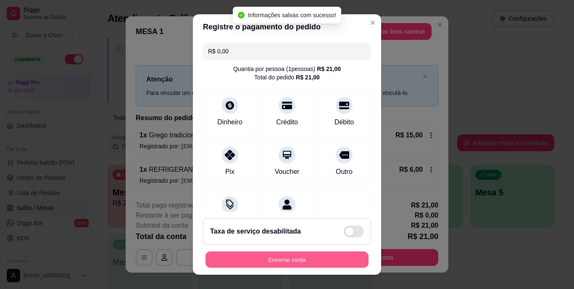
click at [293, 262] on button "Encerrar conta" at bounding box center [287, 259] width 163 height 16
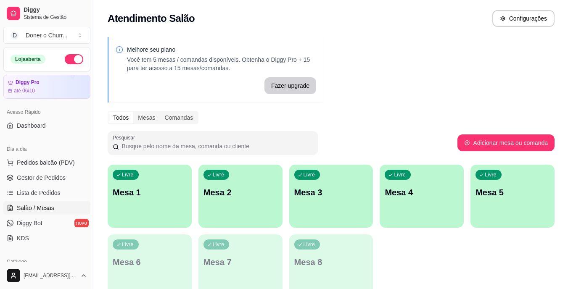
click at [481, 251] on div "Livre Mesa 1 Livre Mesa 2 Livre Mesa 3 Livre Mesa 4 Livre Mesa 5 Livre Mesa 6 L…" at bounding box center [331, 231] width 447 height 133
click at [166, 209] on div "Livre Mesa 1" at bounding box center [150, 191] width 84 height 53
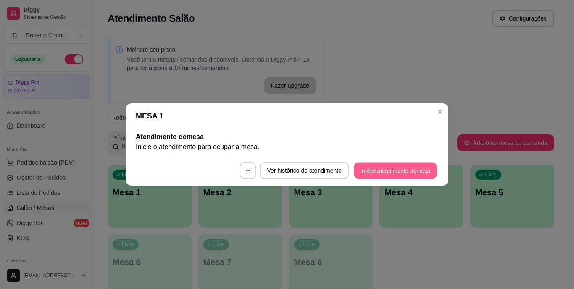
click at [398, 176] on button "Iniciar atendimento de mesa" at bounding box center [395, 171] width 83 height 16
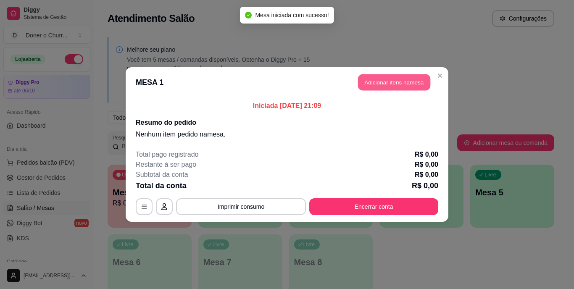
click at [384, 87] on button "Adicionar itens na mesa" at bounding box center [394, 82] width 72 height 16
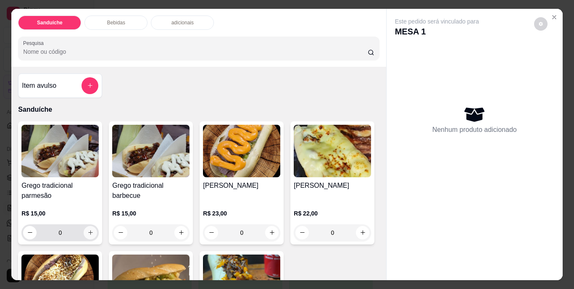
click at [87, 230] on icon "increase-product-quantity" at bounding box center [90, 233] width 6 height 6
type input "1"
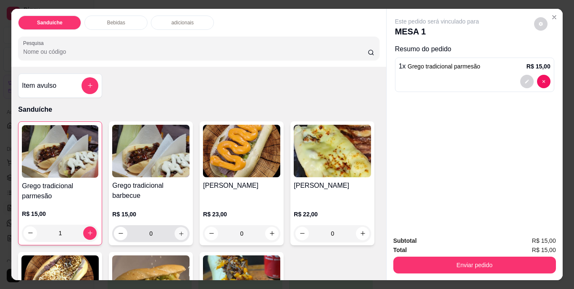
click at [178, 232] on icon "increase-product-quantity" at bounding box center [181, 233] width 6 height 6
type input "1"
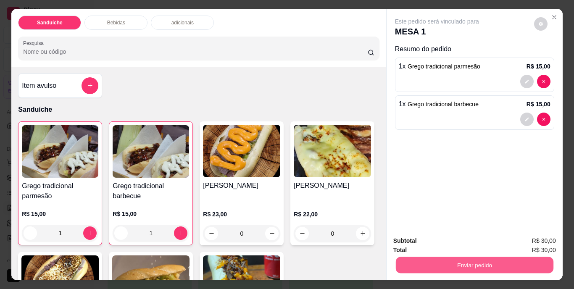
click at [436, 264] on button "Enviar pedido" at bounding box center [475, 265] width 158 height 16
click at [466, 235] on button "Não registrar e enviar pedido" at bounding box center [446, 242] width 85 height 16
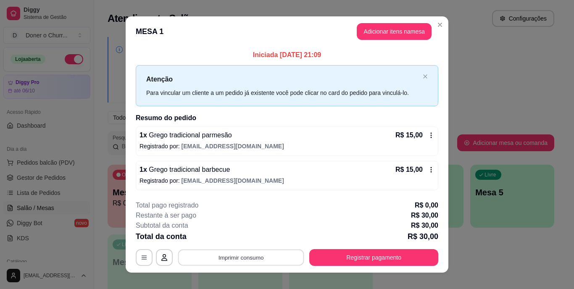
click at [241, 257] on button "Imprimir consumo" at bounding box center [241, 257] width 126 height 16
click at [248, 233] on button "IMPRESSORA" at bounding box center [240, 238] width 59 height 13
drag, startPoint x: 302, startPoint y: 169, endPoint x: 327, endPoint y: 143, distance: 36.0
click at [327, 143] on section "**********" at bounding box center [287, 144] width 323 height 256
drag, startPoint x: 327, startPoint y: 143, endPoint x: 322, endPoint y: 215, distance: 71.6
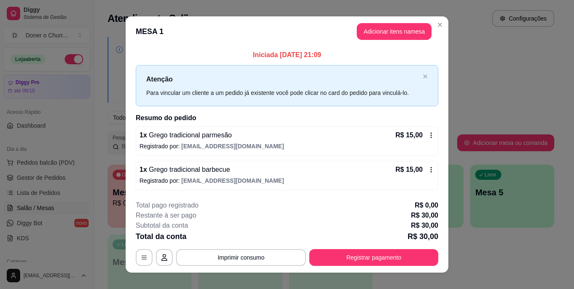
click at [322, 215] on div "Restante à ser pago R$ 30,00" at bounding box center [287, 216] width 303 height 10
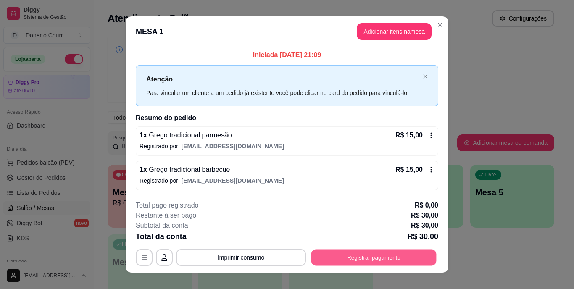
click at [336, 261] on button "Registrar pagamento" at bounding box center [374, 257] width 125 height 16
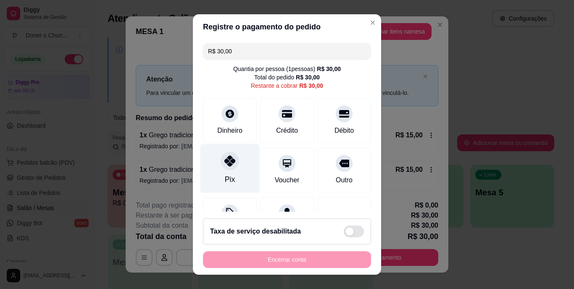
click at [225, 177] on div "Pix" at bounding box center [230, 179] width 10 height 11
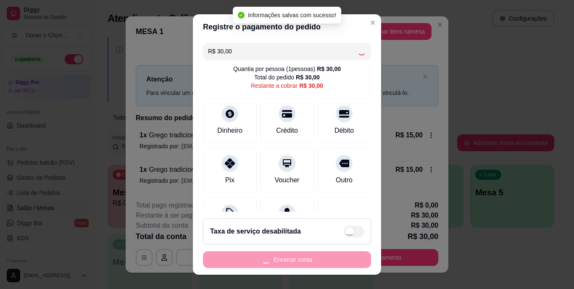
type input "R$ 0,00"
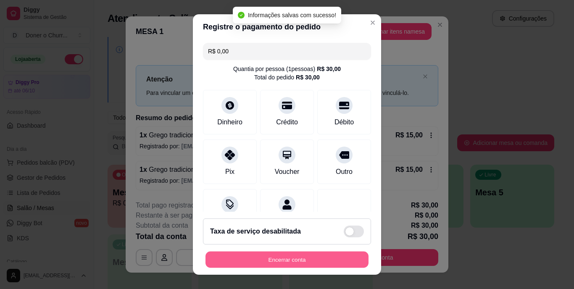
click at [303, 258] on button "Encerrar conta" at bounding box center [287, 259] width 163 height 16
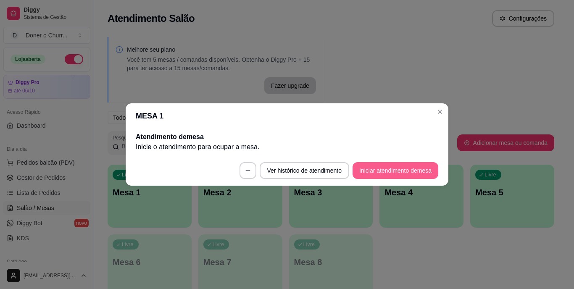
click at [385, 168] on button "Iniciar atendimento de mesa" at bounding box center [396, 170] width 86 height 17
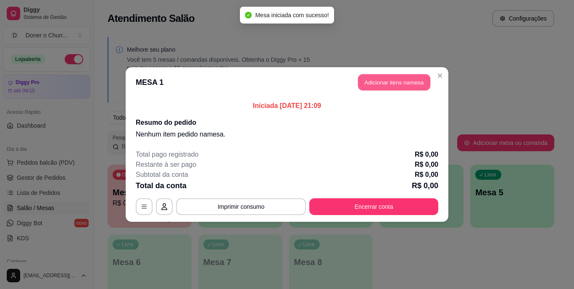
click at [399, 83] on button "Adicionar itens na mesa" at bounding box center [394, 82] width 72 height 16
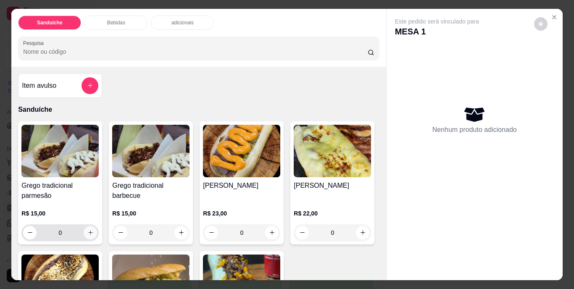
click at [87, 230] on icon "increase-product-quantity" at bounding box center [90, 233] width 6 height 6
type input "1"
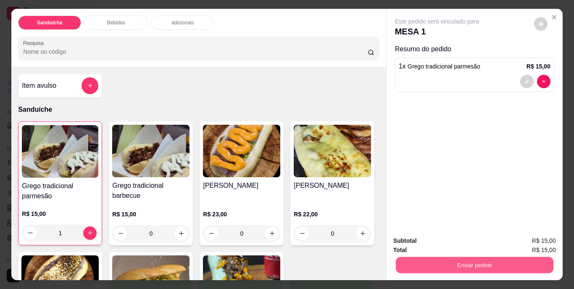
click at [471, 261] on button "Enviar pedido" at bounding box center [475, 265] width 158 height 16
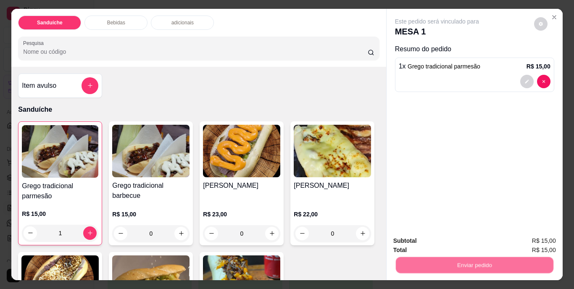
click at [460, 240] on button "Não registrar e enviar pedido" at bounding box center [446, 242] width 87 height 16
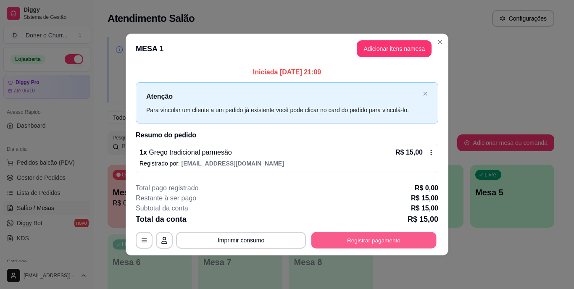
click at [361, 239] on button "Registrar pagamento" at bounding box center [374, 240] width 125 height 16
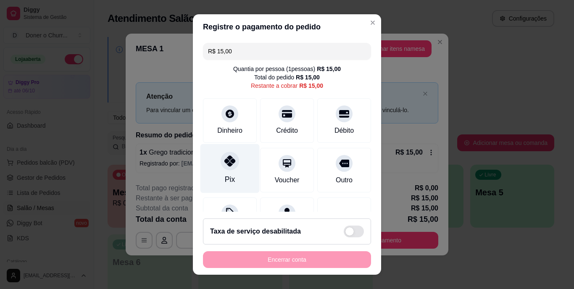
click at [211, 170] on div "Pix" at bounding box center [230, 168] width 59 height 49
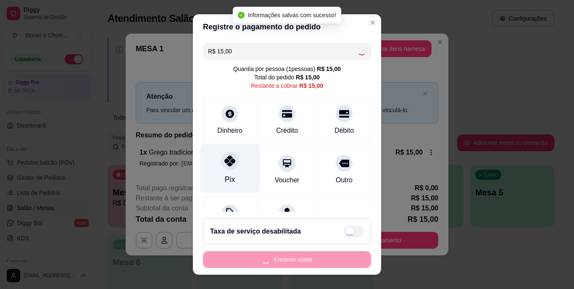
type input "R$ 0,00"
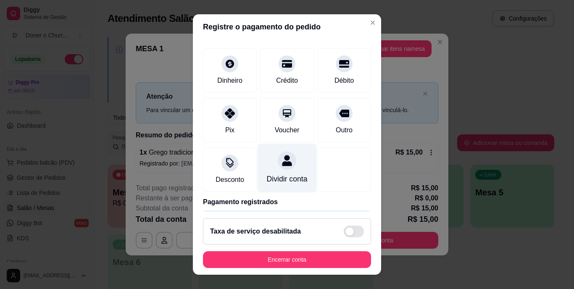
scroll to position [79, 0]
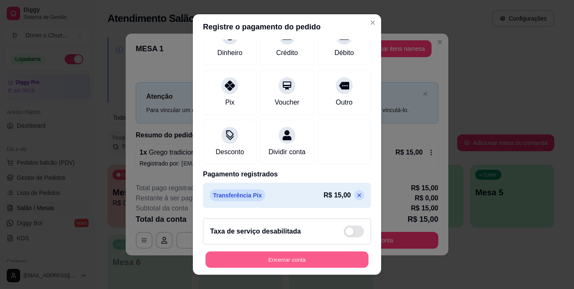
click at [332, 254] on button "Encerrar conta" at bounding box center [287, 259] width 163 height 16
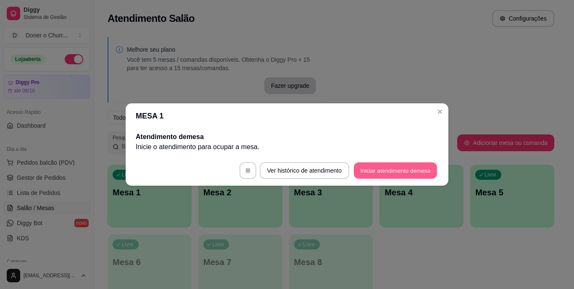
click at [396, 169] on button "Iniciar atendimento de mesa" at bounding box center [395, 171] width 83 height 16
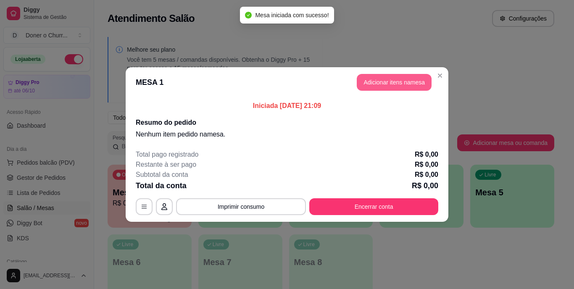
click at [397, 79] on button "Adicionar itens na mesa" at bounding box center [394, 82] width 75 height 17
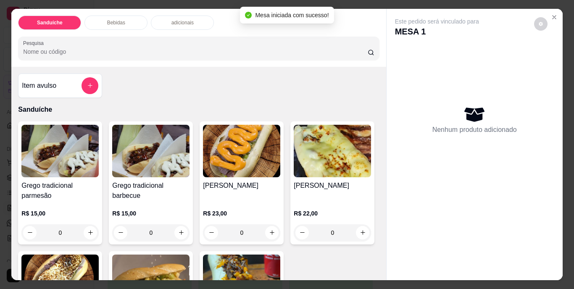
scroll to position [168, 0]
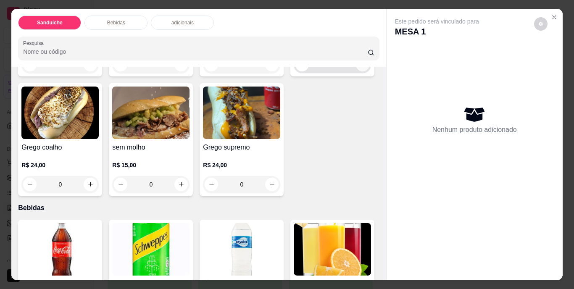
click at [360, 68] on icon "increase-product-quantity" at bounding box center [363, 64] width 6 height 6
type input "1"
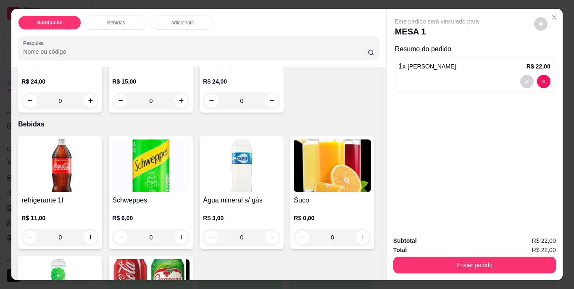
scroll to position [252, 0]
click at [266, 107] on button "increase-product-quantity" at bounding box center [272, 100] width 13 height 13
type input "1"
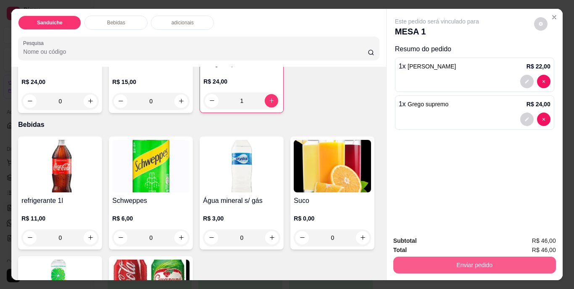
click at [486, 262] on button "Enviar pedido" at bounding box center [475, 265] width 163 height 17
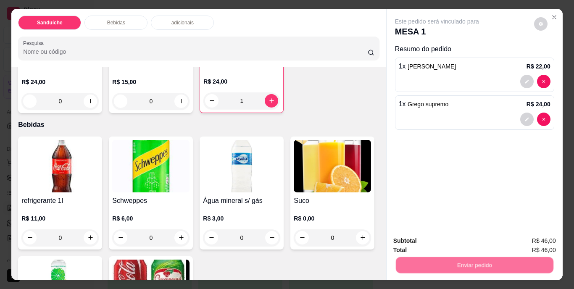
click at [459, 241] on button "Não registrar e enviar pedido" at bounding box center [446, 242] width 87 height 16
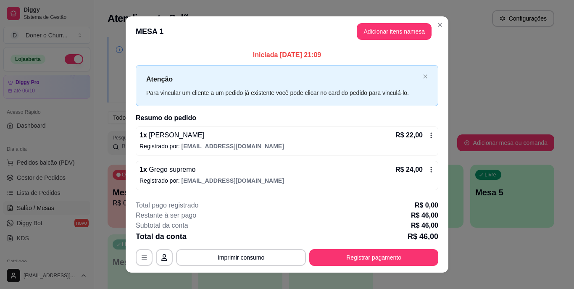
click at [431, 135] on icon at bounding box center [431, 135] width 7 height 7
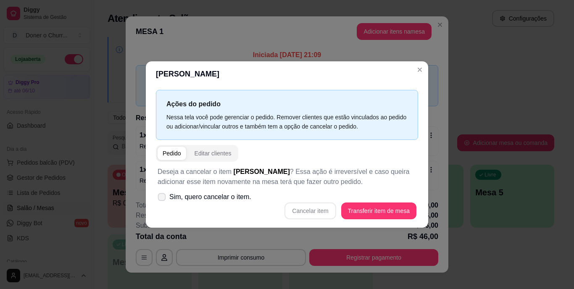
click at [164, 194] on span at bounding box center [162, 197] width 8 height 8
click at [163, 199] on input "Sim, quero cancelar o item." at bounding box center [159, 201] width 5 height 5
checkbox input "true"
click at [322, 212] on button "Cancelar item" at bounding box center [310, 211] width 51 height 17
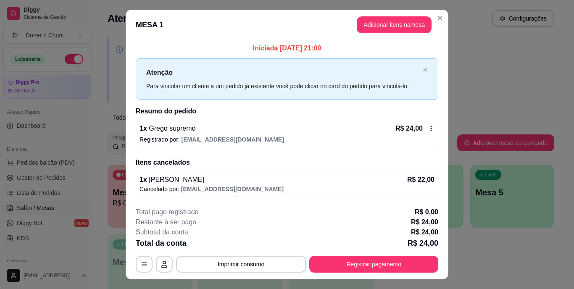
click at [439, 116] on div "Iniciada 18/09/2025 às 21:09 Atenção Para vincular um cliente a um pedido já ex…" at bounding box center [287, 120] width 323 height 160
click at [402, 22] on button "Adicionar itens na mesa" at bounding box center [394, 24] width 75 height 17
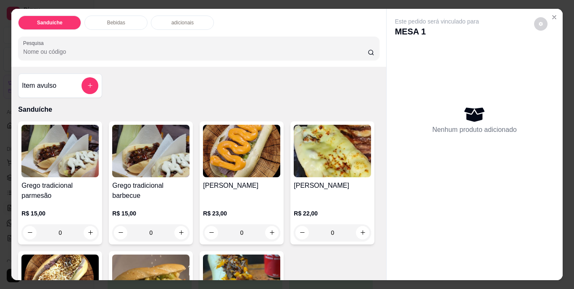
scroll to position [42, 0]
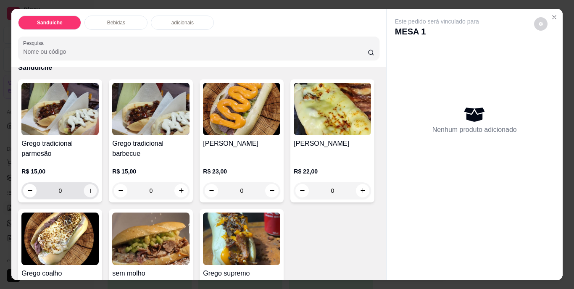
click at [87, 189] on icon "increase-product-quantity" at bounding box center [90, 191] width 6 height 6
type input "1"
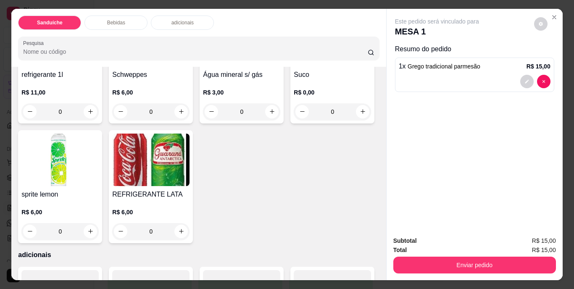
scroll to position [462, 0]
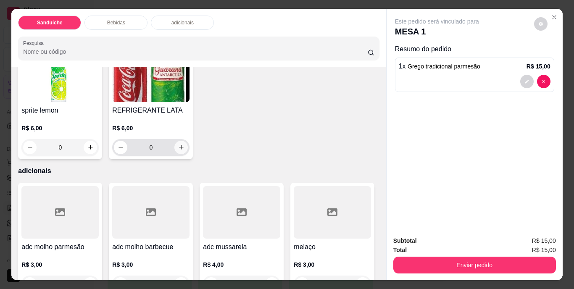
click at [185, 151] on icon "increase-product-quantity" at bounding box center [181, 147] width 6 height 6
type input "1"
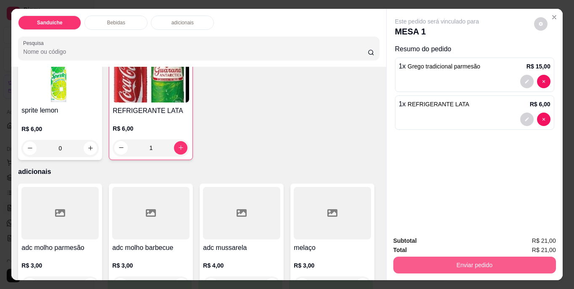
click at [489, 261] on button "Enviar pedido" at bounding box center [475, 265] width 163 height 17
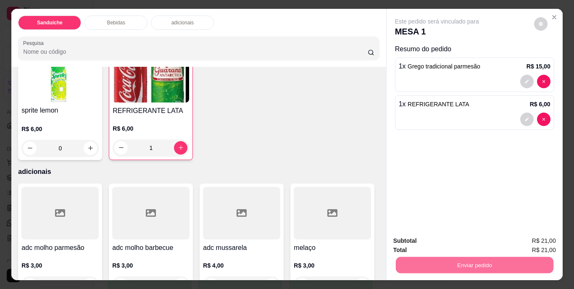
click at [443, 243] on button "Não registrar e enviar pedido" at bounding box center [446, 242] width 85 height 16
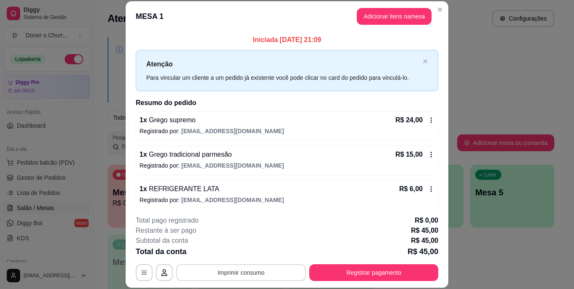
click at [242, 276] on button "Imprimir consumo" at bounding box center [241, 272] width 130 height 17
click at [255, 253] on button "IMPRESSORA" at bounding box center [240, 253] width 59 height 13
click at [377, 275] on button "Registrar pagamento" at bounding box center [373, 272] width 129 height 17
click at [370, 266] on button "Registrar pagamento" at bounding box center [373, 272] width 129 height 17
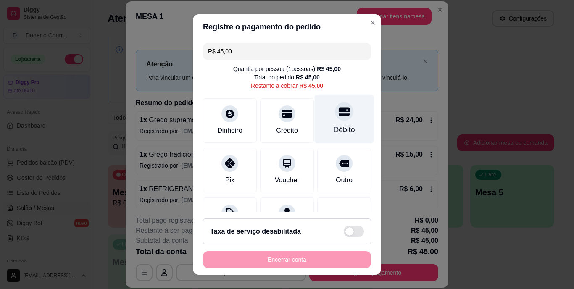
click at [334, 125] on div "Débito" at bounding box center [344, 130] width 21 height 11
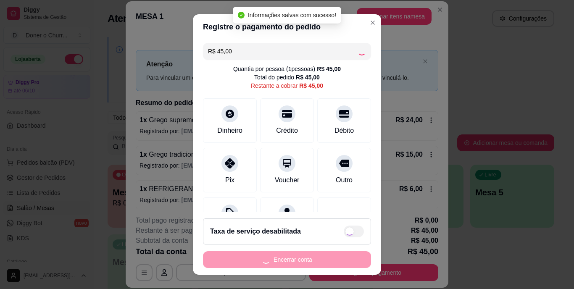
type input "R$ 0,00"
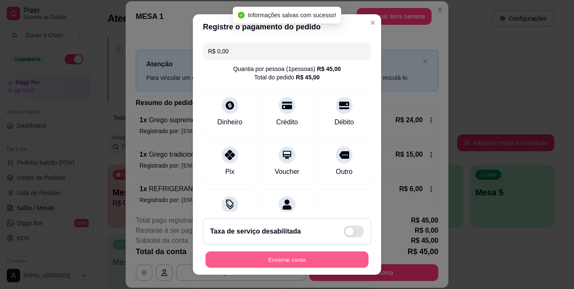
click at [274, 257] on button "Encerrar conta" at bounding box center [287, 259] width 163 height 16
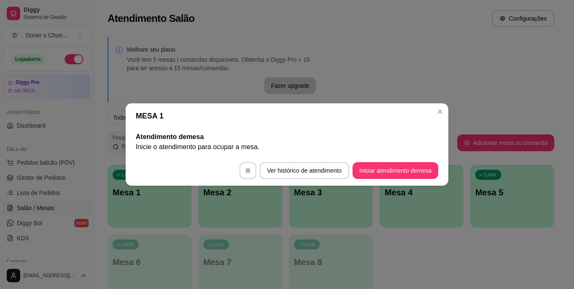
drag, startPoint x: 275, startPoint y: 257, endPoint x: 526, endPoint y: 58, distance: 320.2
click at [375, 171] on button "Iniciar atendimento de mesa" at bounding box center [395, 171] width 83 height 16
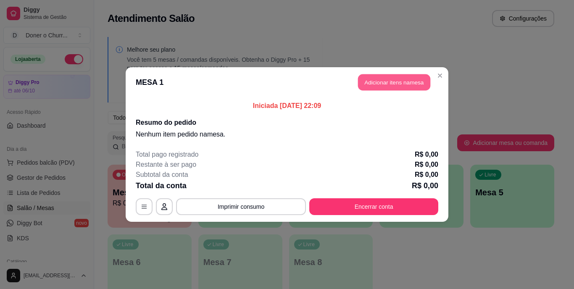
click at [396, 87] on button "Adicionar itens na mesa" at bounding box center [394, 82] width 72 height 16
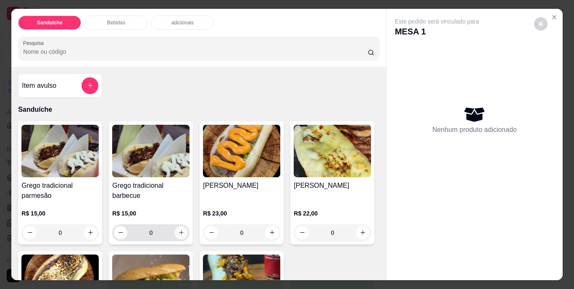
click at [180, 231] on icon "increase-product-quantity" at bounding box center [181, 233] width 6 height 6
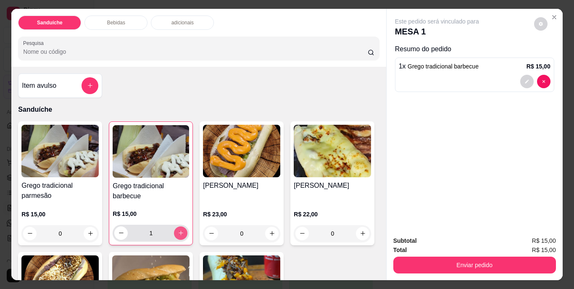
type input "1"
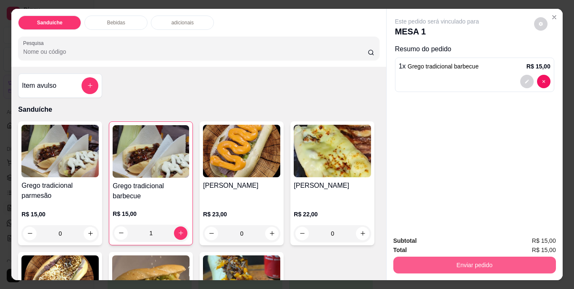
click at [490, 258] on button "Enviar pedido" at bounding box center [475, 265] width 163 height 17
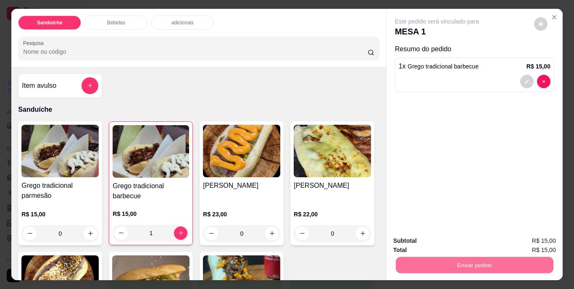
click at [433, 239] on button "Não registrar e enviar pedido" at bounding box center [446, 242] width 87 height 16
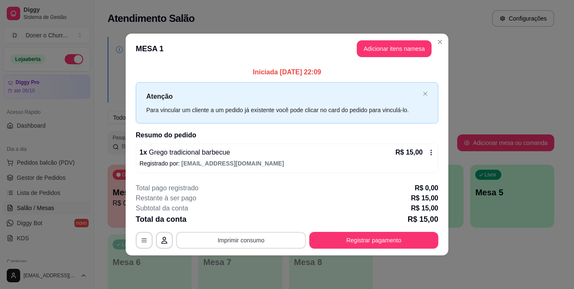
click at [270, 236] on button "Imprimir consumo" at bounding box center [241, 240] width 130 height 17
click at [267, 222] on button "IMPRESSORA" at bounding box center [243, 220] width 61 height 13
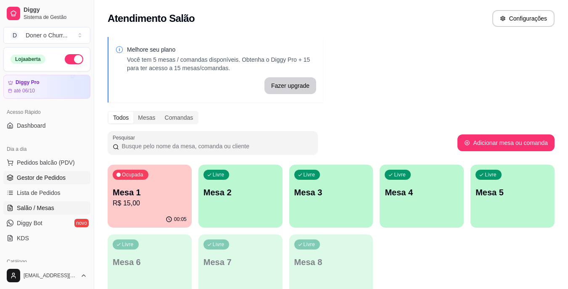
click at [40, 177] on span "Gestor de Pedidos" at bounding box center [41, 178] width 49 height 8
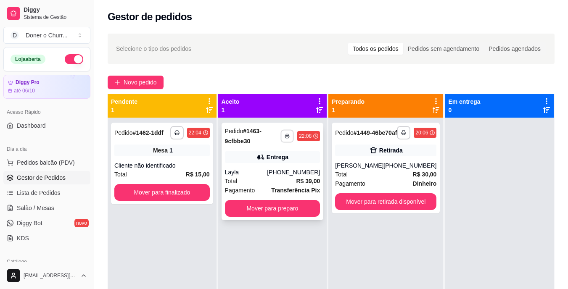
click at [287, 137] on rect "button" at bounding box center [287, 138] width 3 height 2
click at [275, 169] on button "IMPRESSORA" at bounding box center [264, 165] width 59 height 13
click at [272, 211] on button "Mover para preparo" at bounding box center [272, 209] width 92 height 16
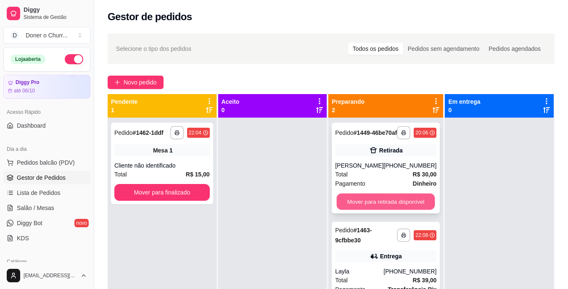
click at [407, 210] on button "Mover para retirada disponível" at bounding box center [386, 202] width 98 height 16
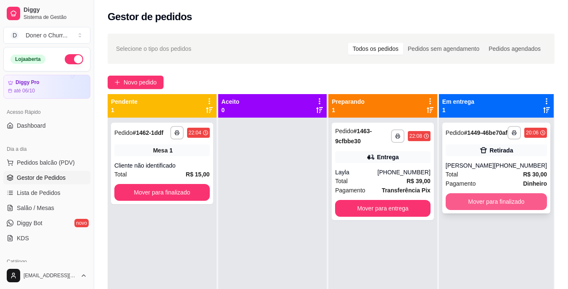
click at [481, 206] on button "Mover para finalizado" at bounding box center [496, 201] width 101 height 17
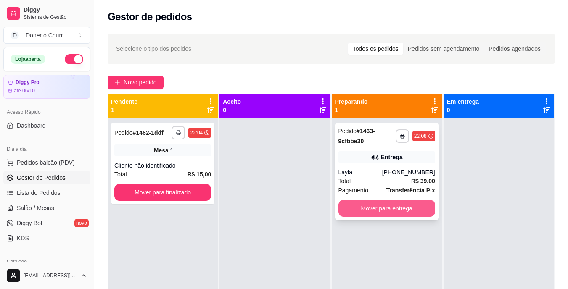
click at [403, 205] on button "Mover para entrega" at bounding box center [386, 208] width 97 height 17
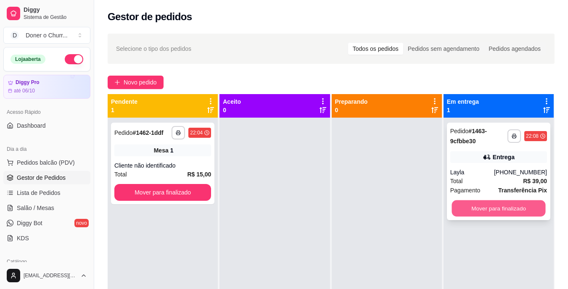
click at [472, 208] on button "Mover para finalizado" at bounding box center [499, 209] width 94 height 16
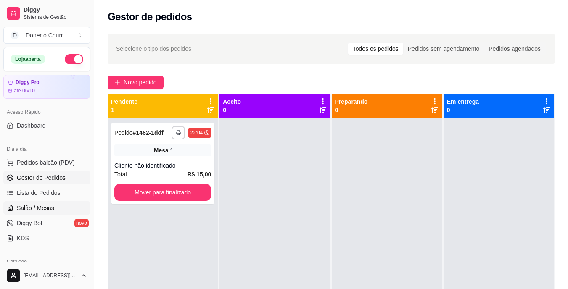
click at [36, 205] on span "Salão / Mesas" at bounding box center [35, 208] width 37 height 8
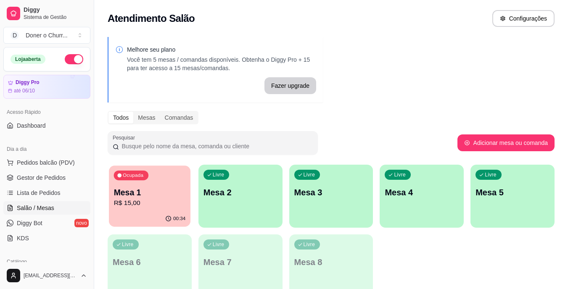
click at [156, 180] on div "Ocupada Mesa 1 R$ 15,00" at bounding box center [150, 188] width 82 height 45
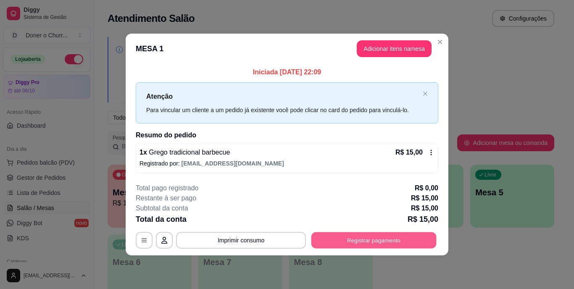
click at [354, 240] on button "Registrar pagamento" at bounding box center [374, 240] width 125 height 16
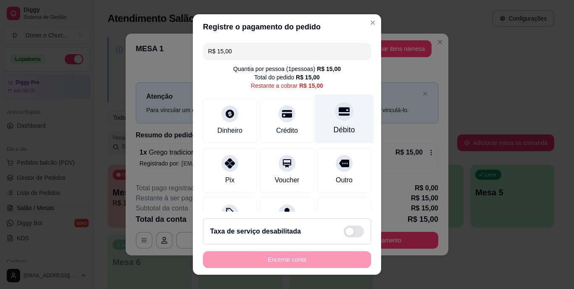
click at [315, 130] on div "Débito" at bounding box center [344, 119] width 59 height 49
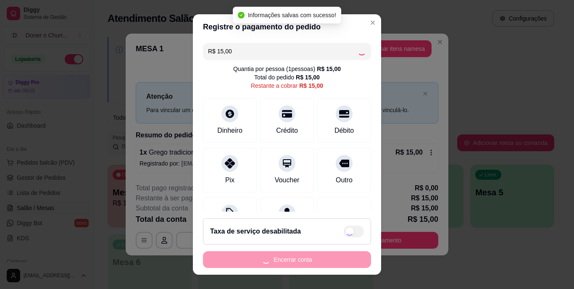
type input "R$ 0,00"
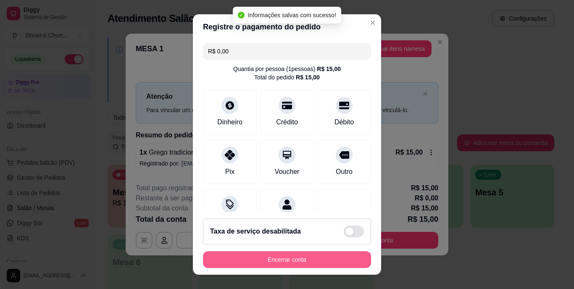
click at [273, 257] on button "Encerrar conta" at bounding box center [287, 259] width 168 height 17
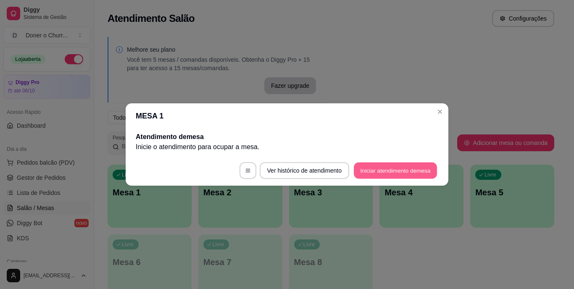
click at [388, 168] on button "Iniciar atendimento de mesa" at bounding box center [395, 171] width 83 height 16
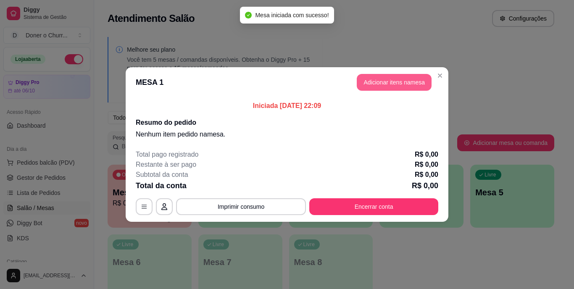
click at [394, 82] on button "Adicionar itens na mesa" at bounding box center [394, 82] width 75 height 17
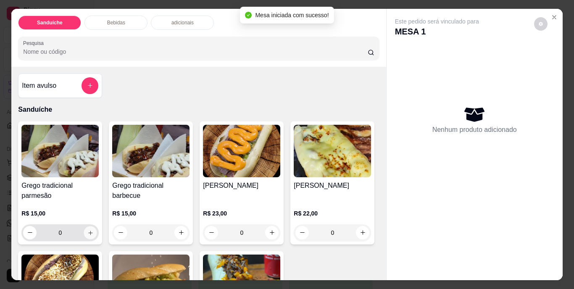
click at [94, 227] on button "increase-product-quantity" at bounding box center [90, 232] width 13 height 13
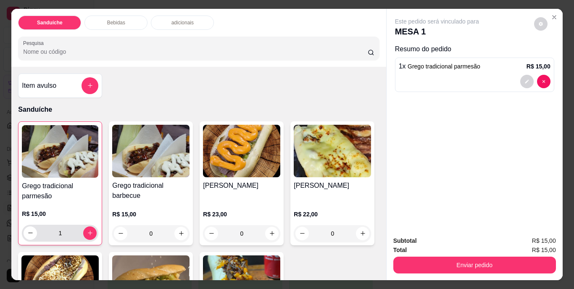
click at [94, 227] on div "1" at bounding box center [60, 233] width 77 height 17
click at [89, 230] on icon "increase-product-quantity" at bounding box center [90, 233] width 6 height 6
type input "2"
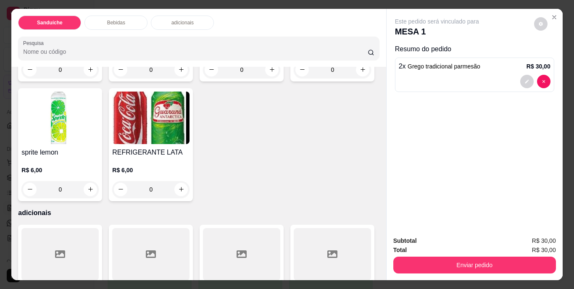
scroll to position [462, 0]
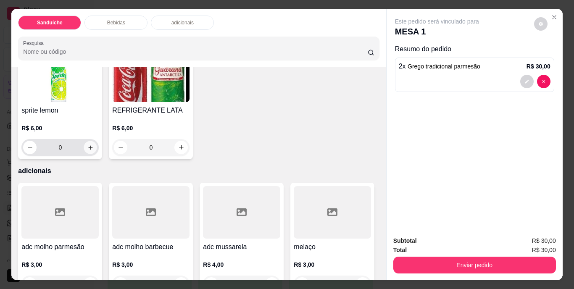
click at [92, 150] on icon "increase-product-quantity" at bounding box center [90, 147] width 4 height 4
type input "1"
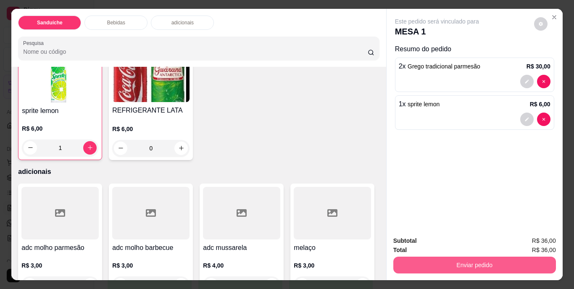
click at [460, 260] on button "Enviar pedido" at bounding box center [475, 265] width 163 height 17
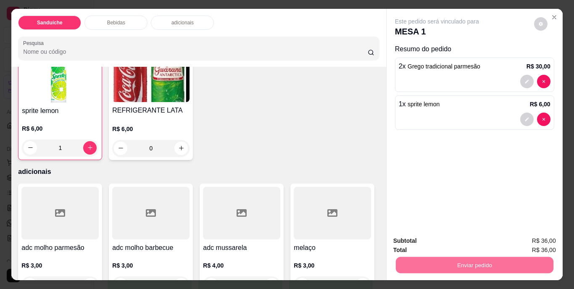
click at [457, 239] on button "Não registrar e enviar pedido" at bounding box center [446, 242] width 85 height 16
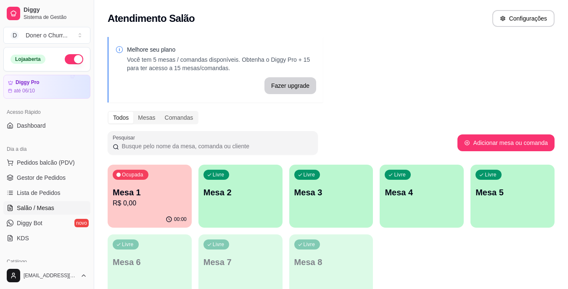
click at [244, 192] on p "Mesa 2" at bounding box center [240, 193] width 74 height 12
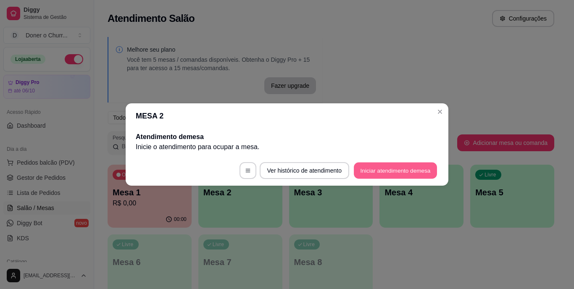
click at [408, 174] on button "Iniciar atendimento de mesa" at bounding box center [395, 171] width 83 height 16
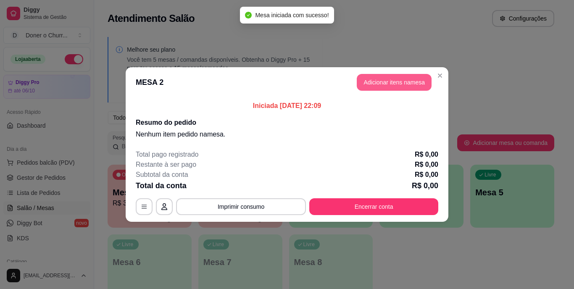
click at [398, 84] on button "Adicionar itens na mesa" at bounding box center [394, 82] width 75 height 17
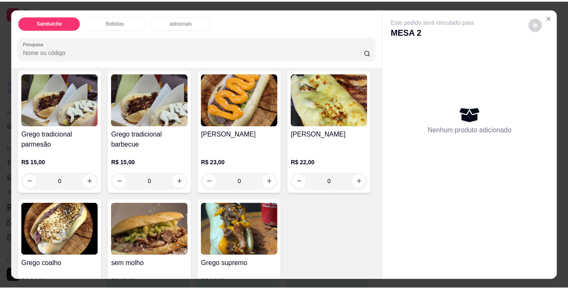
scroll to position [42, 0]
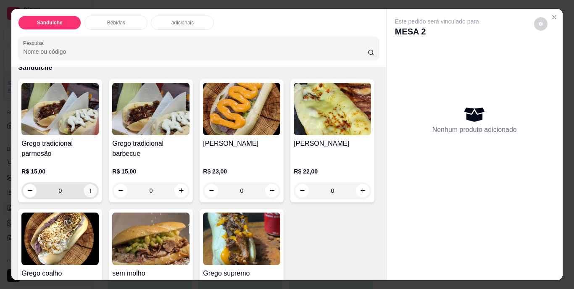
click at [87, 189] on icon "increase-product-quantity" at bounding box center [90, 191] width 6 height 6
type input "1"
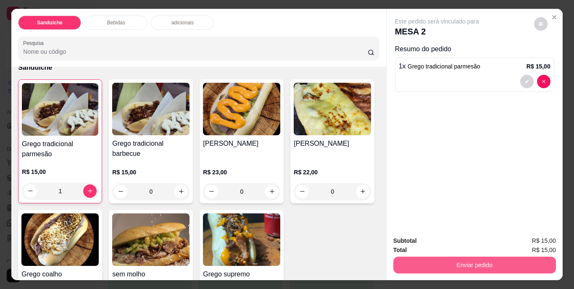
click at [457, 267] on button "Enviar pedido" at bounding box center [475, 265] width 163 height 17
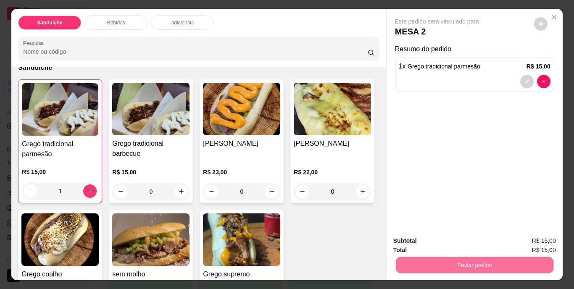
click at [459, 239] on button "Não registrar e enviar pedido" at bounding box center [446, 242] width 87 height 16
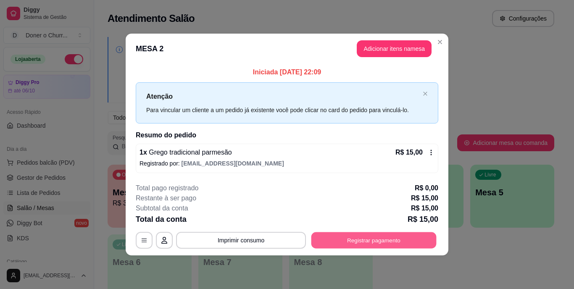
click at [350, 239] on button "Registrar pagamento" at bounding box center [374, 240] width 125 height 16
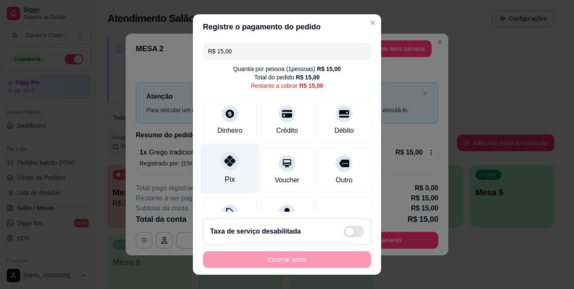
click at [221, 164] on div at bounding box center [230, 161] width 18 height 18
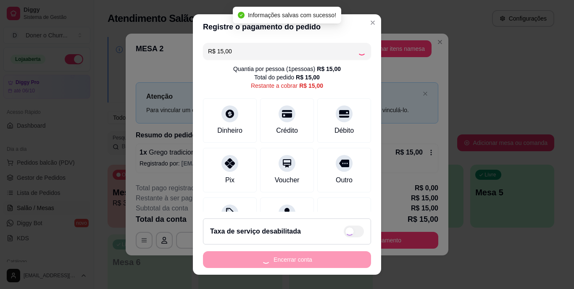
type input "R$ 0,00"
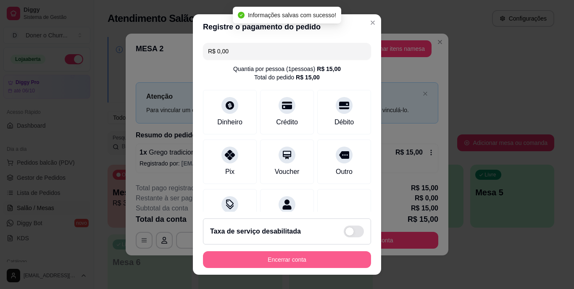
click at [309, 259] on button "Encerrar conta" at bounding box center [287, 259] width 168 height 17
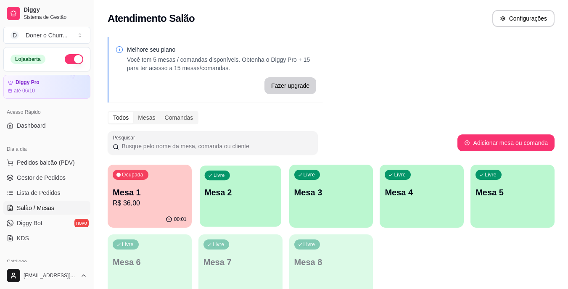
click at [260, 190] on p "Mesa 2" at bounding box center [240, 192] width 72 height 11
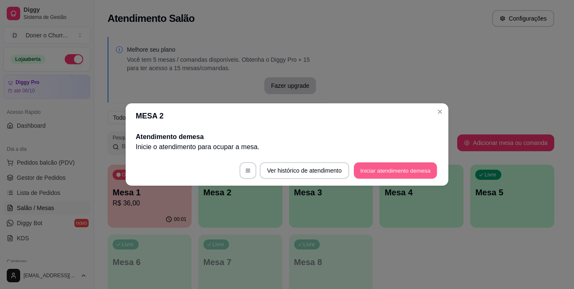
click at [394, 168] on button "Iniciar atendimento de mesa" at bounding box center [395, 171] width 83 height 16
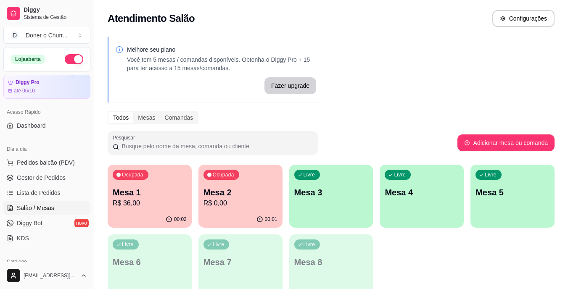
click at [402, 259] on div "Ocupada Mesa 1 R$ 36,00 00:02 Ocupada Mesa 2 R$ 0,00 00:01 Livre Mesa 3 Livre M…" at bounding box center [331, 231] width 447 height 133
click at [163, 177] on div "Ocupada Mesa 1 R$ 36,00" at bounding box center [150, 188] width 84 height 47
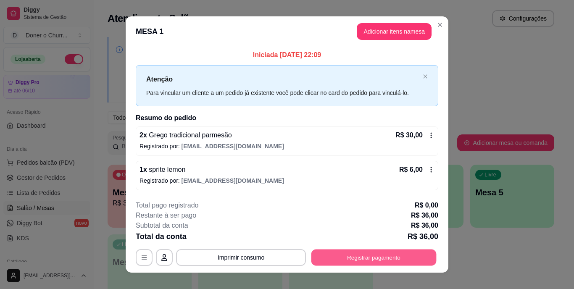
click at [383, 259] on button "Registrar pagamento" at bounding box center [374, 257] width 125 height 16
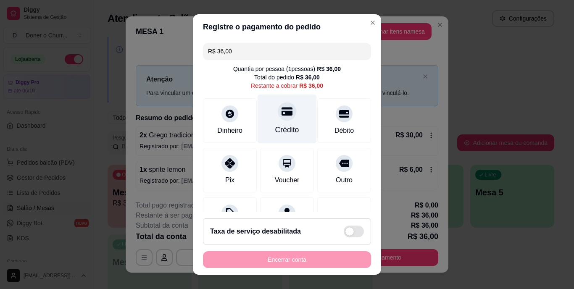
click at [282, 117] on icon at bounding box center [287, 111] width 11 height 11
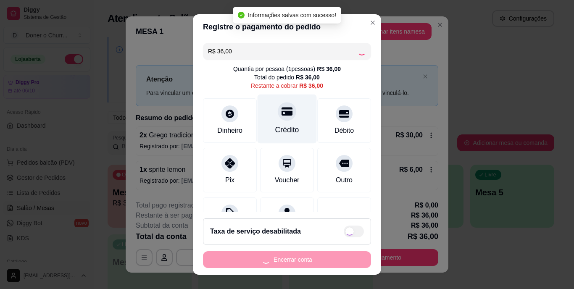
type input "R$ 0,00"
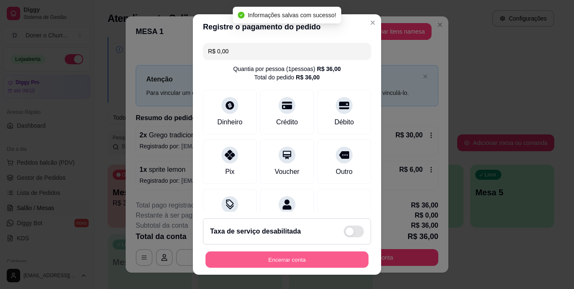
click at [265, 259] on button "Encerrar conta" at bounding box center [287, 259] width 163 height 16
